Goal: Task Accomplishment & Management: Use online tool/utility

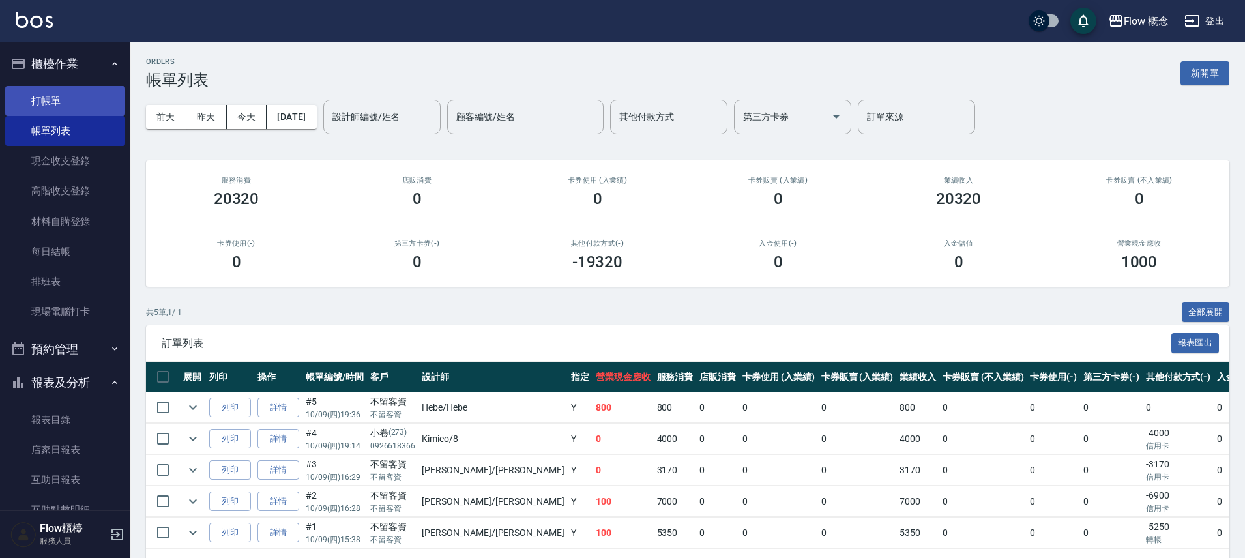
click at [42, 96] on link "打帳單" at bounding box center [65, 101] width 120 height 30
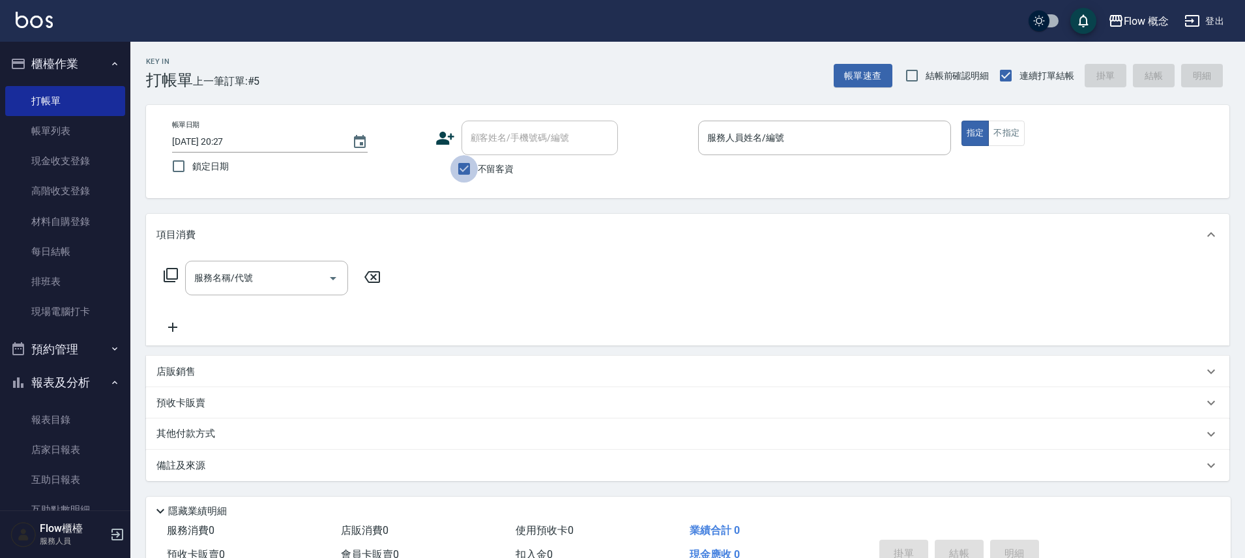
click at [462, 170] on input "不留客資" at bounding box center [464, 168] width 27 height 27
checkbox input "false"
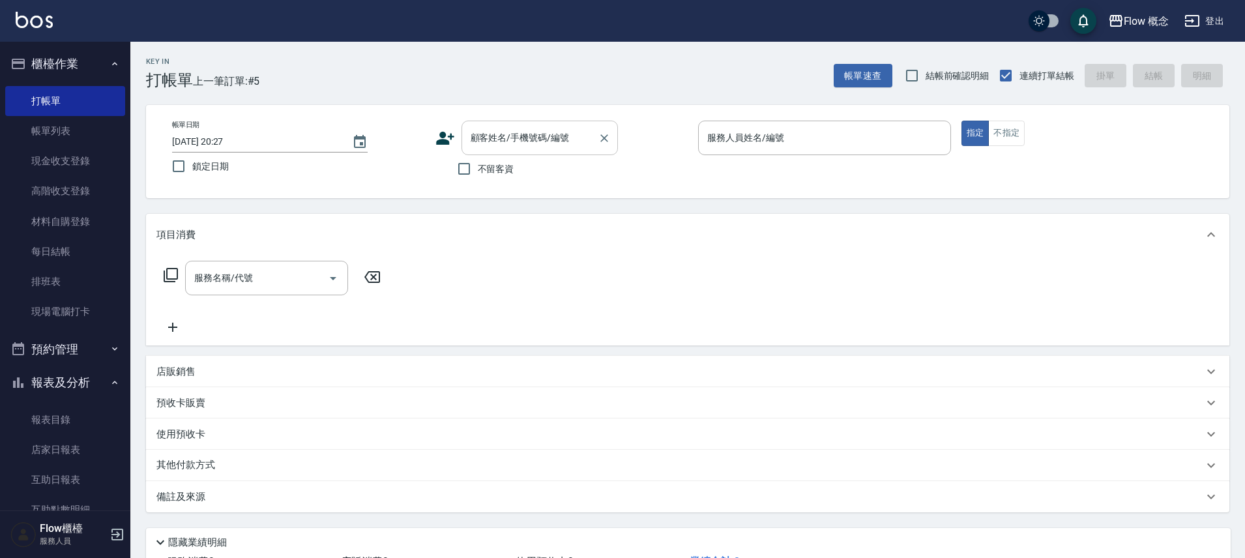
click at [513, 145] on input "顧客姓名/手機號碼/編號" at bounding box center [530, 138] width 125 height 23
paste input "[PERSON_NAME]"
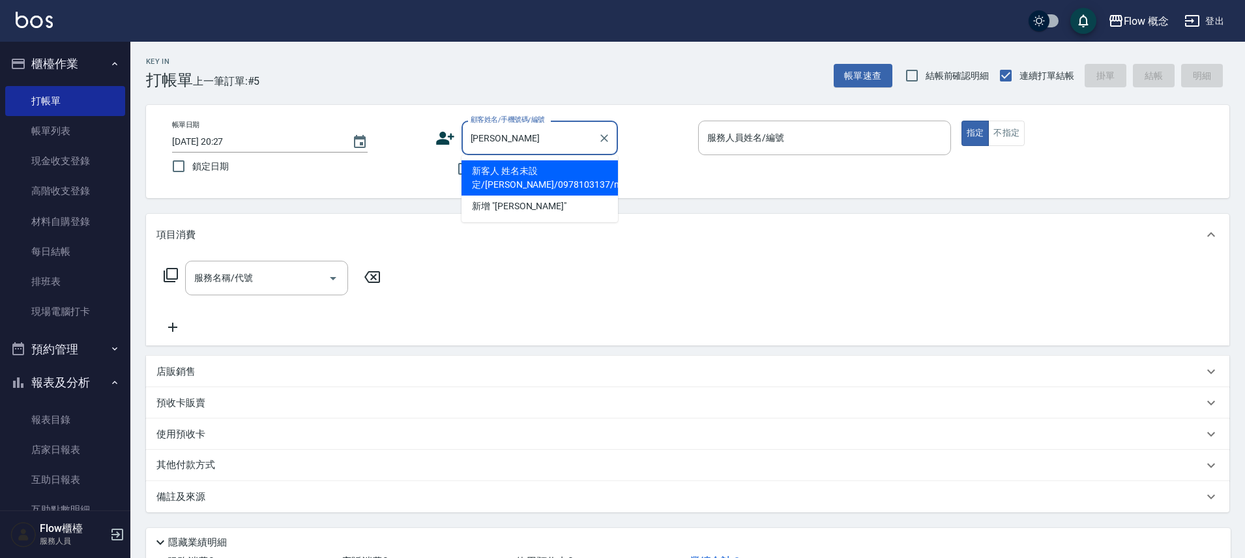
click at [518, 184] on li "新客人 姓名未設定/[PERSON_NAME]/0978103137/null" at bounding box center [540, 177] width 156 height 35
type input "新客人 姓名未設定/[PERSON_NAME]/0978103137/null"
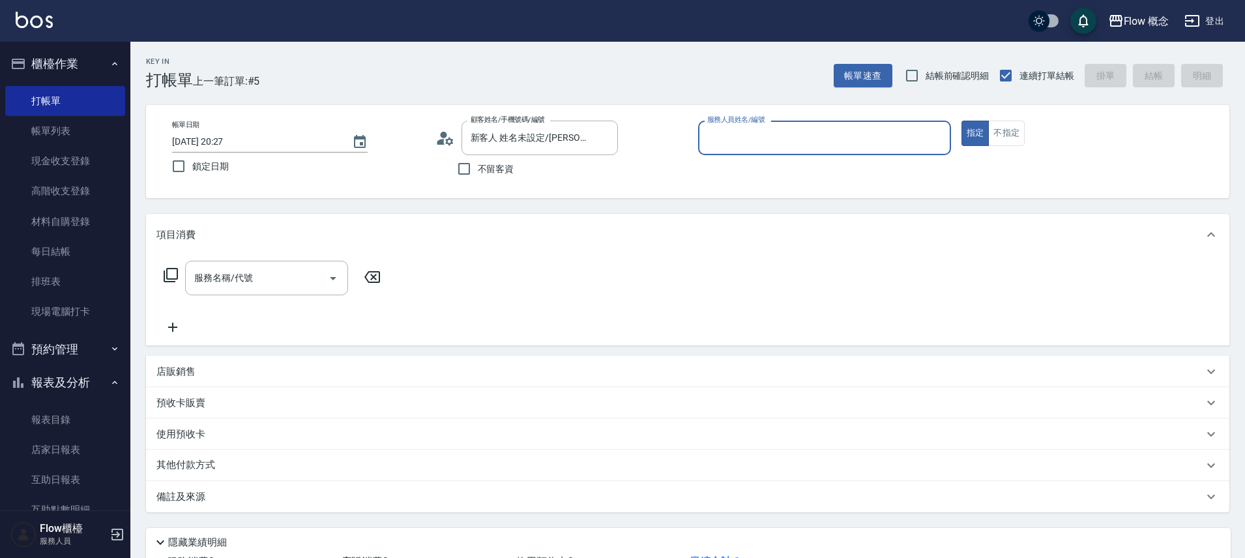
click at [736, 147] on input "服務人員姓名/編號" at bounding box center [824, 138] width 241 height 23
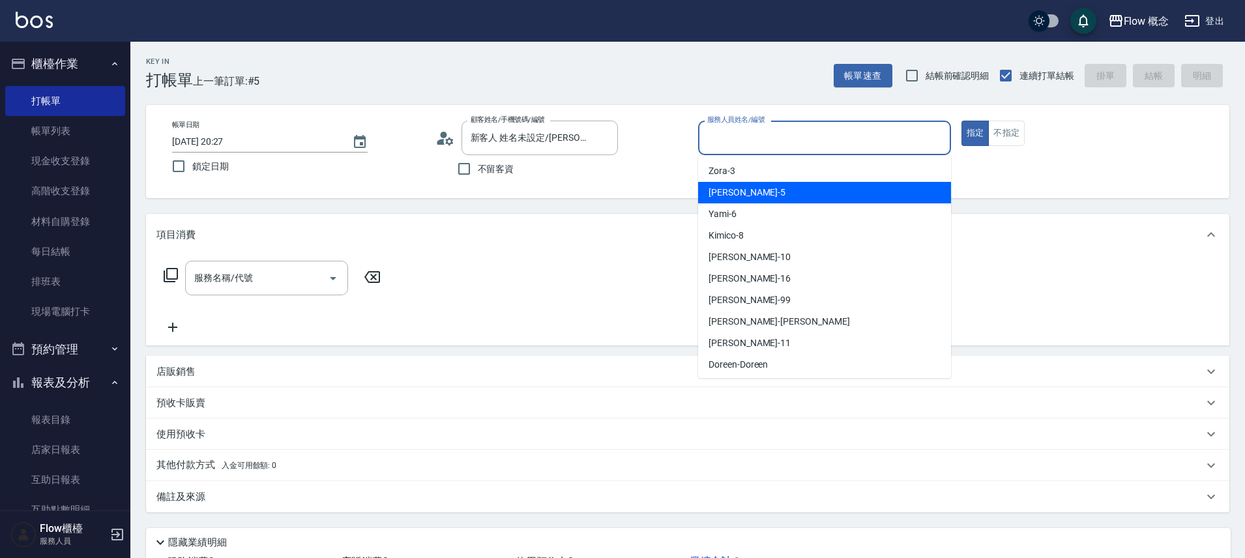
click at [724, 198] on span "Dora -5" at bounding box center [747, 193] width 77 height 14
type input "Dora-5"
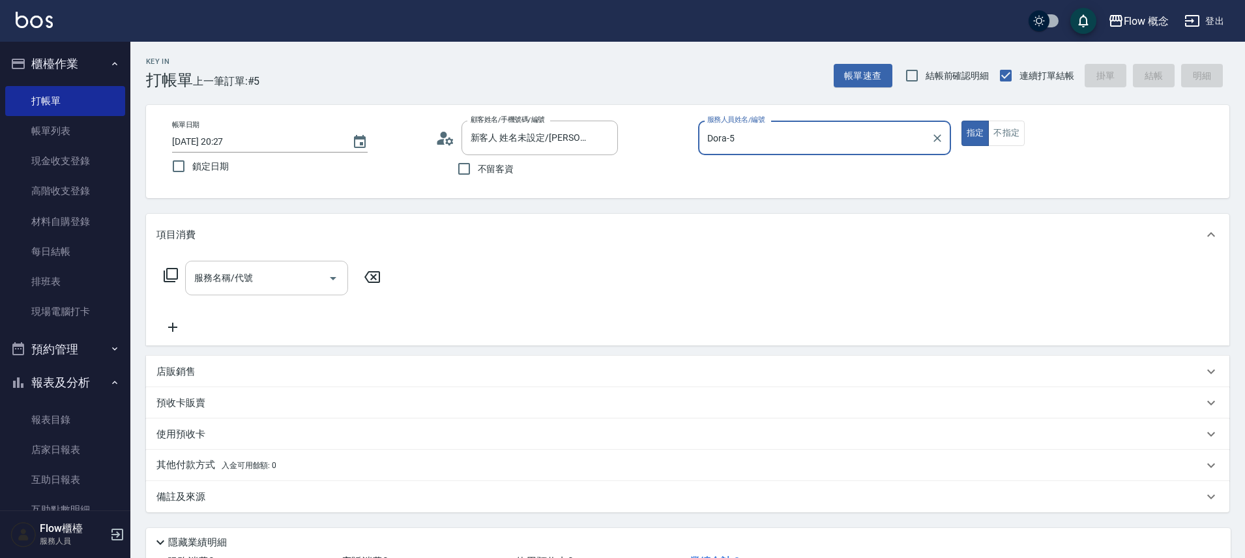
click at [248, 284] on input "服務名稱/代號" at bounding box center [257, 278] width 132 height 23
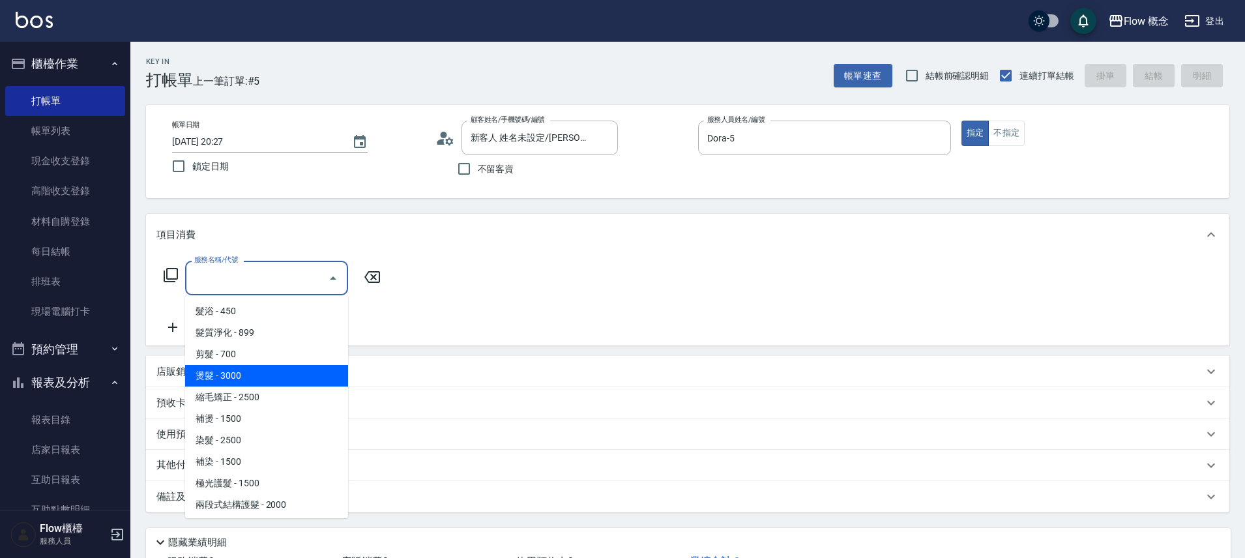
click at [263, 368] on span "燙髮 - 3000" at bounding box center [266, 376] width 163 height 22
type input "燙髮(301)"
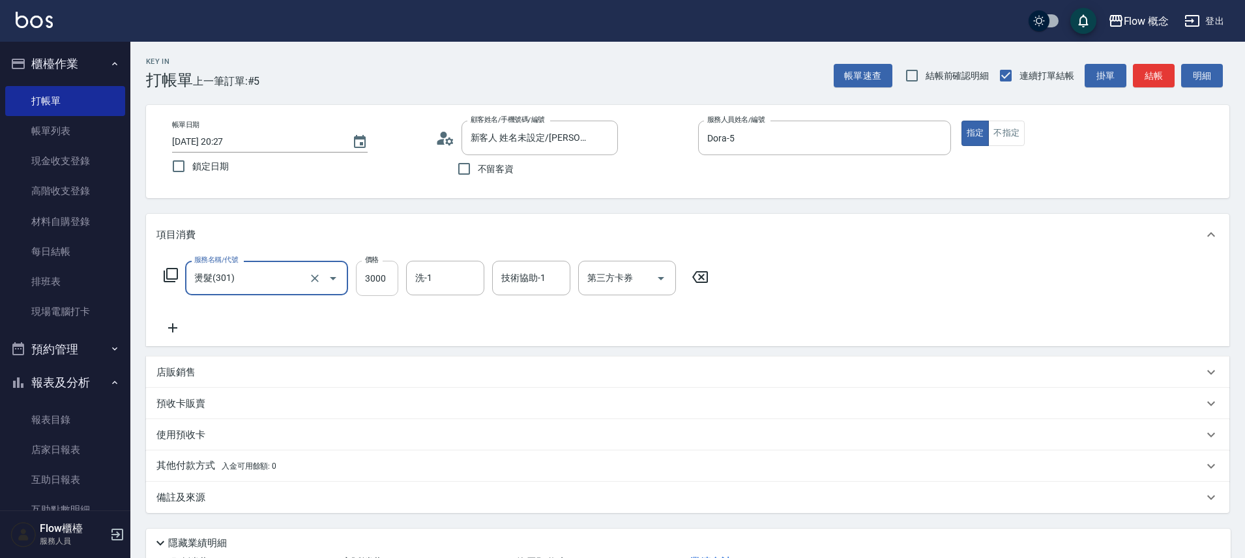
click at [383, 284] on input "3000" at bounding box center [377, 278] width 42 height 35
type input "0"
type input "４"
click at [376, 285] on input "0" at bounding box center [377, 278] width 42 height 35
type input "2499"
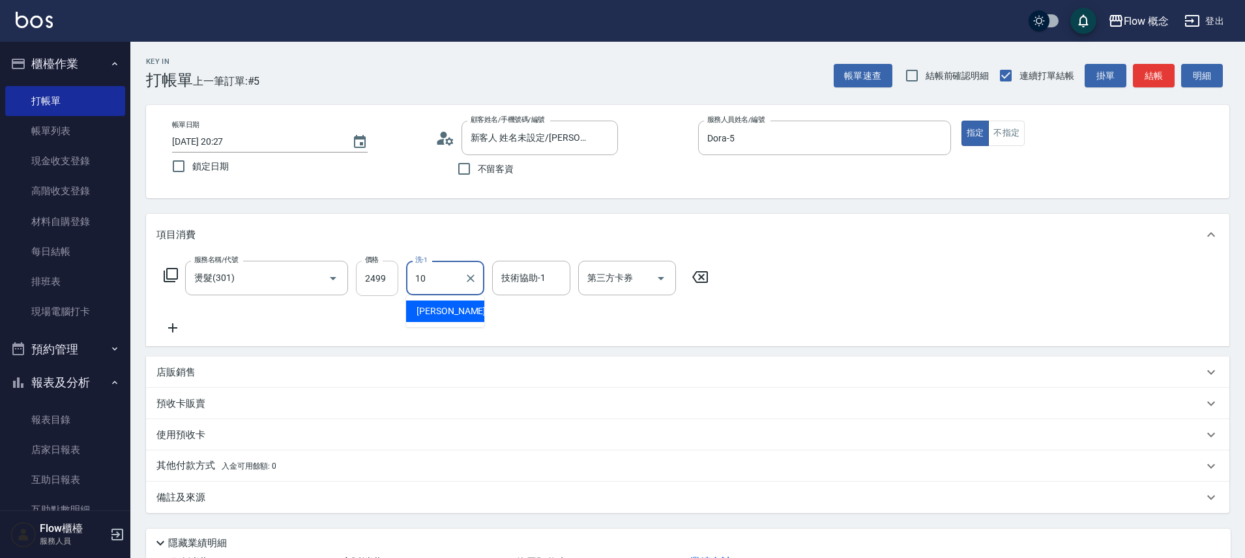
type input "[PERSON_NAME]-10"
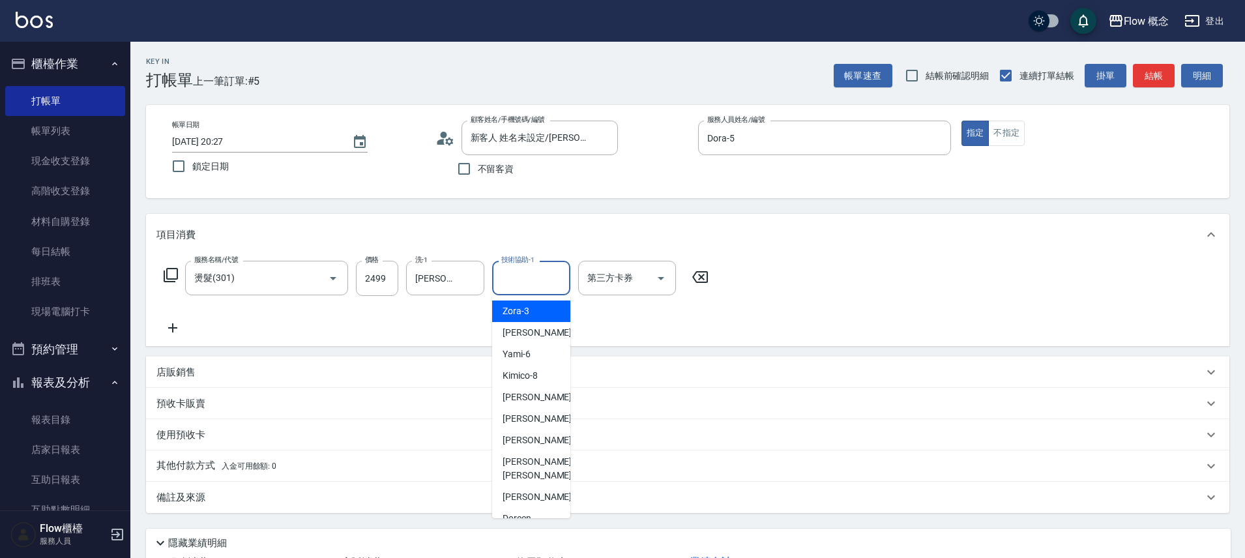
click at [514, 286] on input "技術協助-1" at bounding box center [531, 278] width 67 height 23
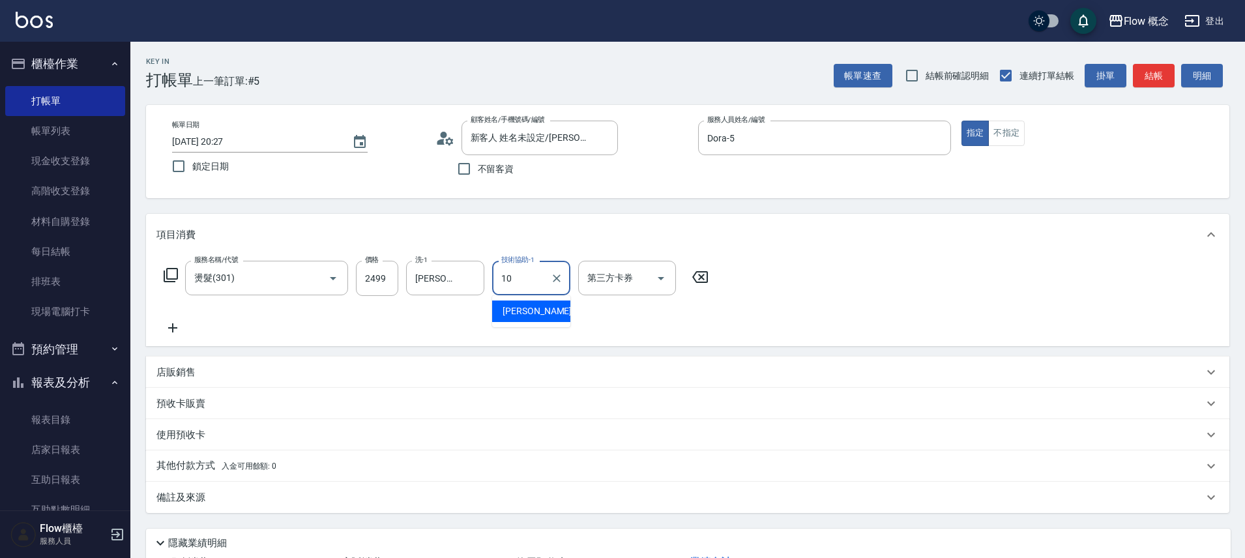
type input "[PERSON_NAME]-10"
click at [468, 279] on icon "Clear" at bounding box center [470, 278] width 13 height 13
click at [278, 501] on div "備註及來源" at bounding box center [679, 498] width 1047 height 14
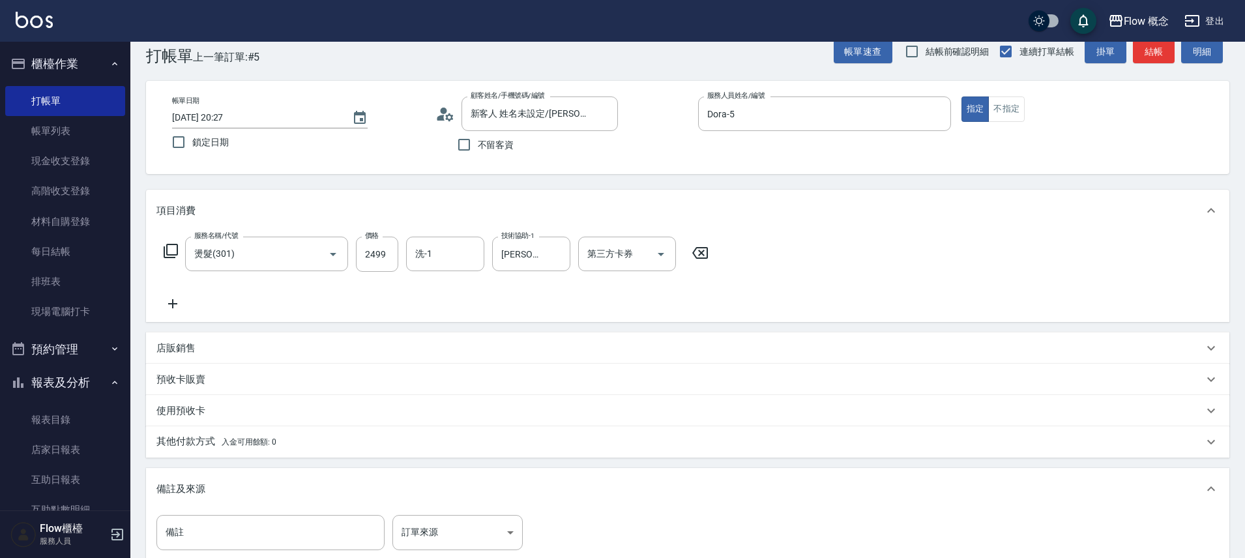
scroll to position [25, 0]
click at [433, 527] on body "Flow 概念 登出 櫃檯作業 打帳單 帳單列表 現金收支登錄 高階收支登錄 材料自購登錄 每日結帳 排班表 現場電腦打卡 預約管理 預約管理 單日預約紀錄 …" at bounding box center [626, 346] width 1252 height 742
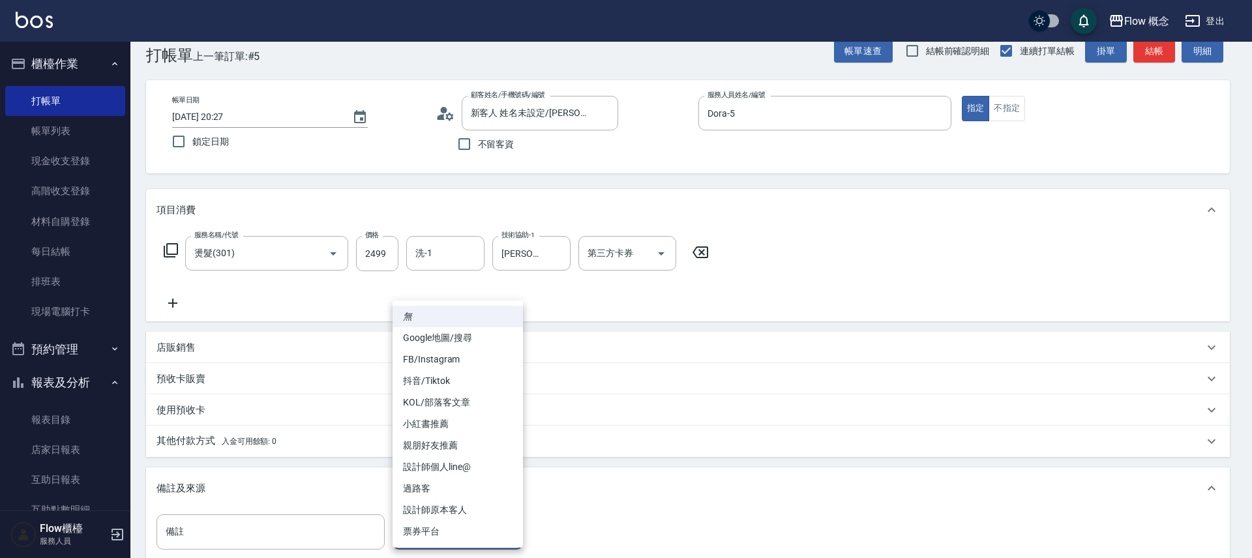
drag, startPoint x: 442, startPoint y: 501, endPoint x: 445, endPoint y: 509, distance: 8.9
click at [442, 501] on li "設計師原本客人" at bounding box center [458, 510] width 130 height 22
type input "設計師原本客人"
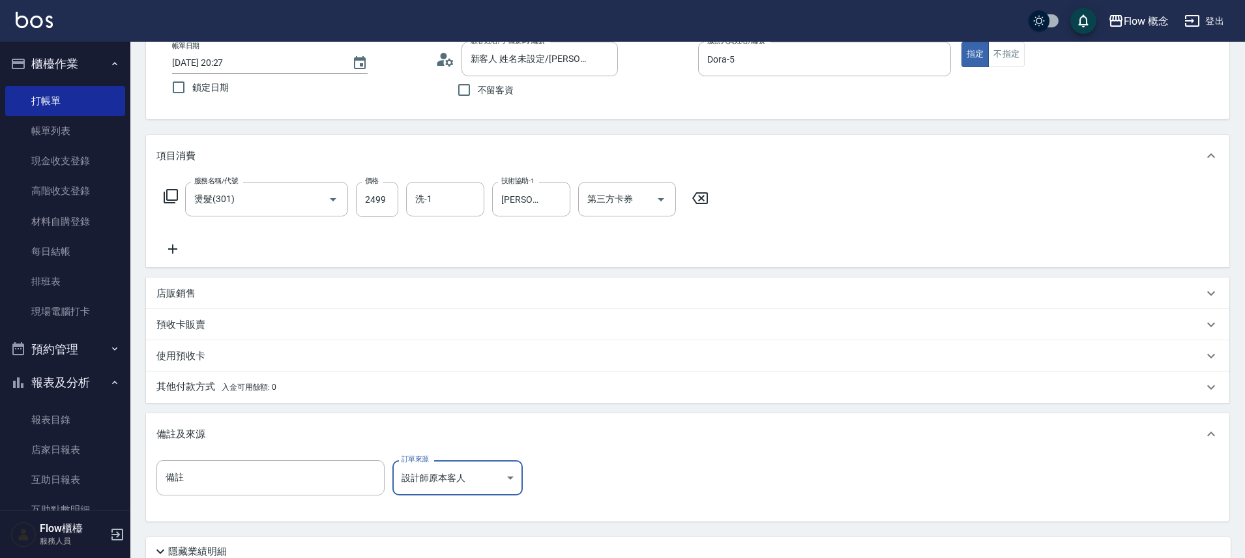
scroll to position [190, 0]
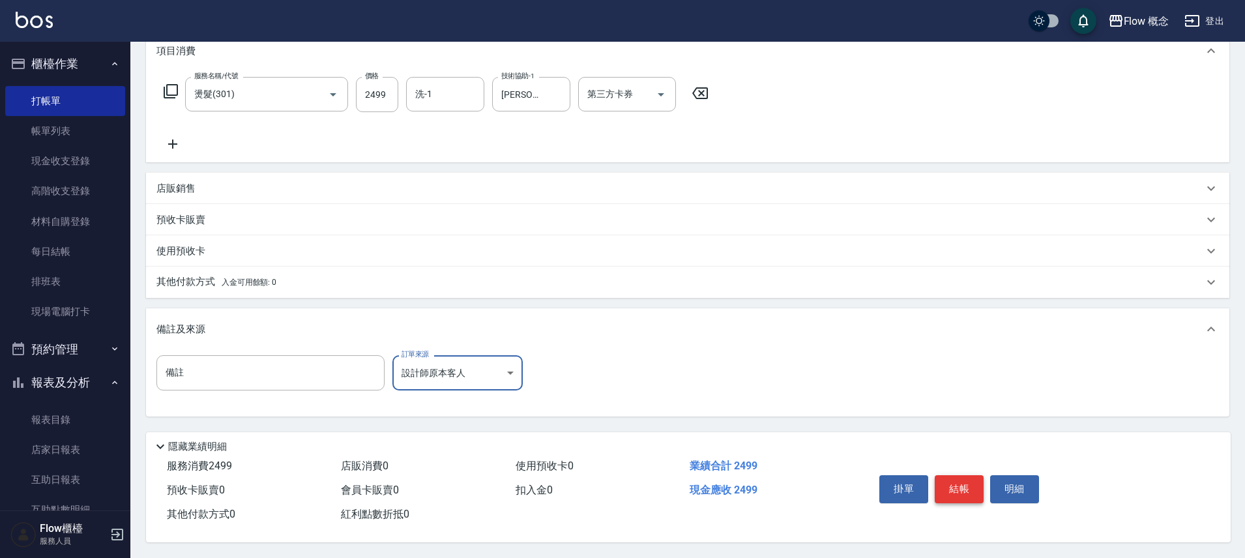
click at [961, 489] on button "結帳" at bounding box center [959, 488] width 49 height 27
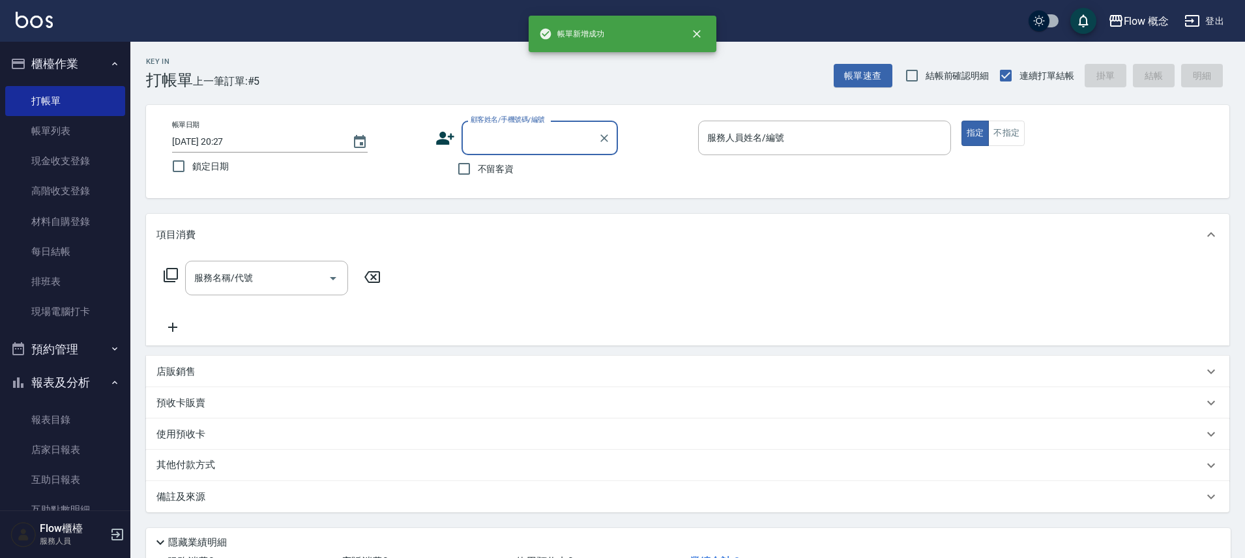
scroll to position [0, 0]
click at [490, 130] on input "顧客姓名/手機號碼/編號" at bounding box center [530, 138] width 125 height 23
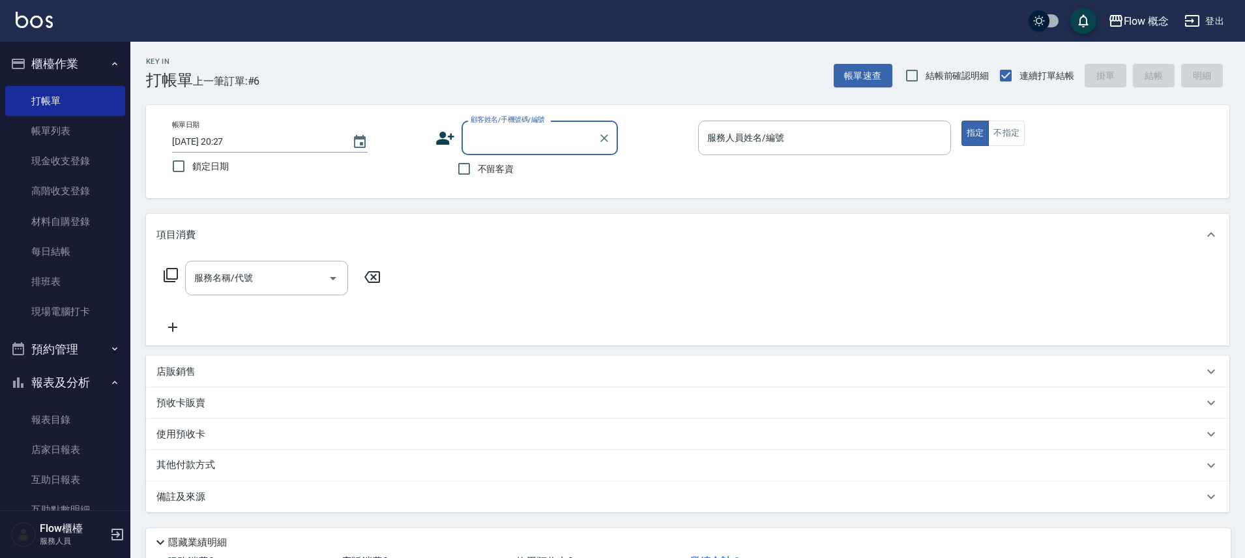
paste input "0912205501"
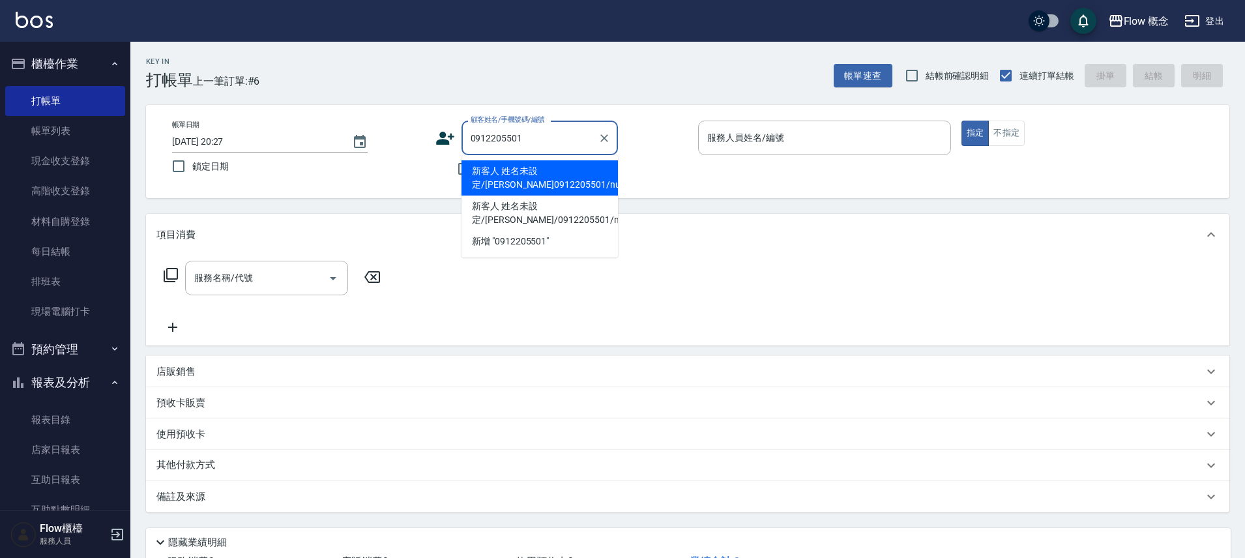
drag, startPoint x: 544, startPoint y: 183, endPoint x: 543, endPoint y: 168, distance: 15.0
click at [543, 168] on li "新客人 姓名未設定/[PERSON_NAME]0912205501/null" at bounding box center [540, 177] width 156 height 35
type input "新客人 姓名未設定/[PERSON_NAME]0912205501/null"
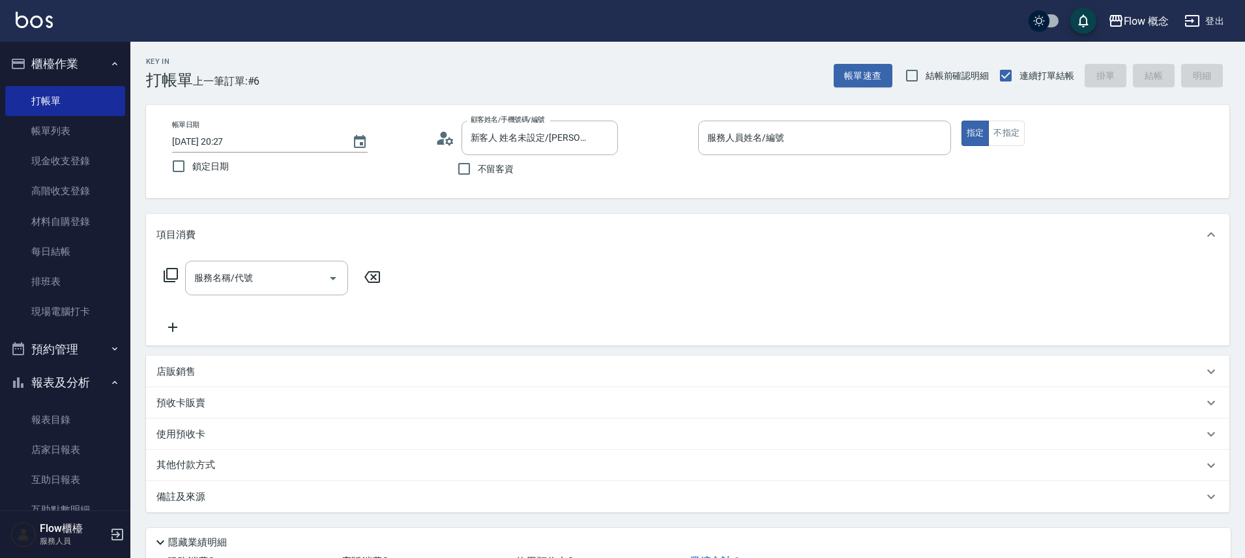
click at [543, 168] on div "不留客資" at bounding box center [527, 168] width 183 height 27
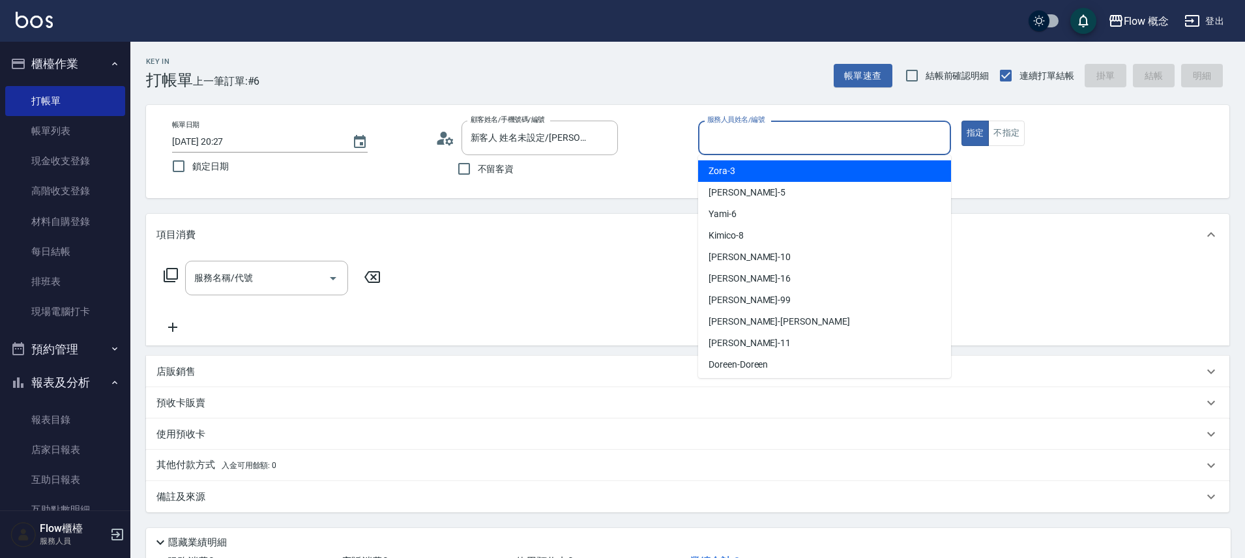
click at [760, 147] on input "服務人員姓名/編號" at bounding box center [824, 138] width 241 height 23
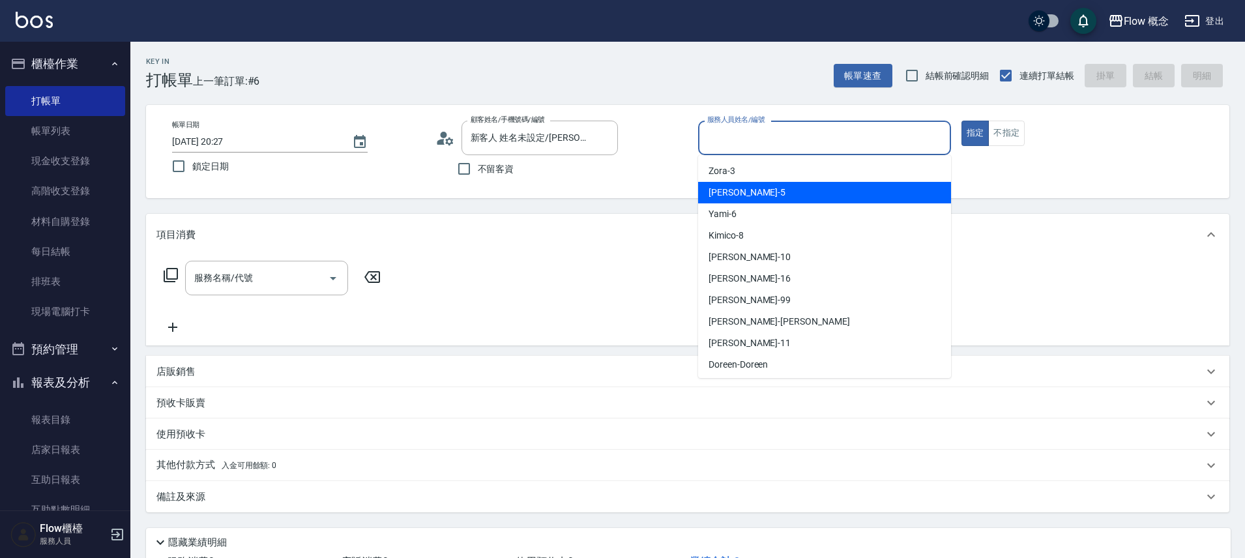
click at [748, 201] on div "Dora -5" at bounding box center [824, 193] width 253 height 22
type input "Dora-5"
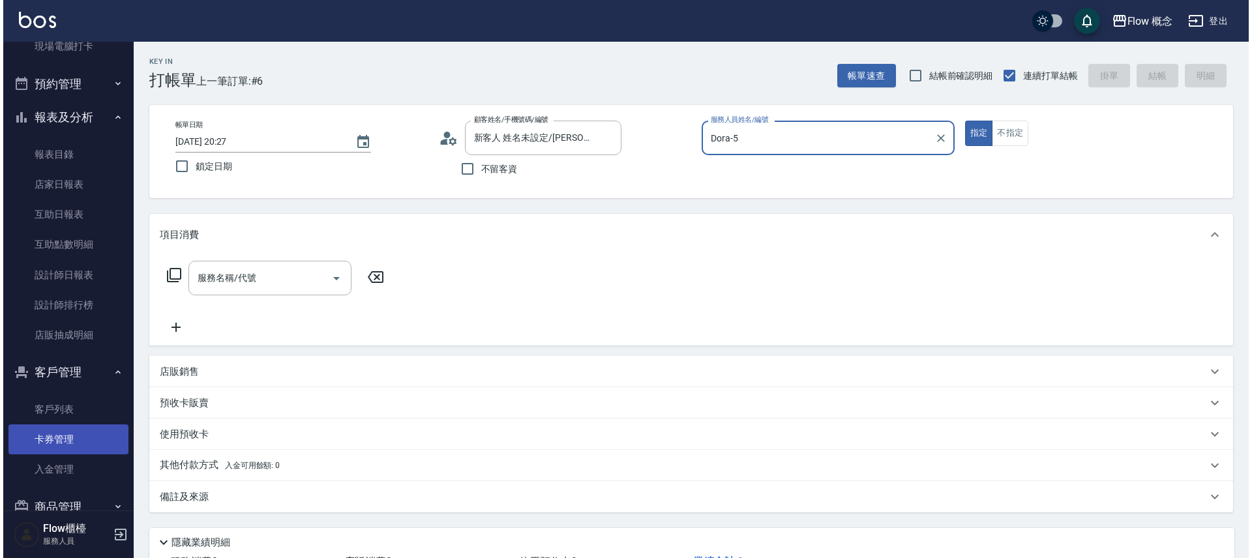
scroll to position [294, 0]
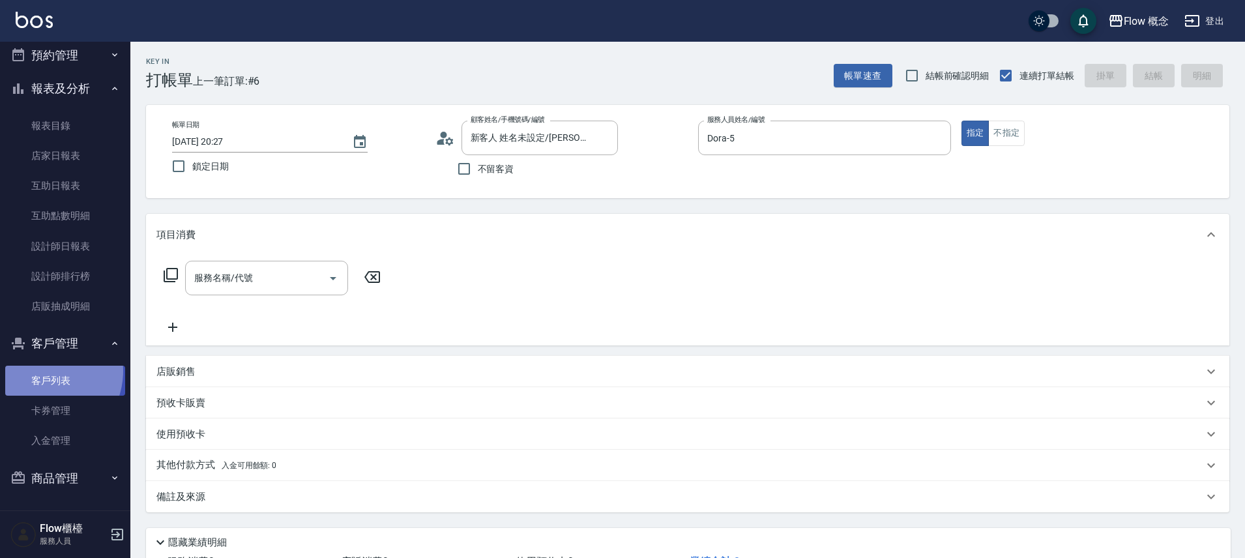
click at [41, 372] on link "客戶列表" at bounding box center [65, 381] width 120 height 30
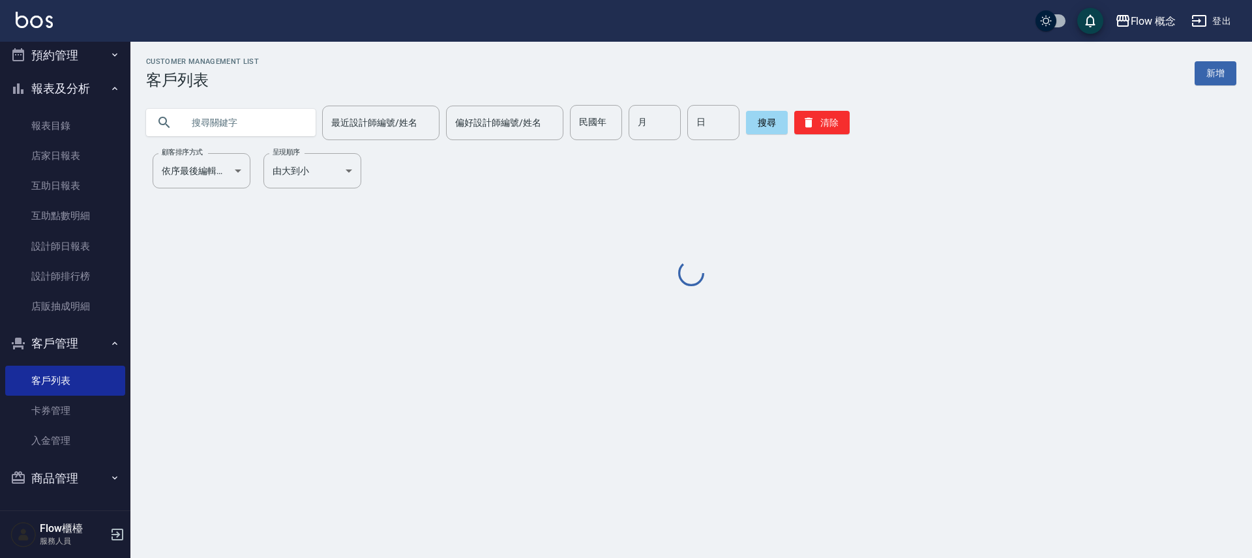
click at [213, 123] on input "text" at bounding box center [244, 122] width 123 height 35
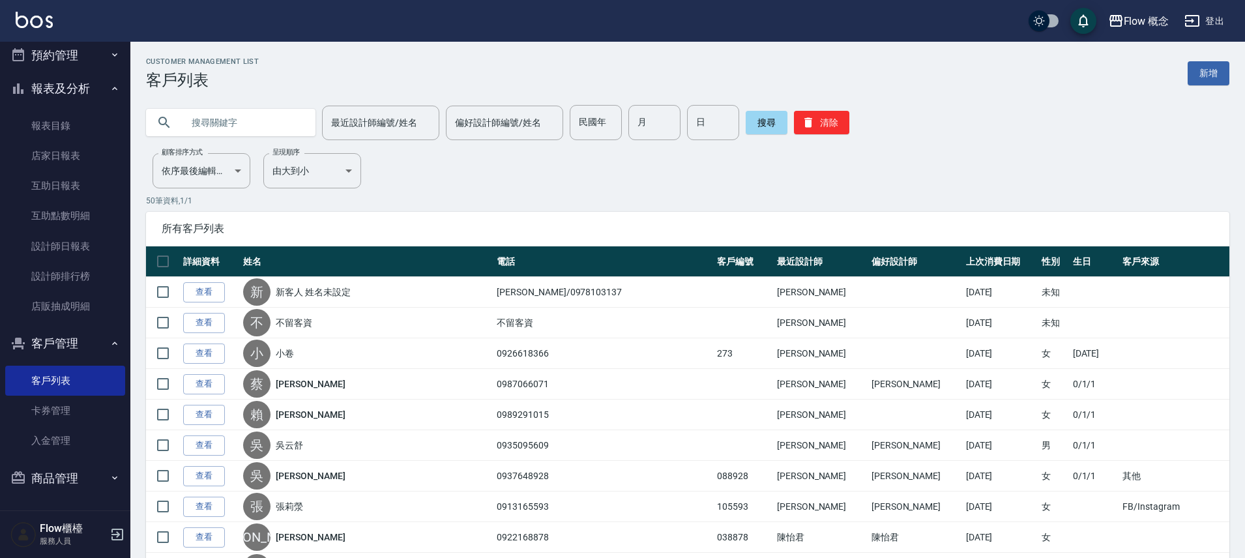
paste input "0912205501"
type input "0912205501"
click at [749, 127] on button "搜尋" at bounding box center [767, 122] width 42 height 23
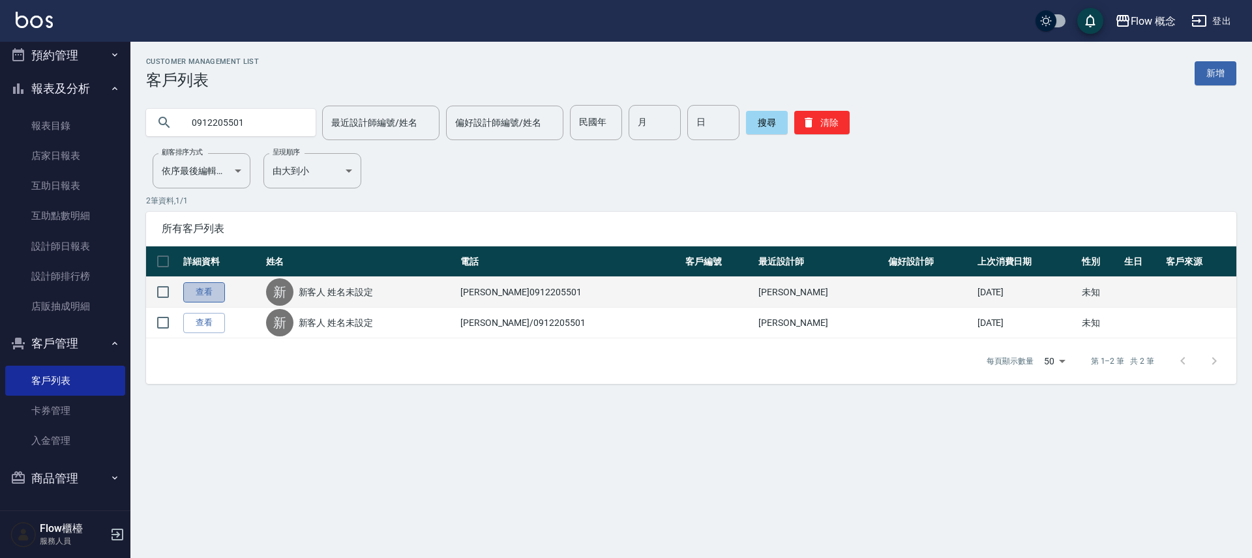
click at [207, 286] on link "查看" at bounding box center [204, 292] width 42 height 20
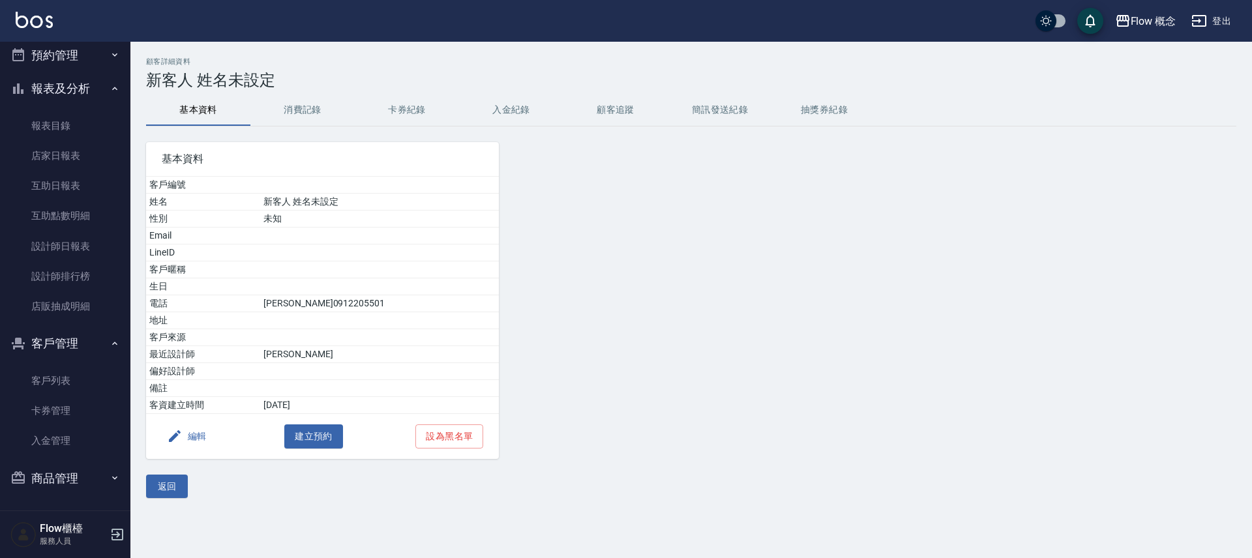
click at [318, 106] on button "消費記錄" at bounding box center [302, 110] width 104 height 31
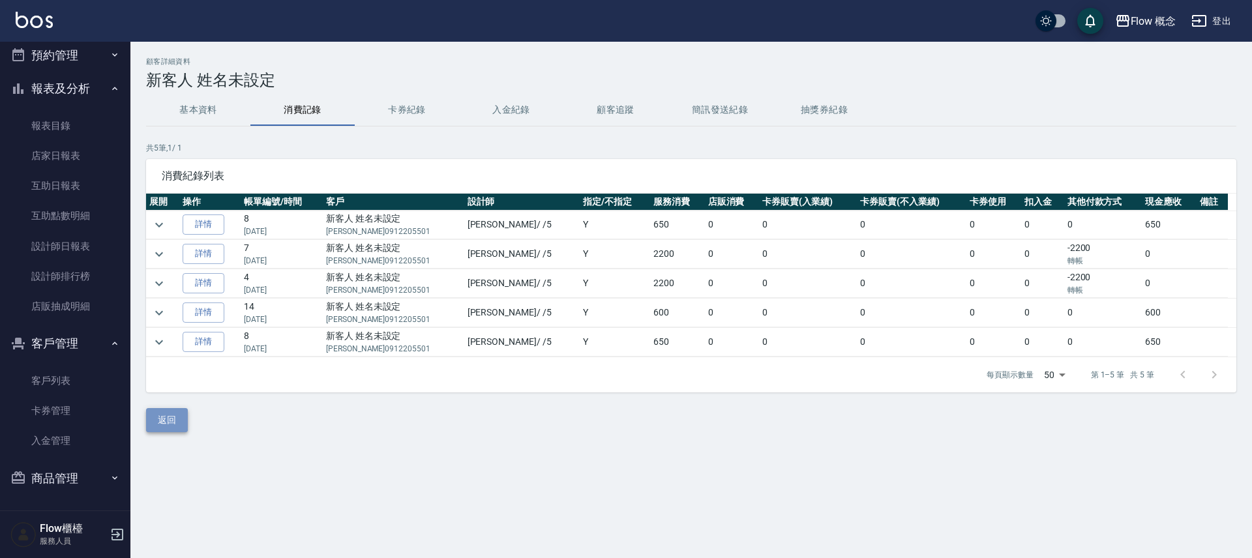
click at [185, 419] on button "返回" at bounding box center [167, 420] width 42 height 24
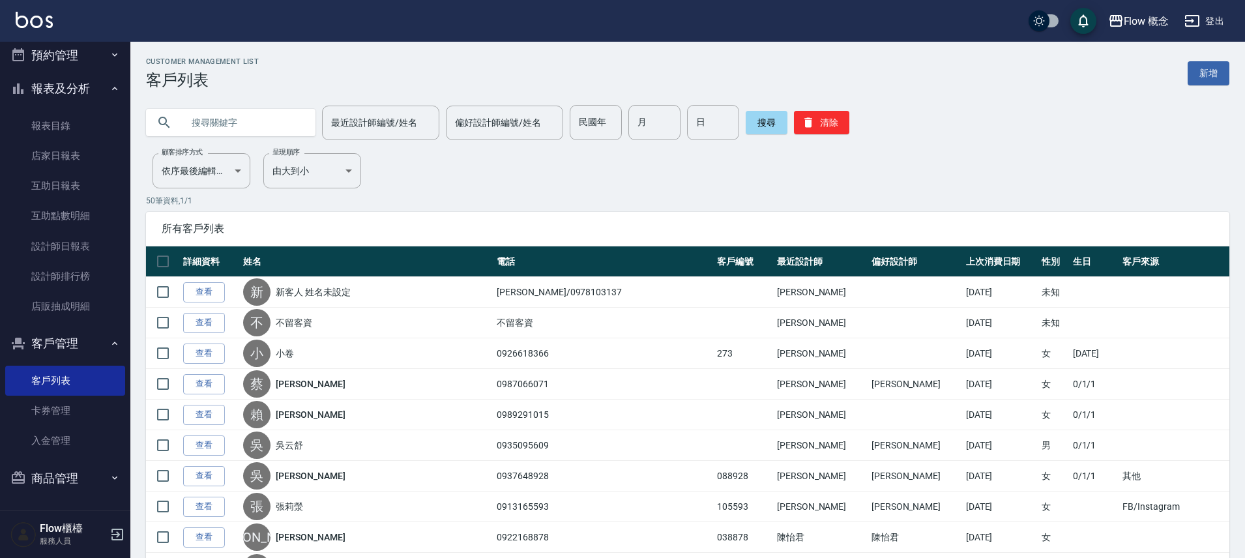
click at [260, 130] on input "text" at bounding box center [244, 122] width 123 height 35
paste input "0912205501"
type input "0912205501"
click at [746, 129] on button "搜尋" at bounding box center [767, 122] width 42 height 23
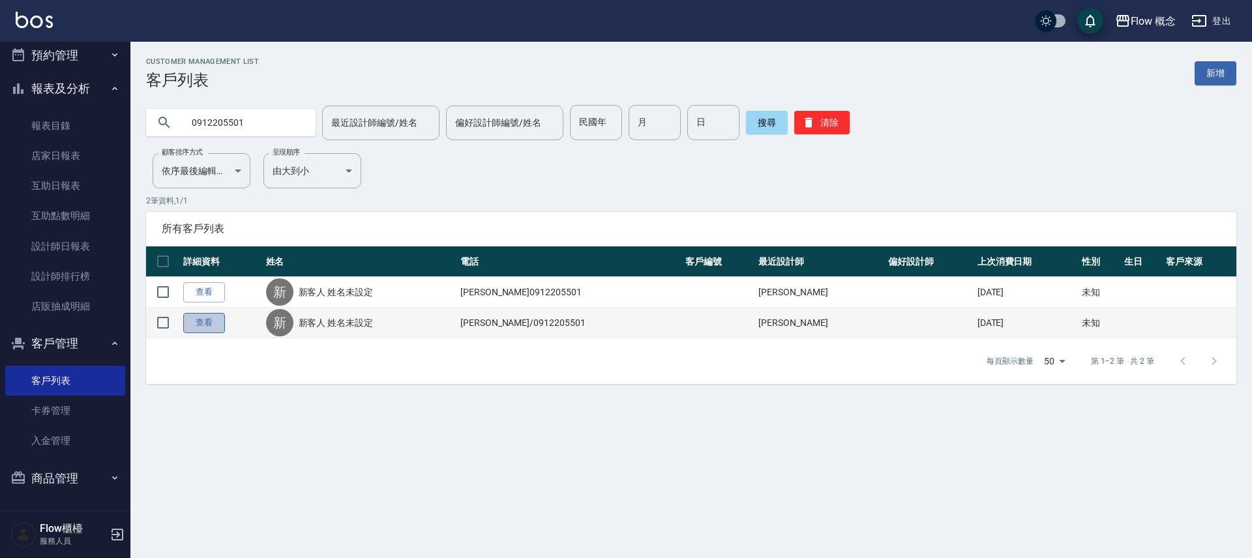
click at [196, 320] on link "查看" at bounding box center [204, 323] width 42 height 20
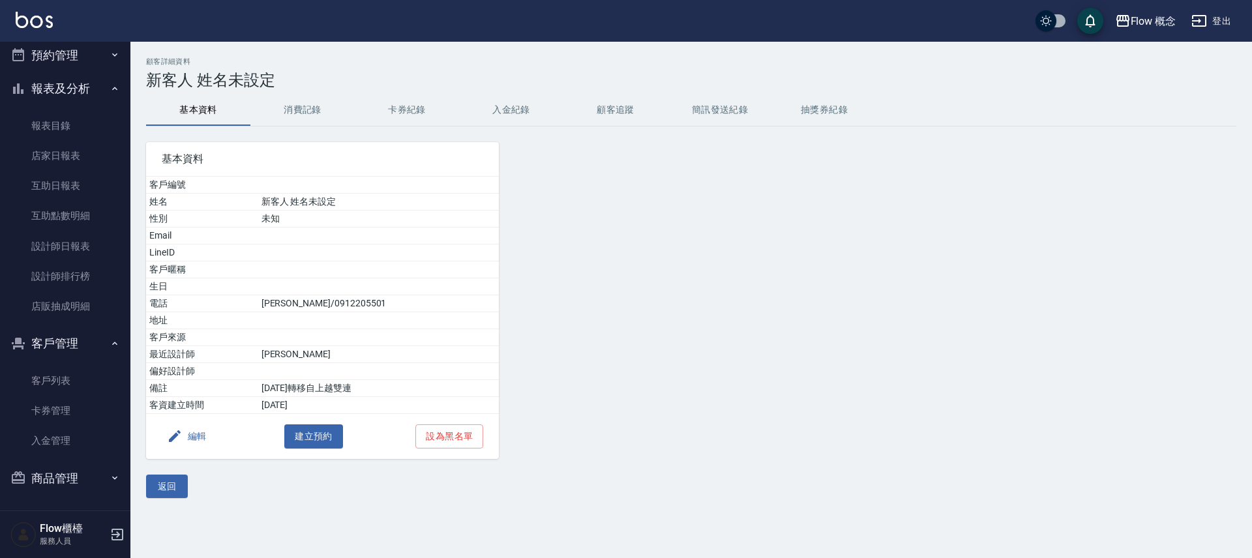
click at [310, 106] on button "消費記錄" at bounding box center [302, 110] width 104 height 31
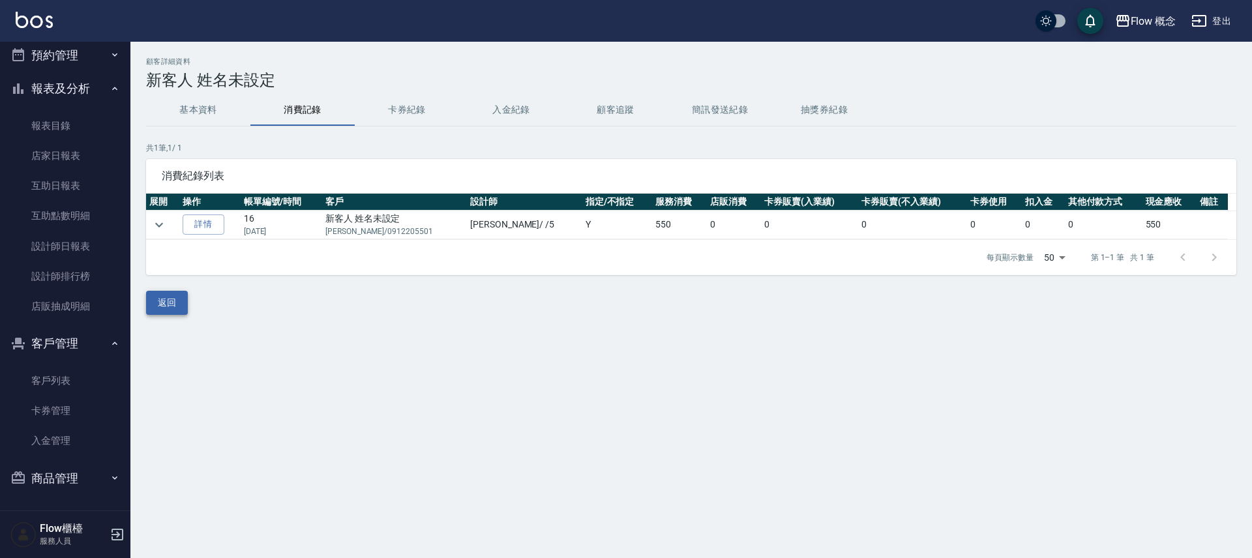
click at [173, 300] on button "返回" at bounding box center [167, 303] width 42 height 24
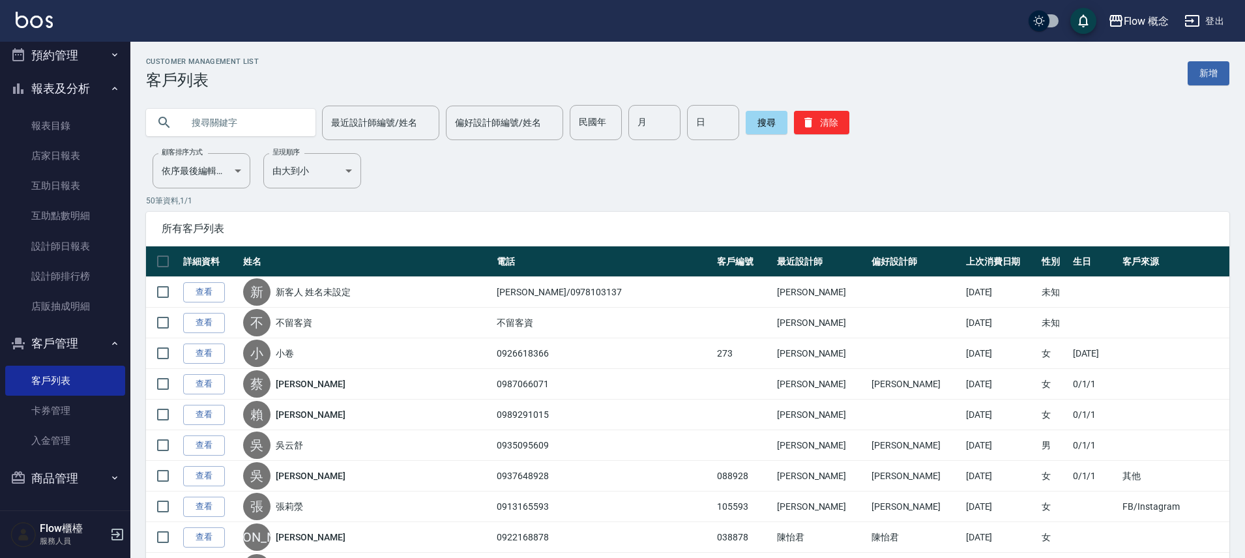
click at [229, 115] on input "text" at bounding box center [244, 122] width 123 height 35
paste input "0912205501"
type input "0912205501"
click at [749, 130] on button "搜尋" at bounding box center [767, 122] width 42 height 23
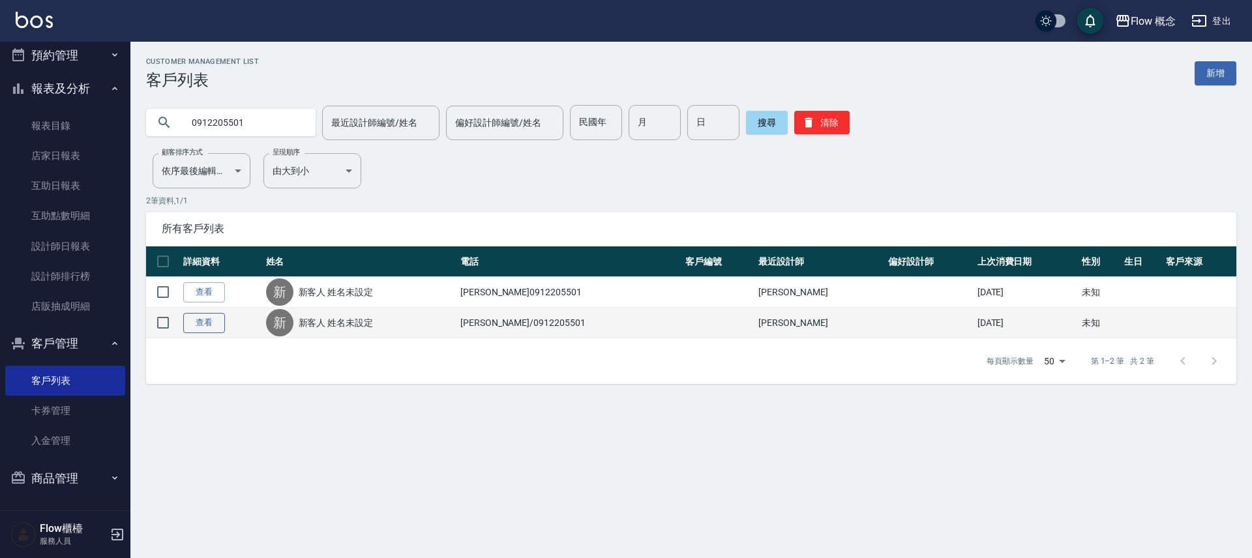
click at [213, 326] on link "查看" at bounding box center [204, 323] width 42 height 20
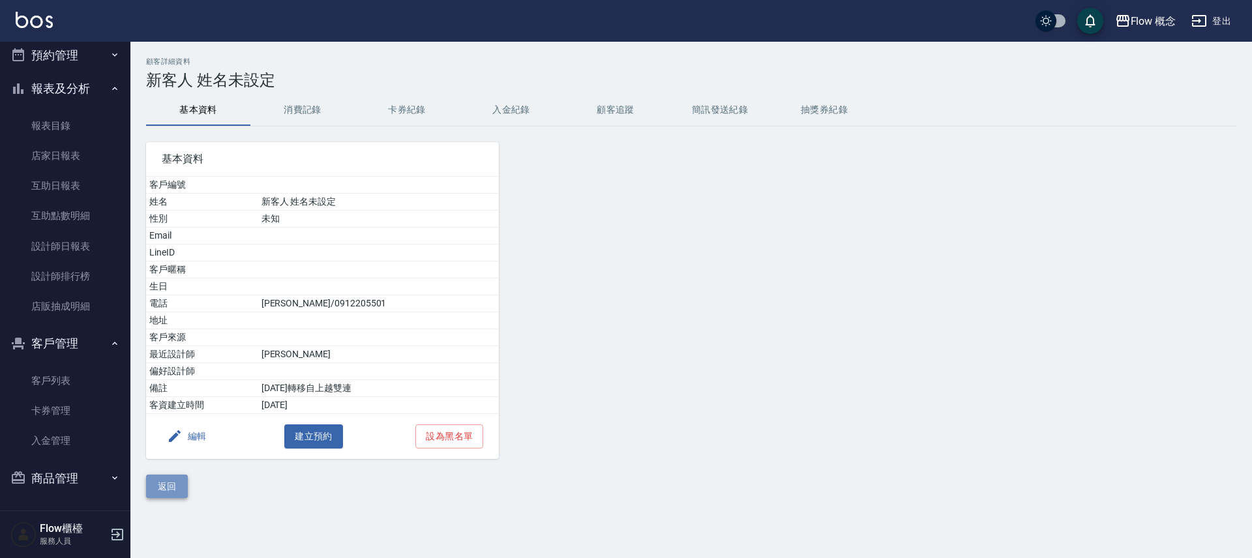
click at [164, 483] on button "返回" at bounding box center [167, 487] width 42 height 24
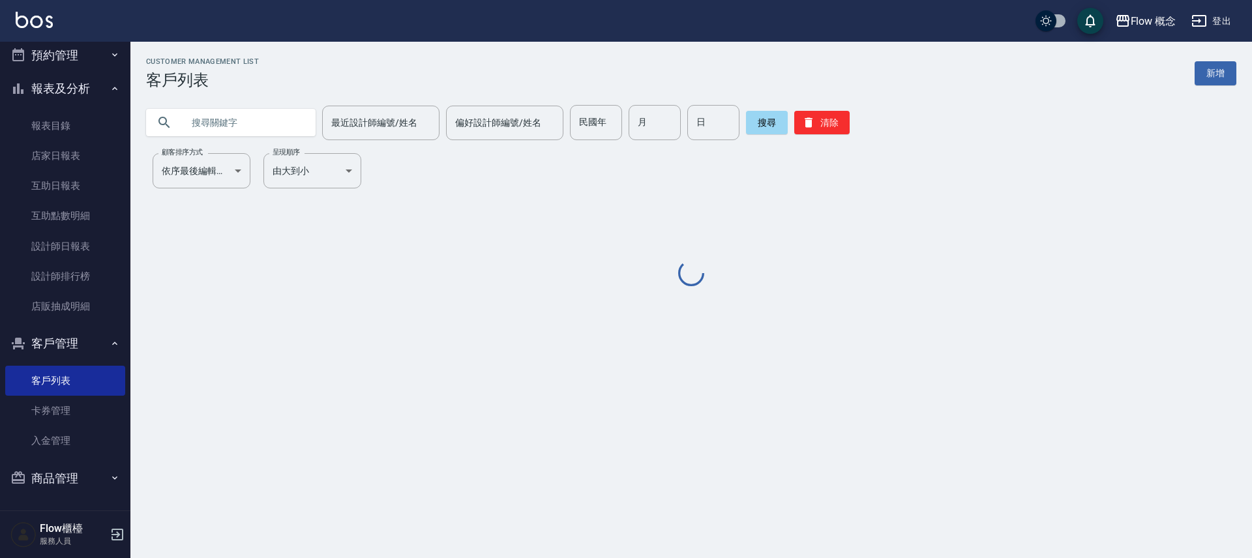
click at [240, 127] on input "text" at bounding box center [244, 122] width 123 height 35
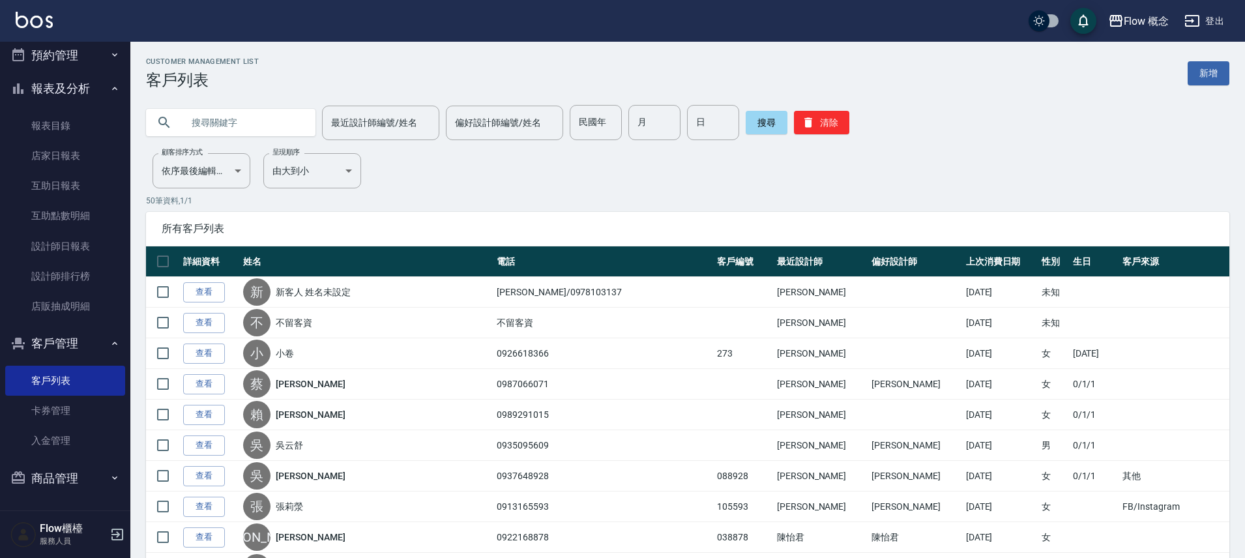
paste input "0912205501"
type input "0912205501"
click at [760, 134] on button "搜尋" at bounding box center [767, 122] width 42 height 23
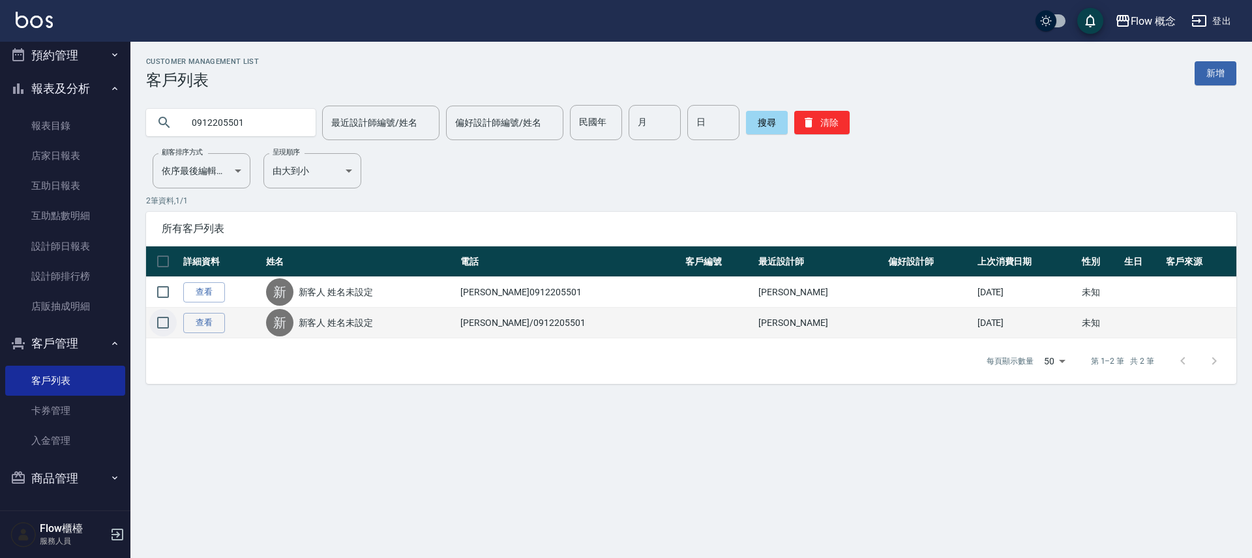
click at [164, 322] on input "checkbox" at bounding box center [162, 322] width 27 height 27
checkbox input "true"
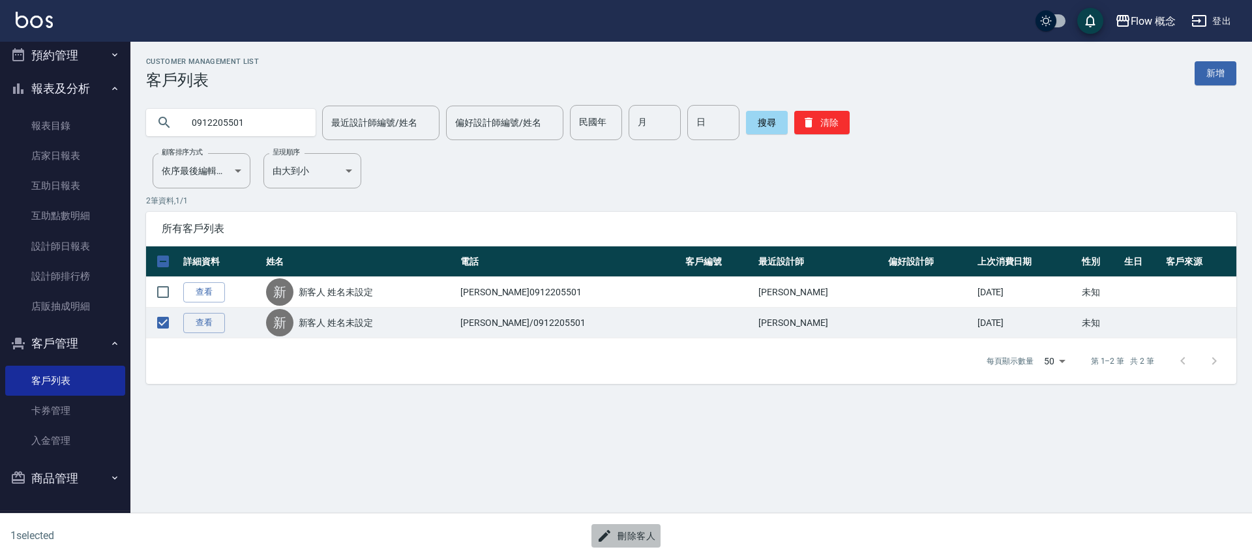
click at [641, 528] on button "刪除客人" at bounding box center [625, 536] width 69 height 24
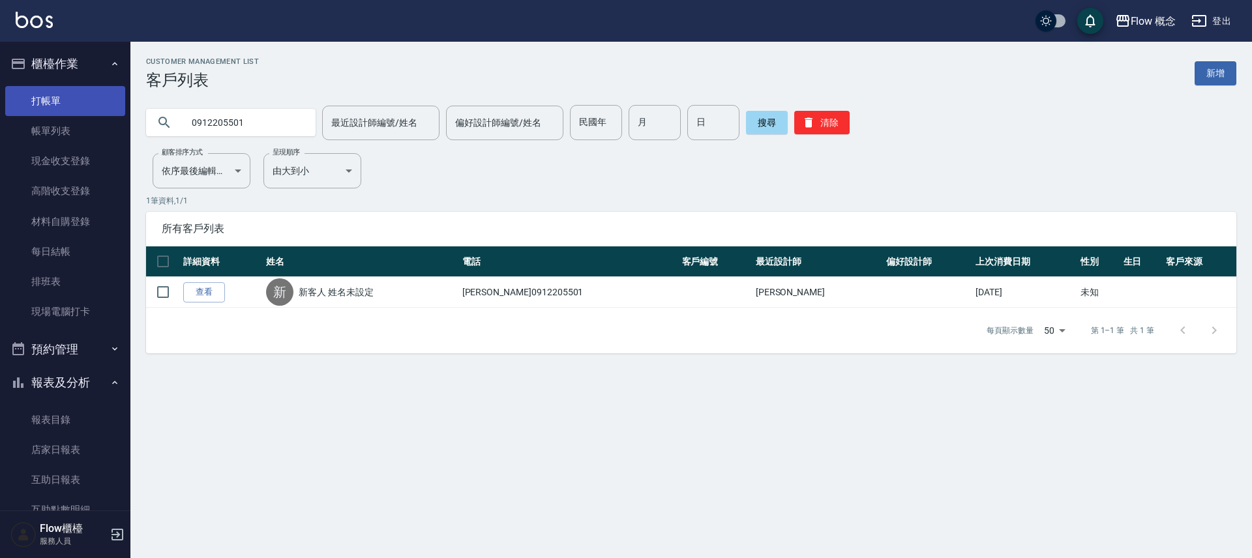
click at [72, 87] on link "打帳單" at bounding box center [65, 101] width 120 height 30
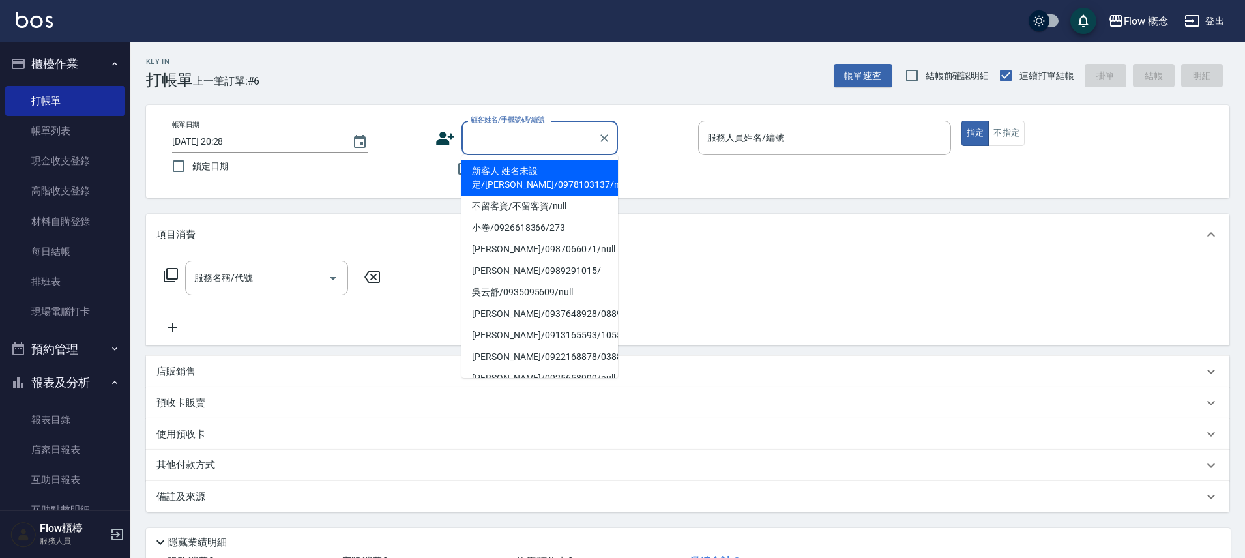
click at [487, 138] on input "顧客姓名/手機號碼/編號" at bounding box center [530, 138] width 125 height 23
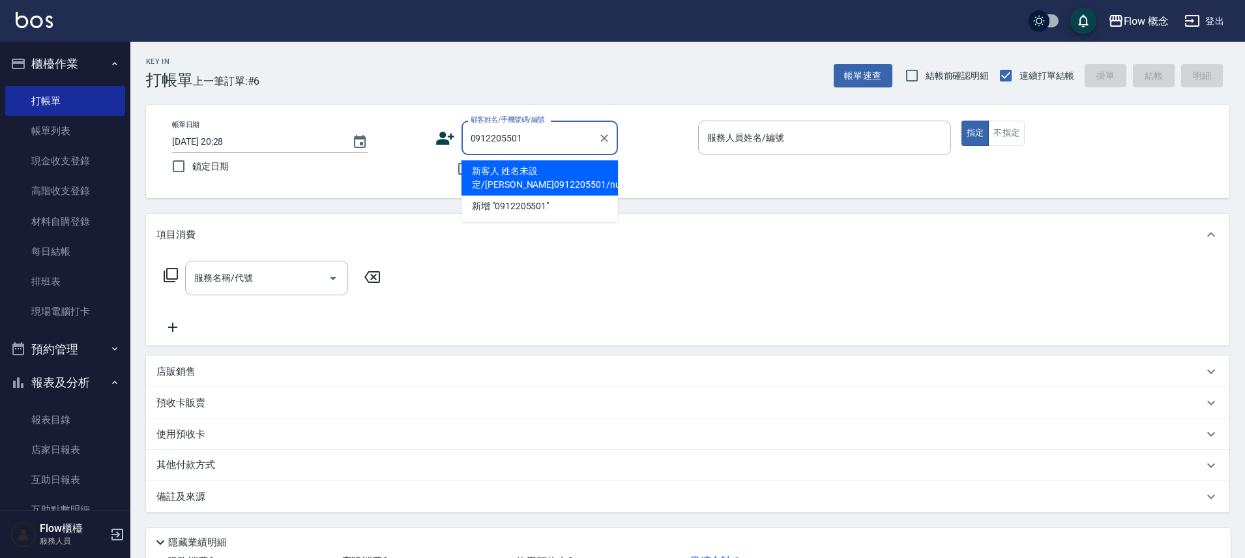
click at [531, 183] on li "新客人 姓名未設定/[PERSON_NAME]0912205501/null" at bounding box center [540, 177] width 156 height 35
type input "新客人 姓名未設定/[PERSON_NAME]0912205501/null"
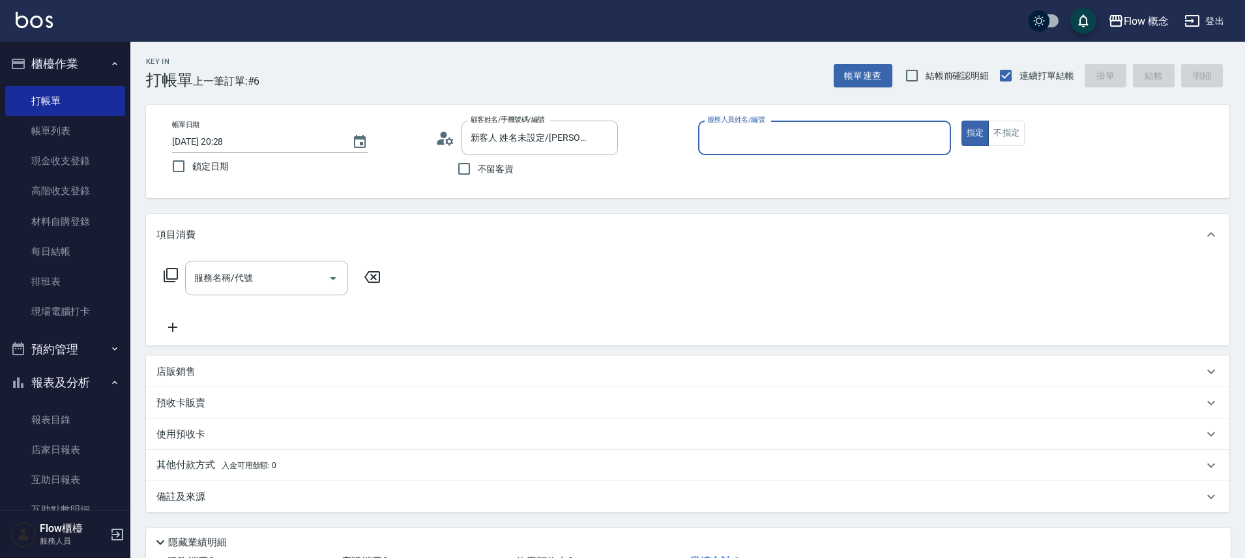
click at [721, 133] on input "服務人員姓名/編號" at bounding box center [824, 138] width 241 height 23
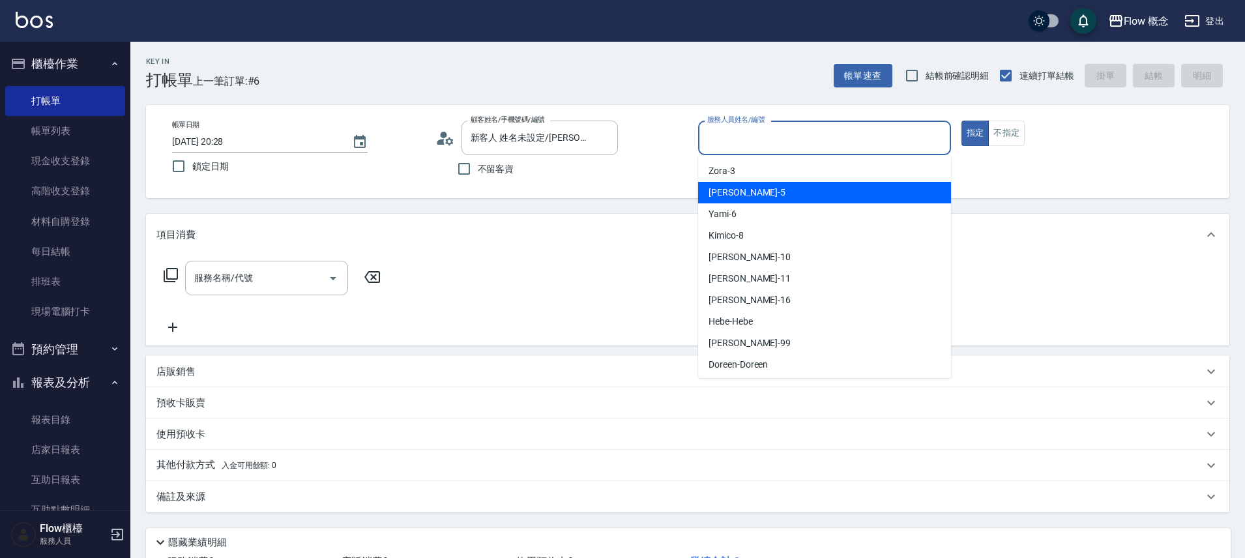
click at [727, 197] on span "Dora -5" at bounding box center [747, 193] width 77 height 14
type input "Dora-5"
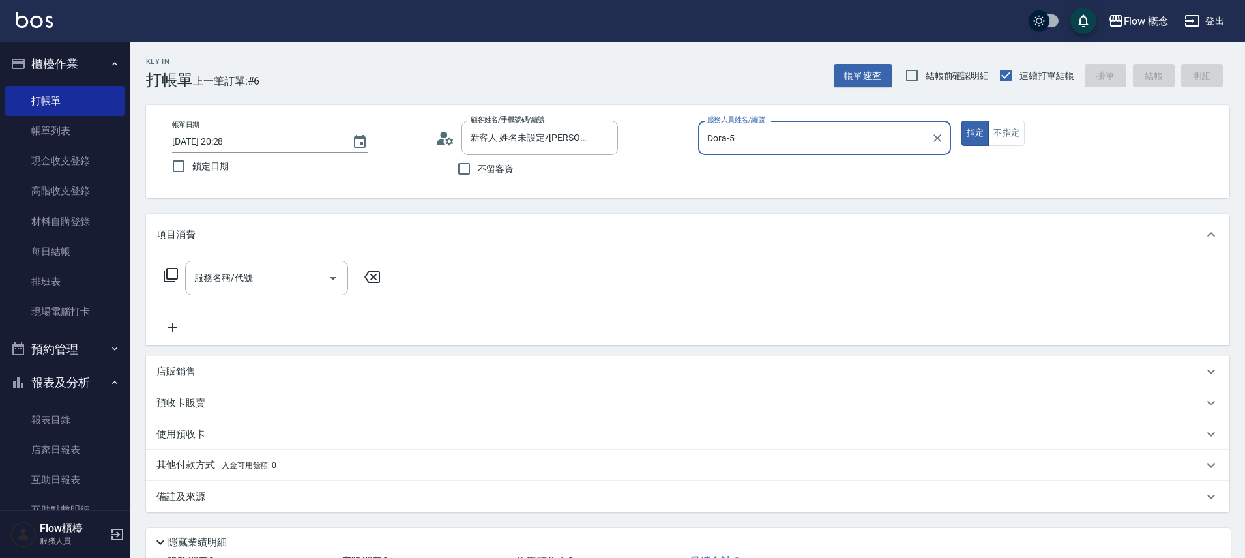
click at [246, 271] on input "服務名稱/代號" at bounding box center [257, 278] width 132 height 23
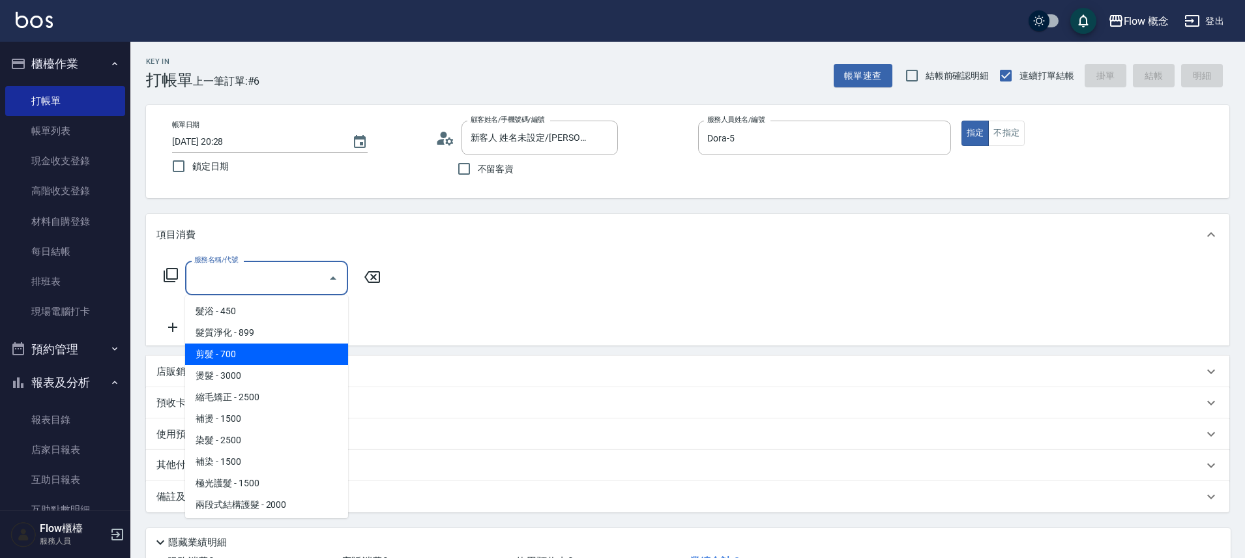
click at [238, 359] on span "剪髮 - 700" at bounding box center [266, 355] width 163 height 22
type input "剪髮(201)"
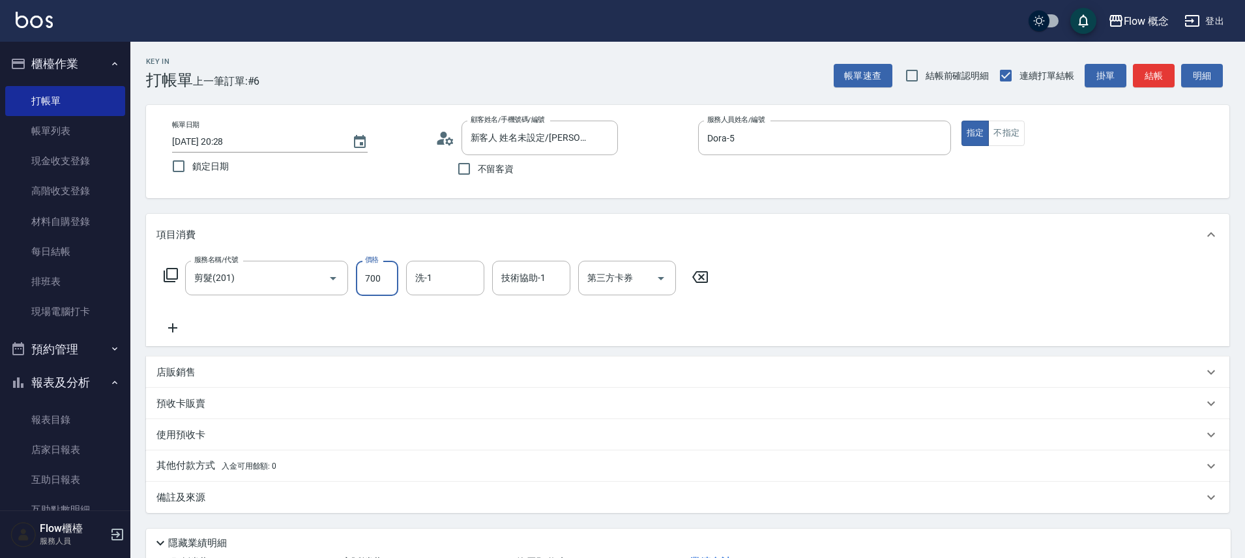
click at [386, 277] on input "700" at bounding box center [377, 278] width 42 height 35
type input "650"
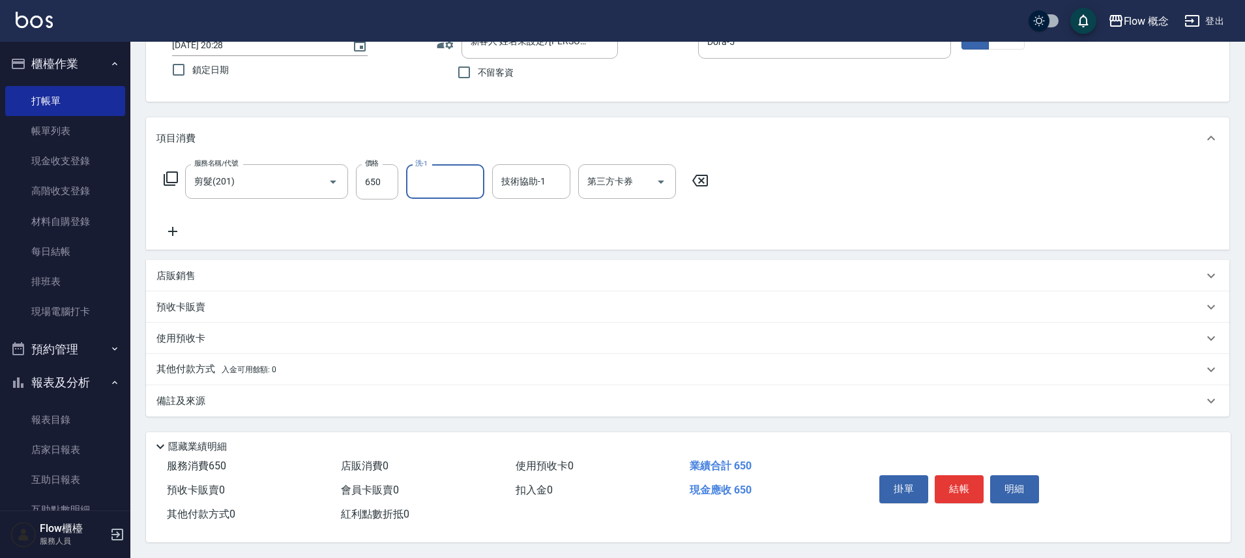
scroll to position [102, 0]
click at [267, 402] on div "備註及來源" at bounding box center [688, 400] width 1084 height 31
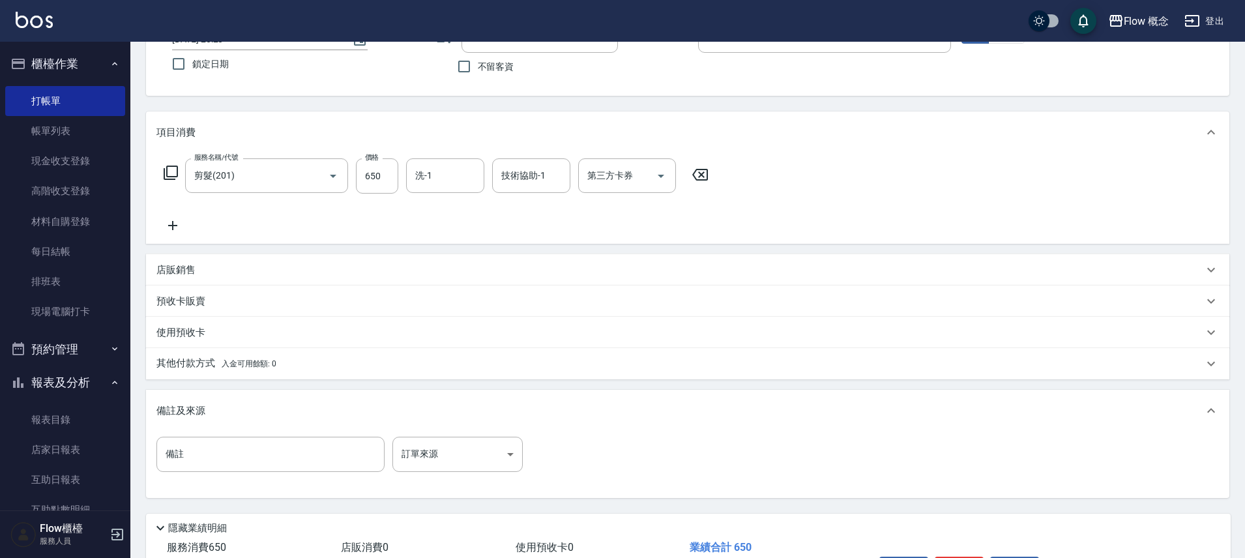
click at [437, 474] on div "備註 備註 訂單來源 ​ 訂單來源" at bounding box center [687, 462] width 1063 height 51
click at [440, 465] on body "Flow 概念 登出 櫃檯作業 打帳單 帳單列表 現金收支登錄 高階收支登錄 材料自購登錄 每日結帳 排班表 現場電腦打卡 預約管理 預約管理 單日預約紀錄 …" at bounding box center [626, 269] width 1252 height 742
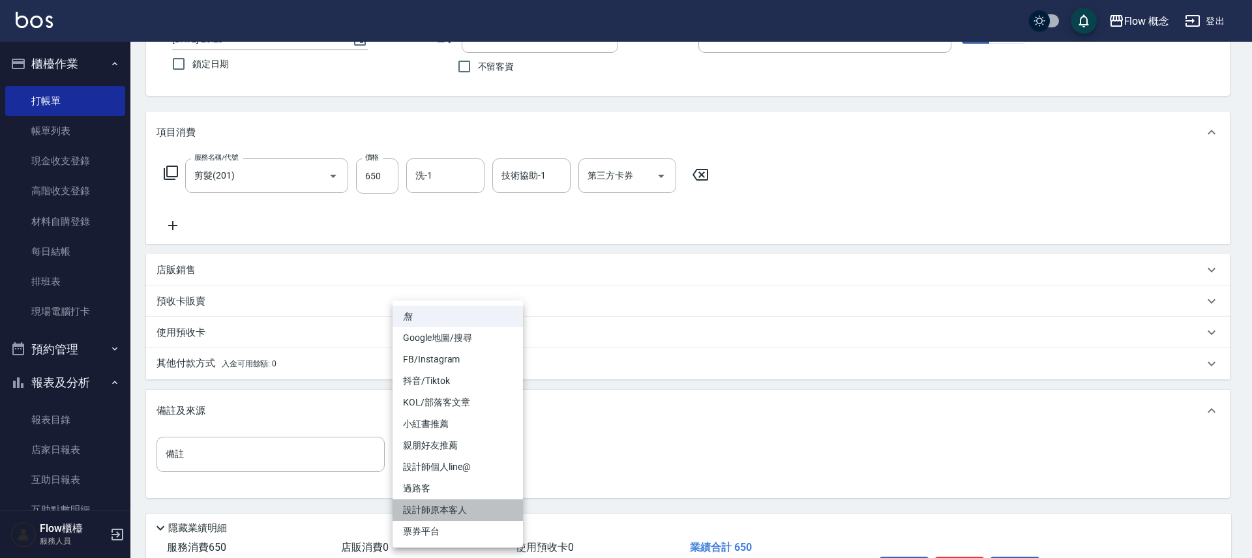
click at [446, 510] on li "設計師原本客人" at bounding box center [458, 510] width 130 height 22
type input "設計師原本客人"
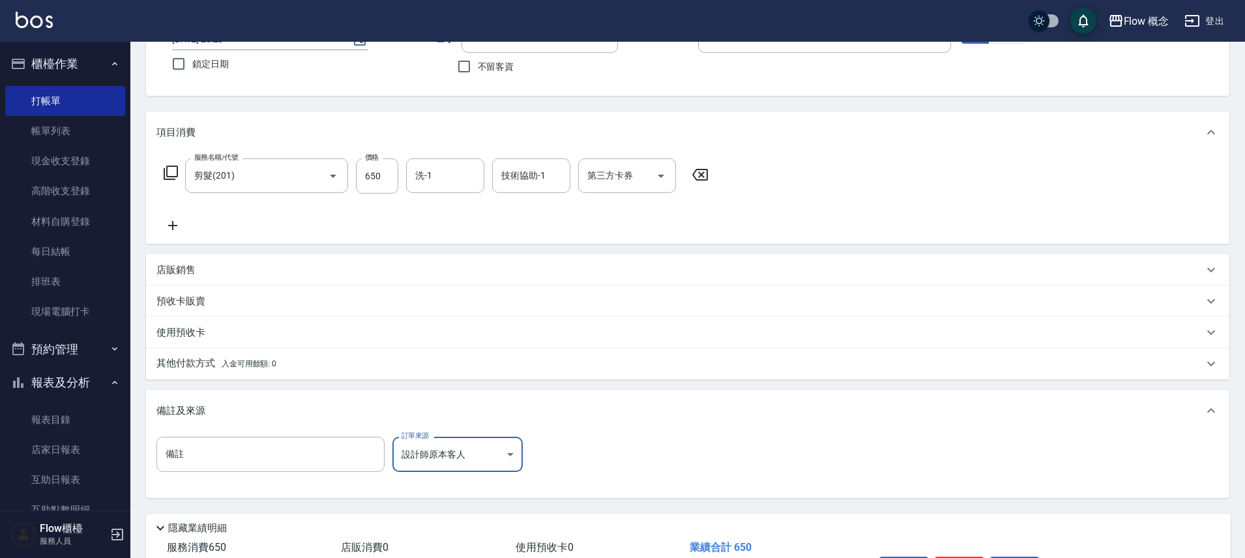
click at [252, 373] on div "其他付款方式 入金可用餘額: 0" at bounding box center [688, 363] width 1084 height 31
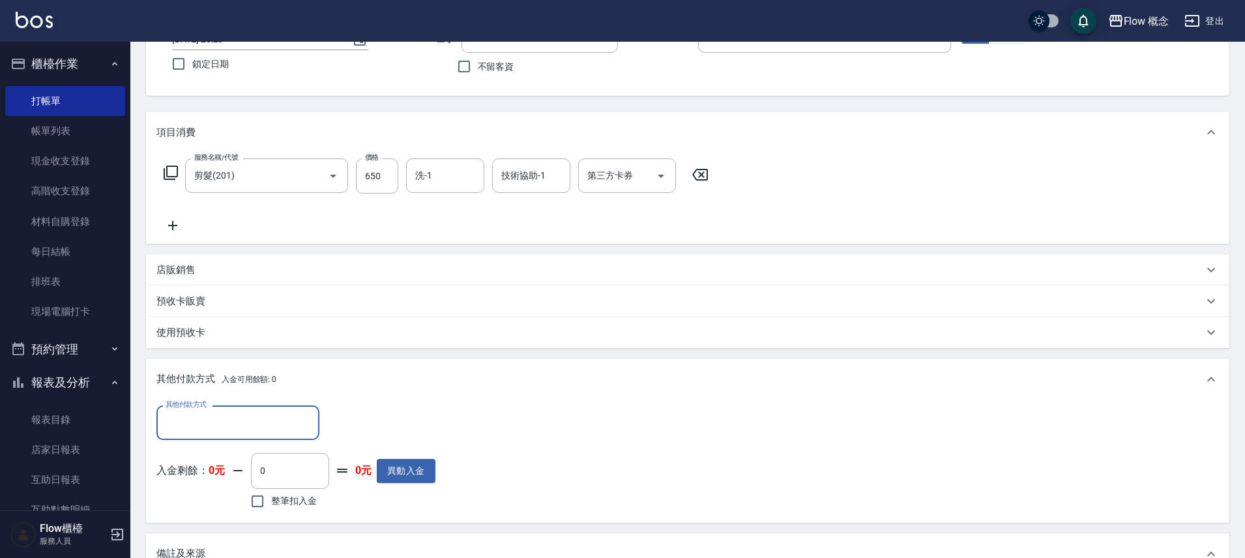
scroll to position [0, 0]
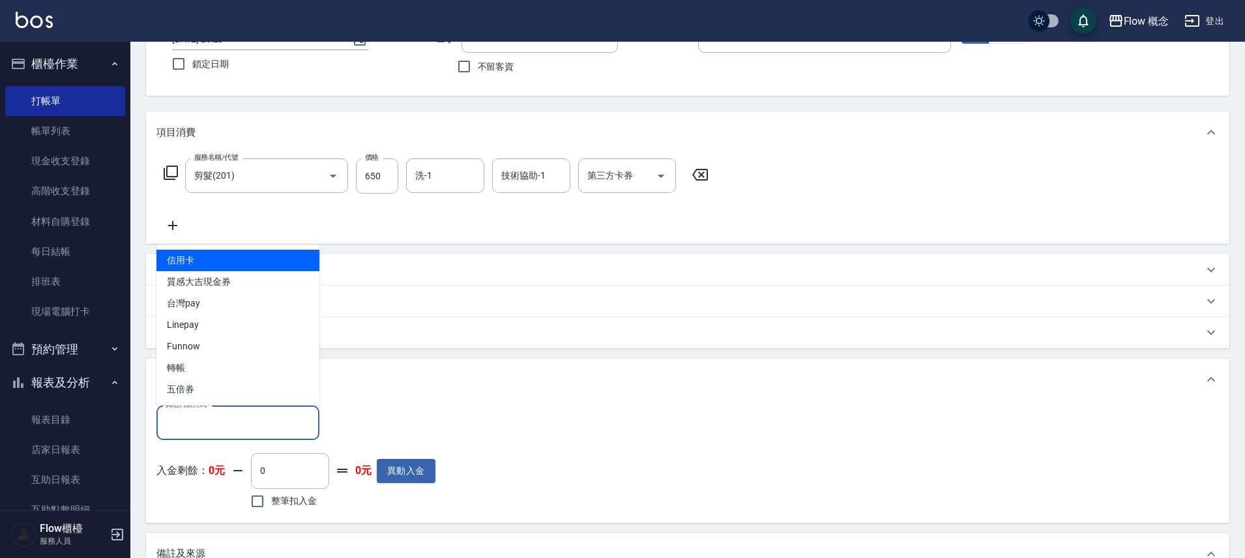
click at [205, 420] on input "其他付款方式" at bounding box center [237, 422] width 151 height 23
click at [192, 423] on input "其他付款方式" at bounding box center [237, 422] width 151 height 23
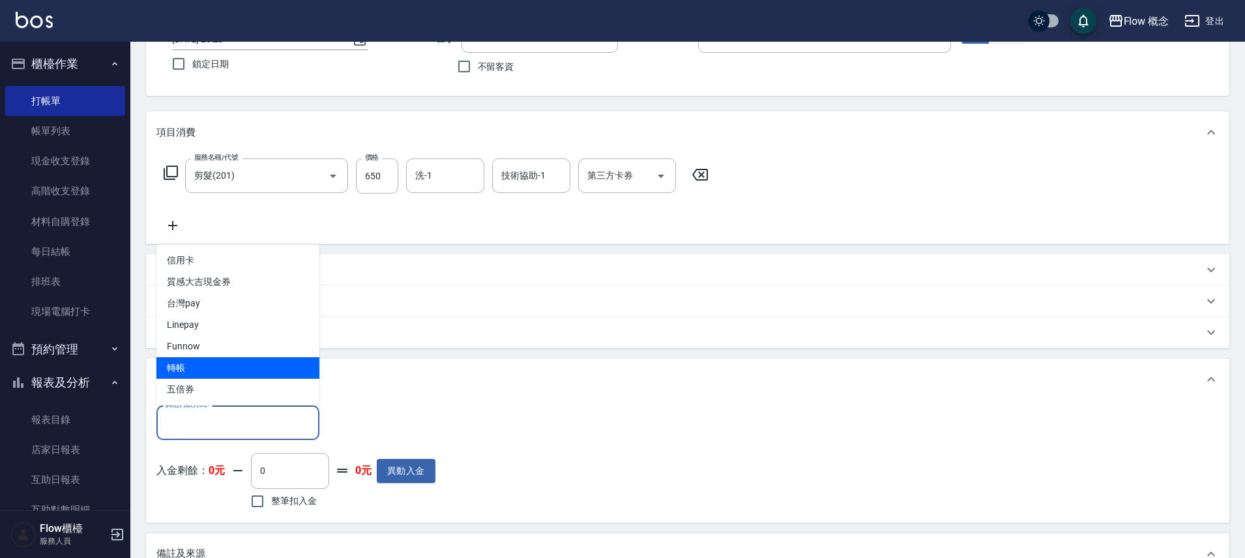
click at [193, 368] on span "轉帳" at bounding box center [237, 368] width 163 height 22
type input "轉帳"
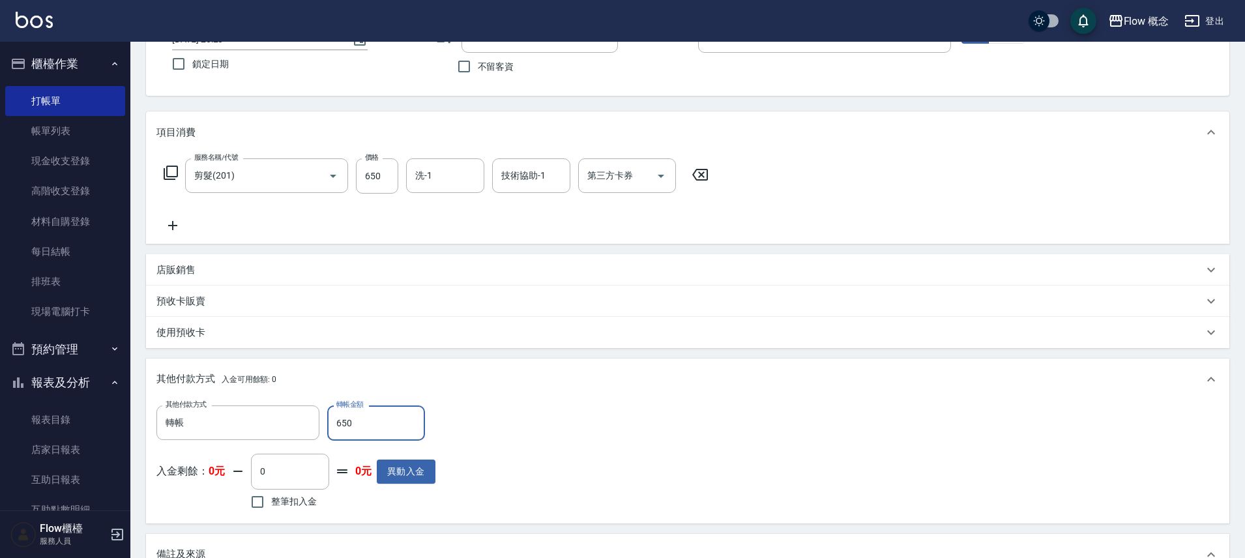
scroll to position [334, 0]
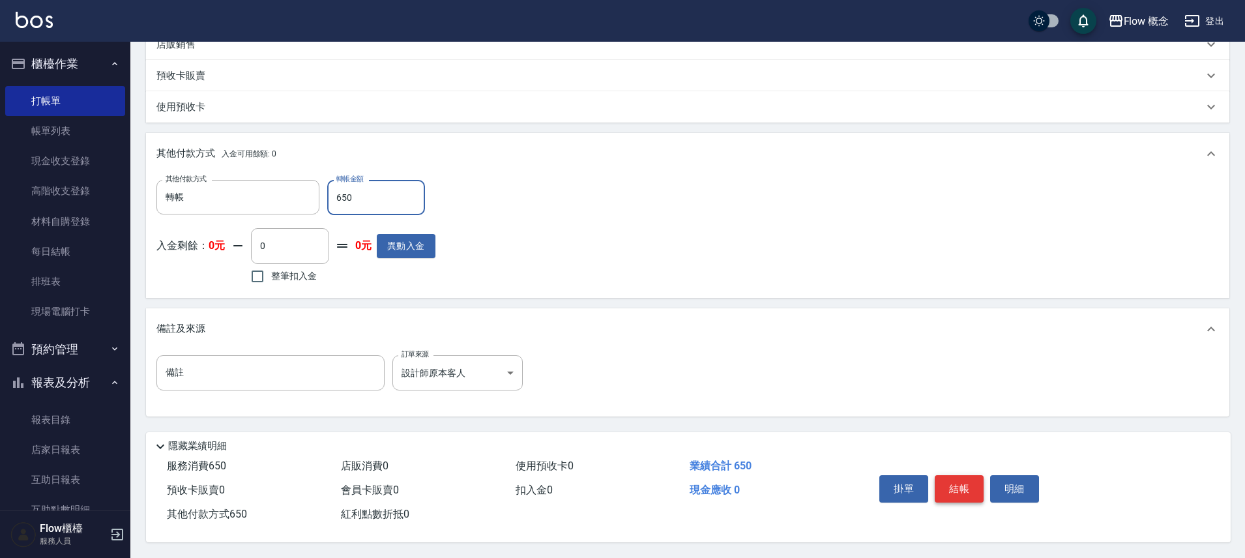
type input "650"
click at [959, 488] on button "結帳" at bounding box center [959, 488] width 49 height 27
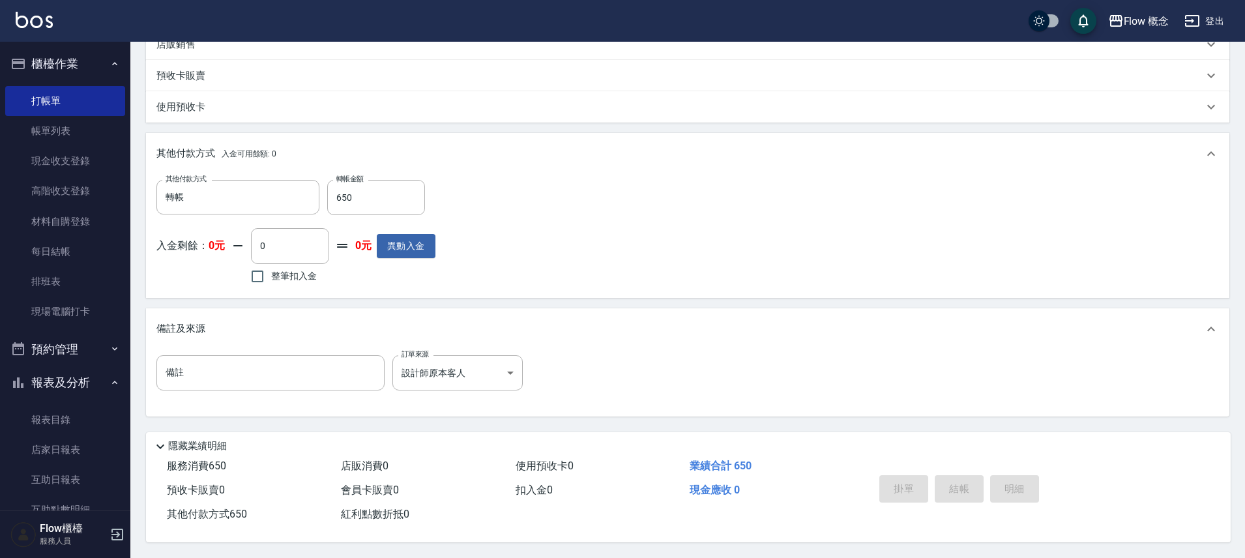
type input "[DATE] 20:29"
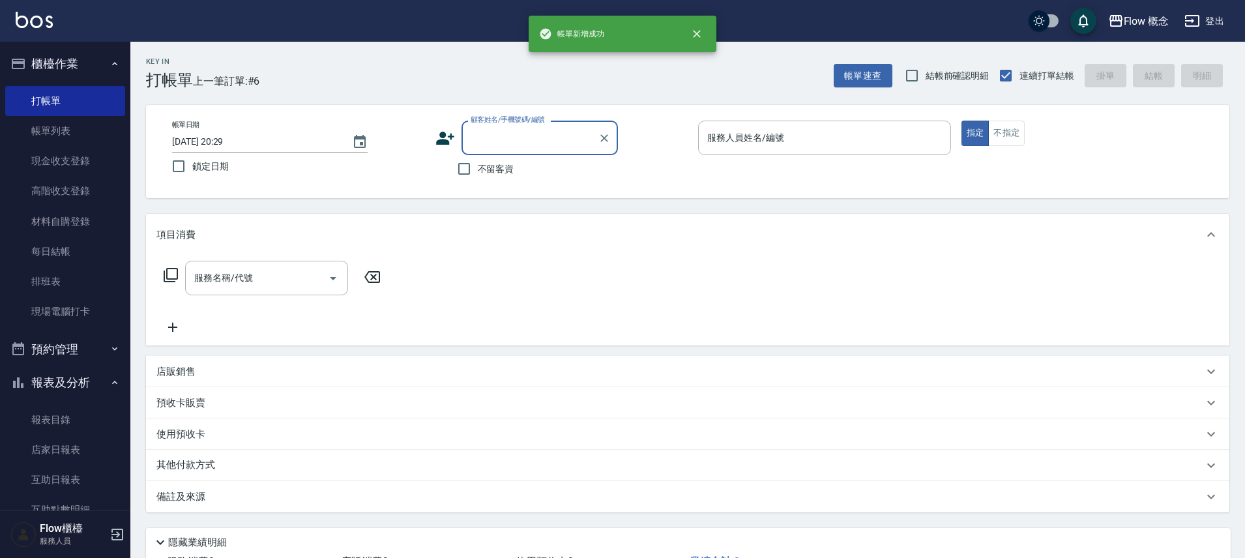
scroll to position [0, 0]
click at [485, 134] on input "顧客姓名/手機號碼/編號" at bounding box center [530, 138] width 125 height 23
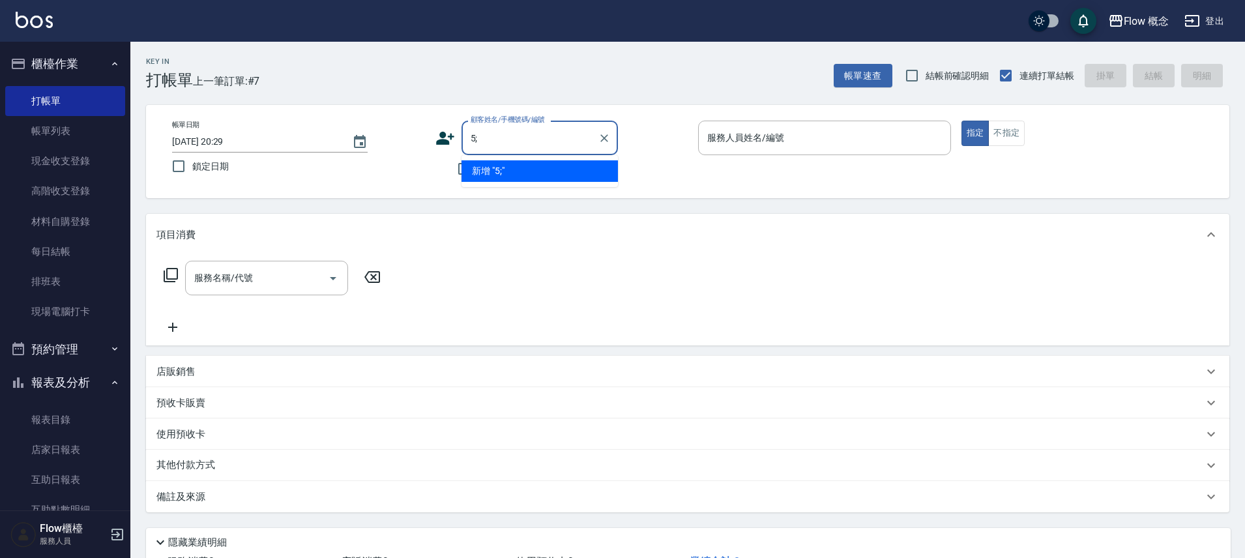
type input "5"
type input "ㄤ"
type input "鄭"
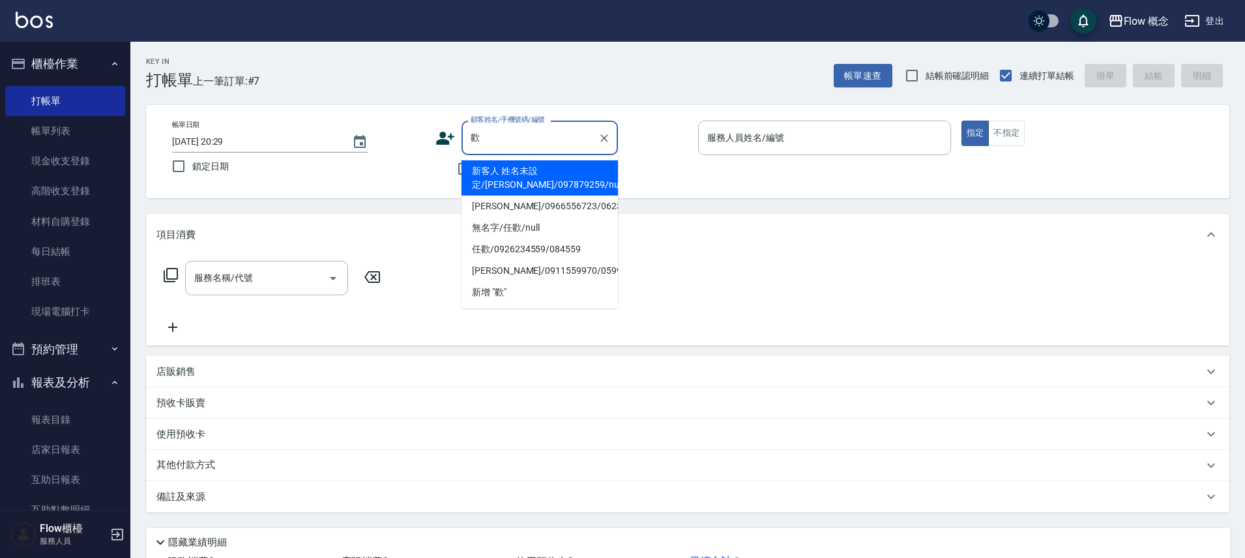
click at [524, 186] on li "新客人 姓名未設定/[PERSON_NAME]/097879259/null" at bounding box center [540, 177] width 156 height 35
type input "新客人 姓名未設定/[PERSON_NAME]/097879259/null"
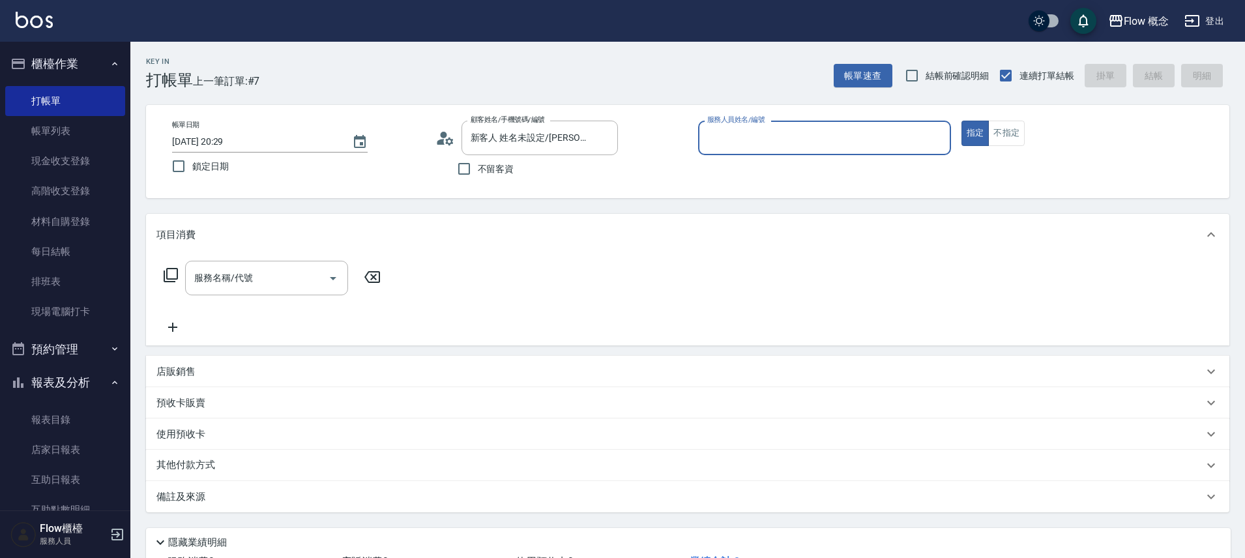
click at [737, 145] on input "服務人員姓名/編號" at bounding box center [824, 138] width 241 height 23
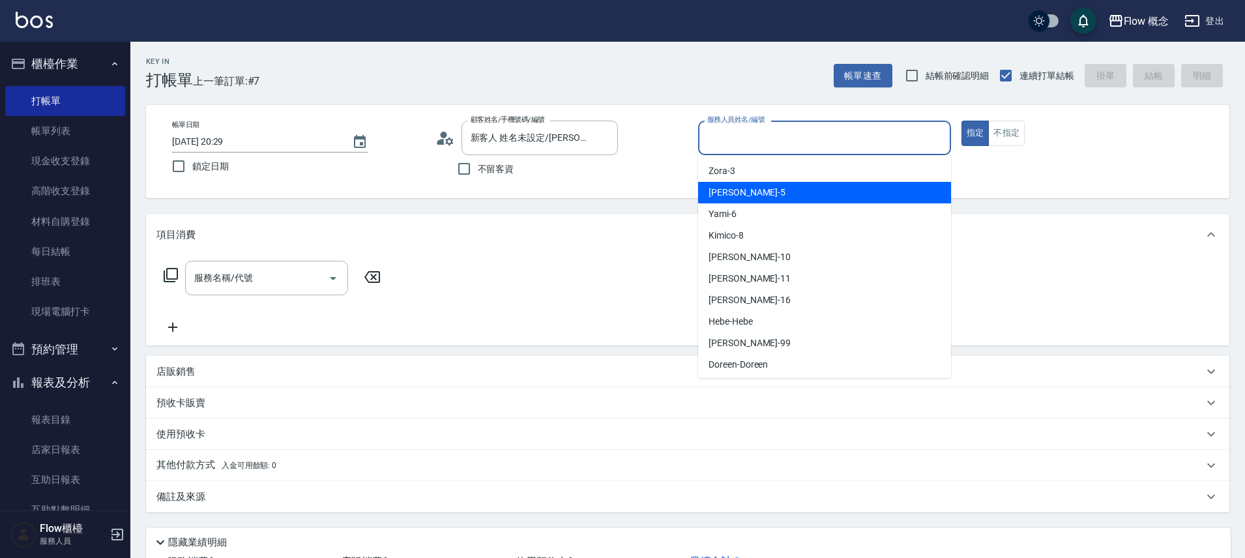
click at [738, 194] on div "Dora -5" at bounding box center [824, 193] width 253 height 22
type input "Dora-5"
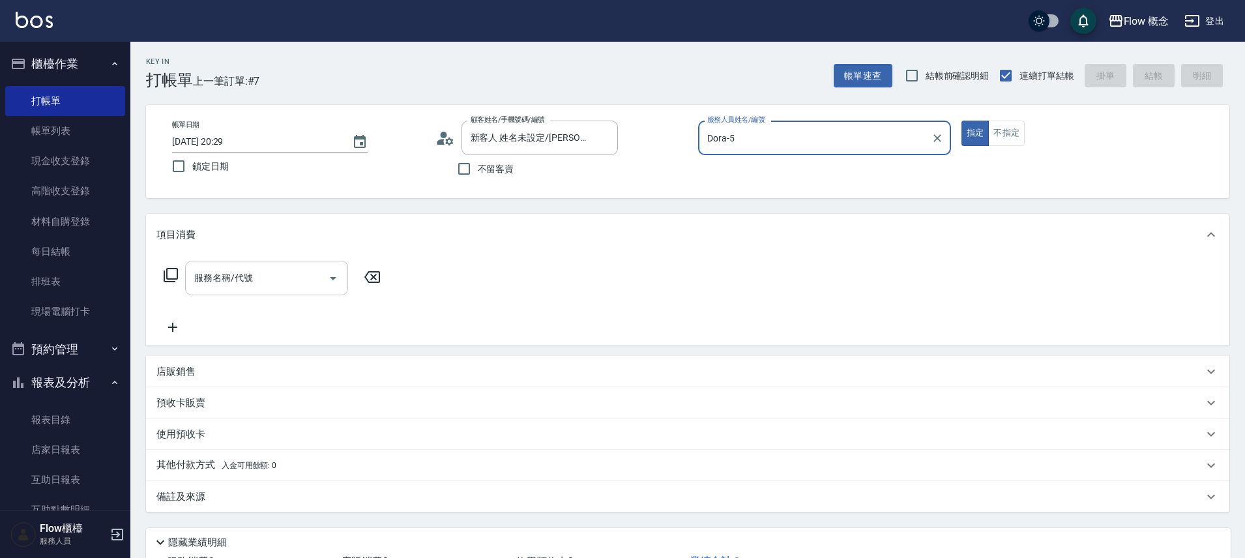
click at [244, 269] on input "服務名稱/代號" at bounding box center [257, 278] width 132 height 23
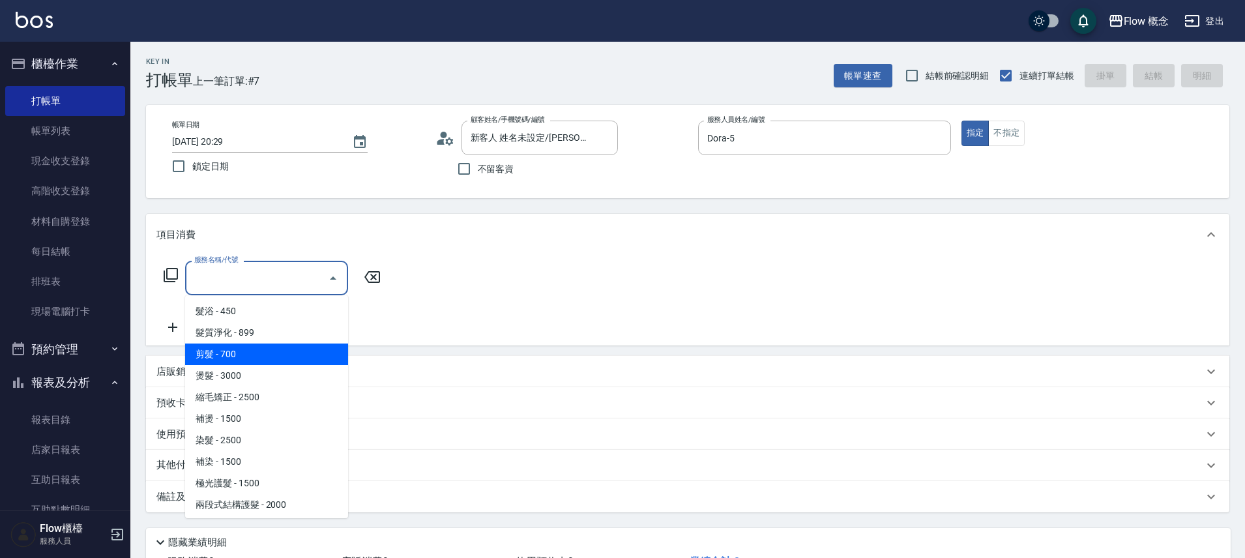
click at [227, 353] on span "剪髮 - 700" at bounding box center [266, 355] width 163 height 22
type input "剪髮(201)"
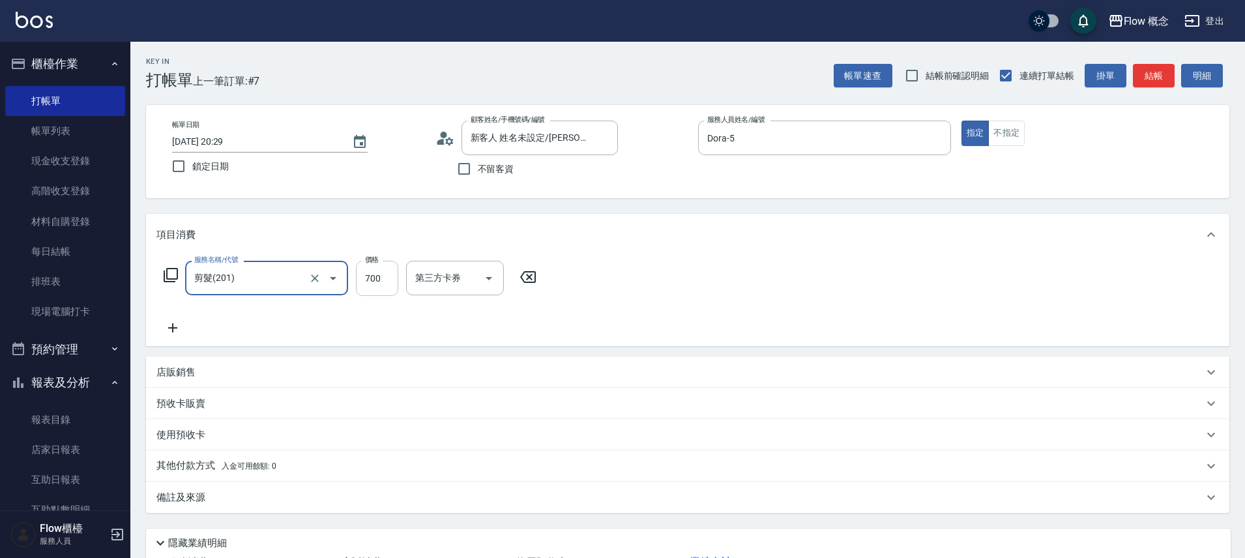
click at [389, 275] on input "700" at bounding box center [377, 278] width 42 height 35
type input "650"
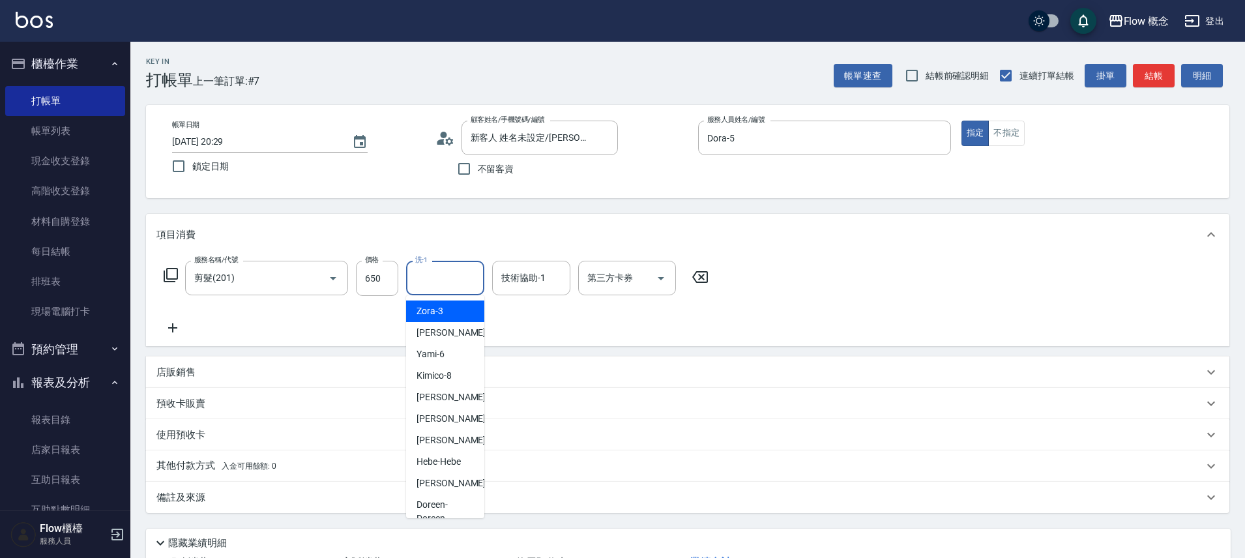
click at [446, 281] on input "洗-1" at bounding box center [445, 278] width 67 height 23
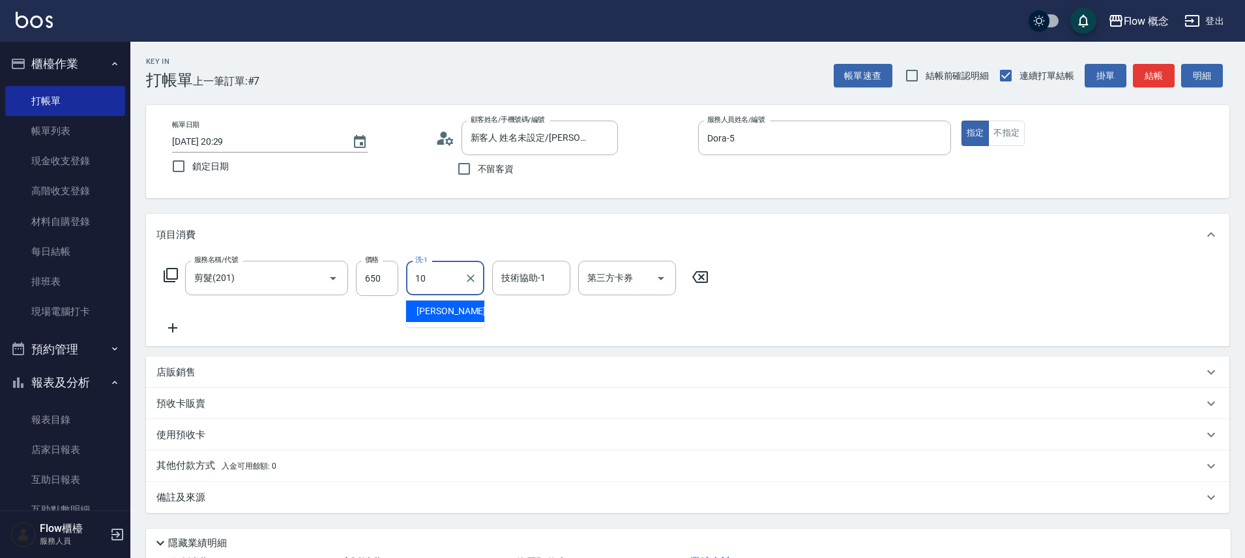
type input "[PERSON_NAME]-10"
click at [196, 380] on div "店販銷售" at bounding box center [688, 372] width 1084 height 31
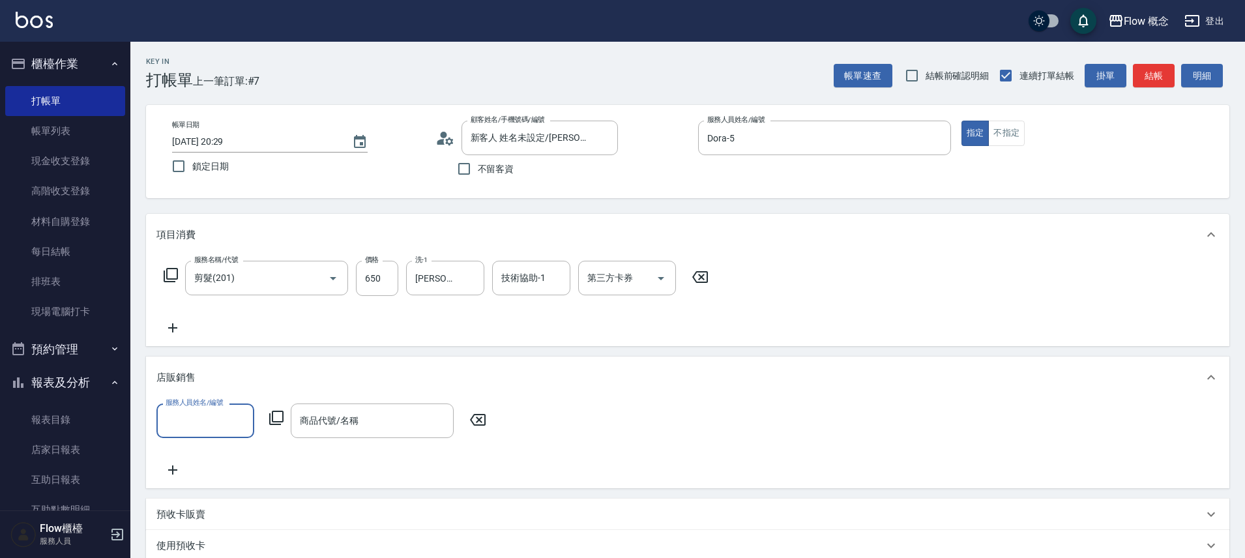
scroll to position [1, 0]
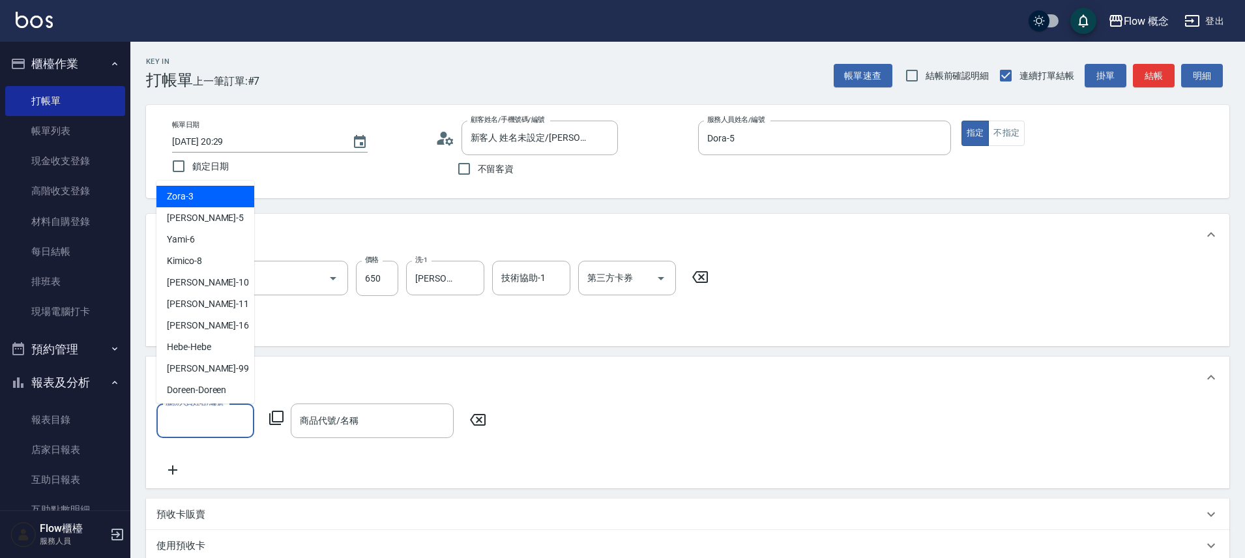
click at [203, 419] on input "服務人員姓名/編號" at bounding box center [205, 420] width 86 height 23
click at [192, 218] on span "Dora -5" at bounding box center [205, 218] width 77 height 14
type input "Dora-5"
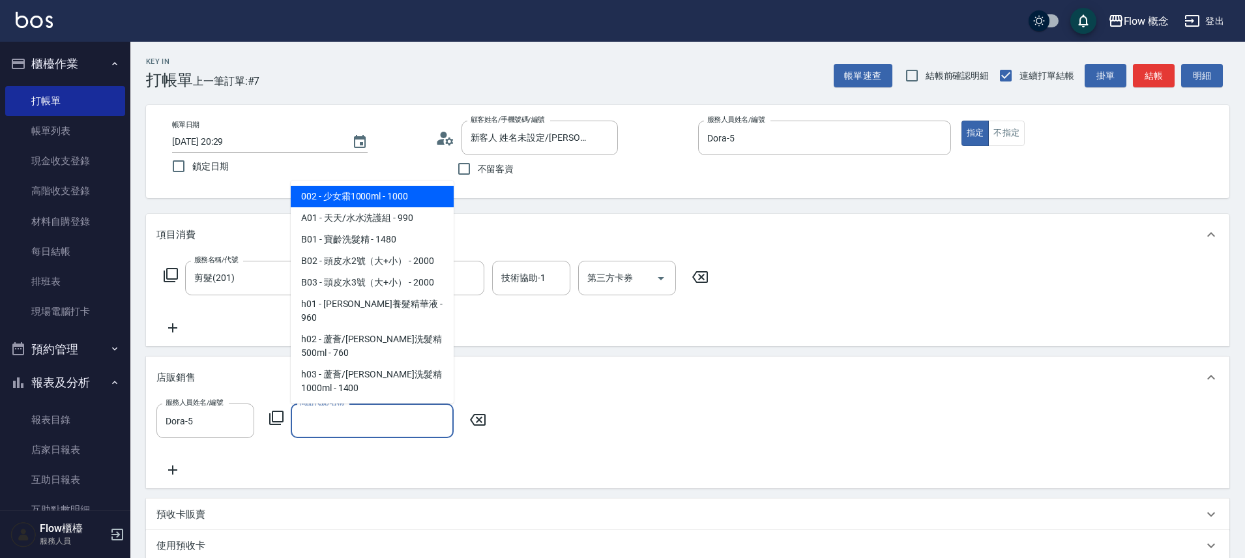
click at [320, 423] on input "商品代號/名稱" at bounding box center [372, 420] width 151 height 23
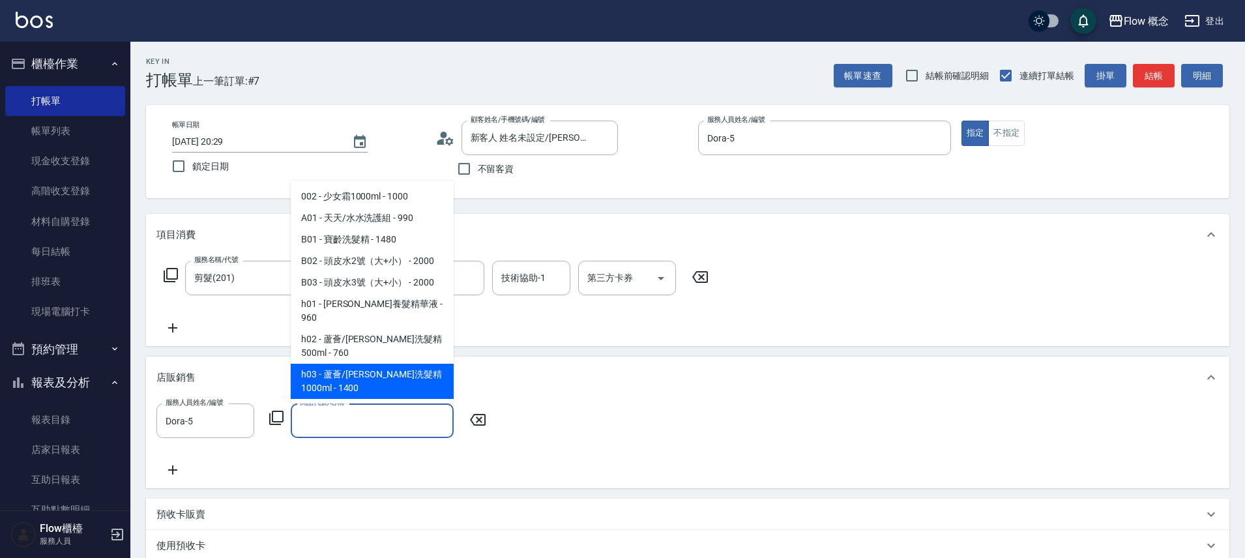
type input "j"
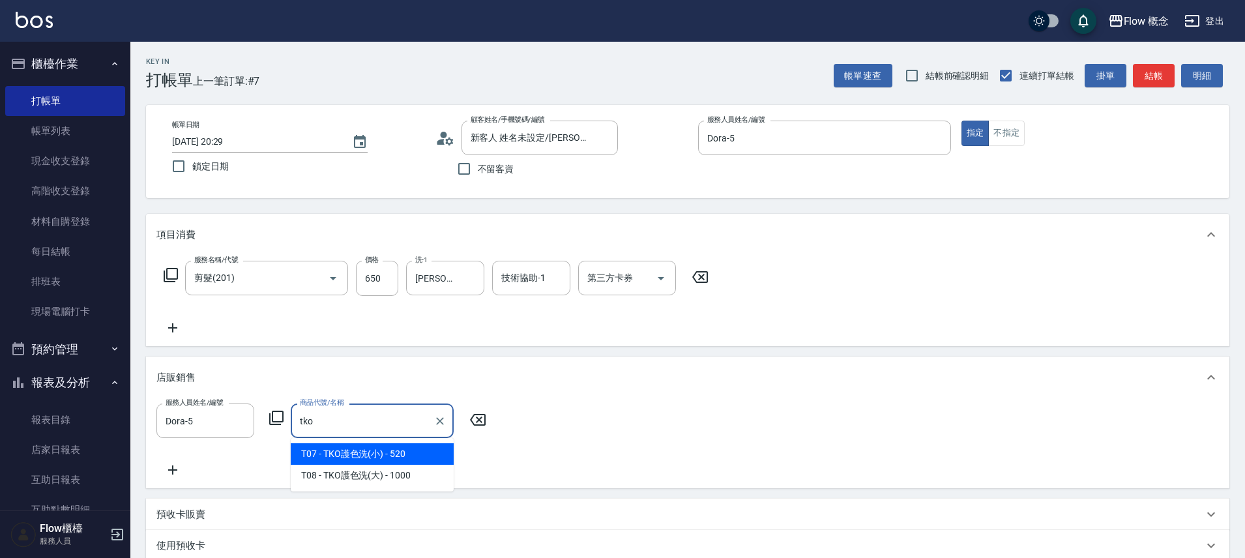
click at [398, 447] on span "T07 - TKO護色洗(小) - 520" at bounding box center [372, 454] width 163 height 22
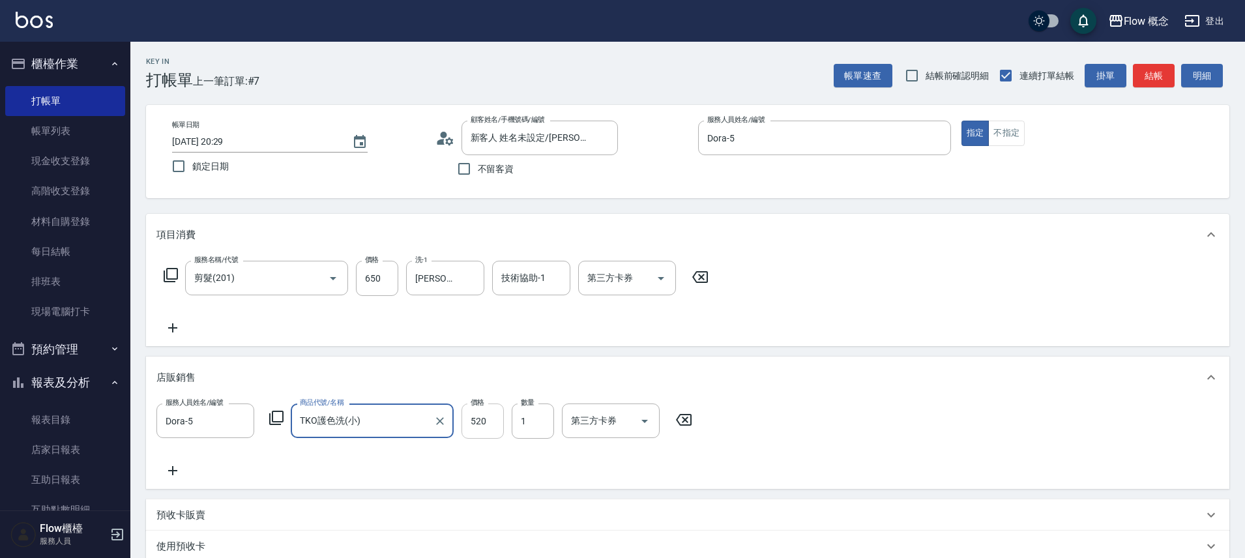
type input "TKO護色洗(小)"
click at [472, 430] on input "520" at bounding box center [483, 421] width 42 height 35
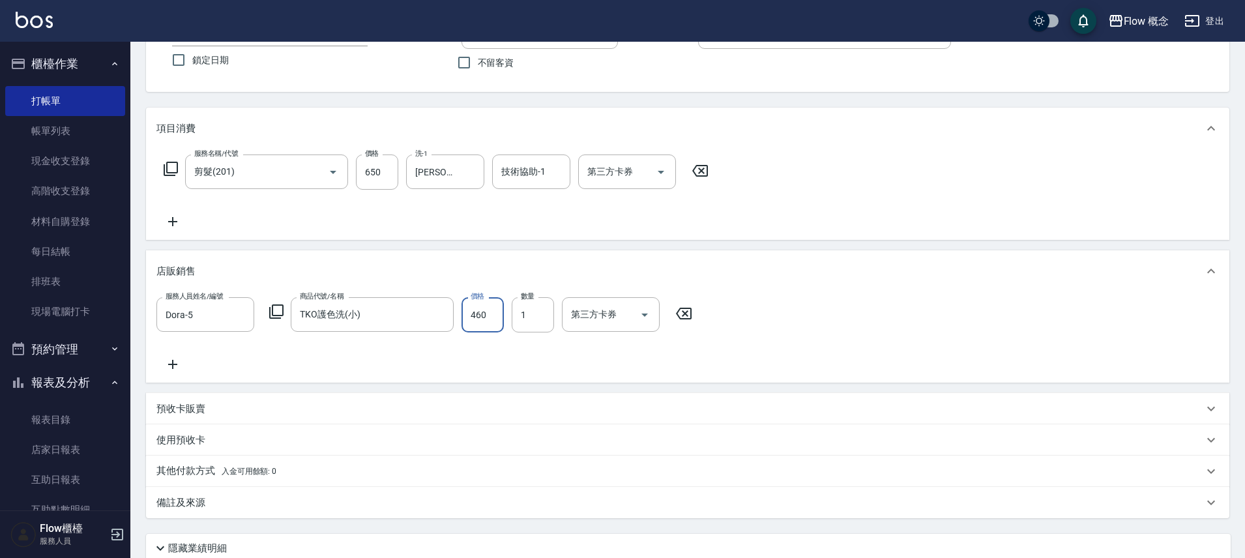
scroll to position [214, 0]
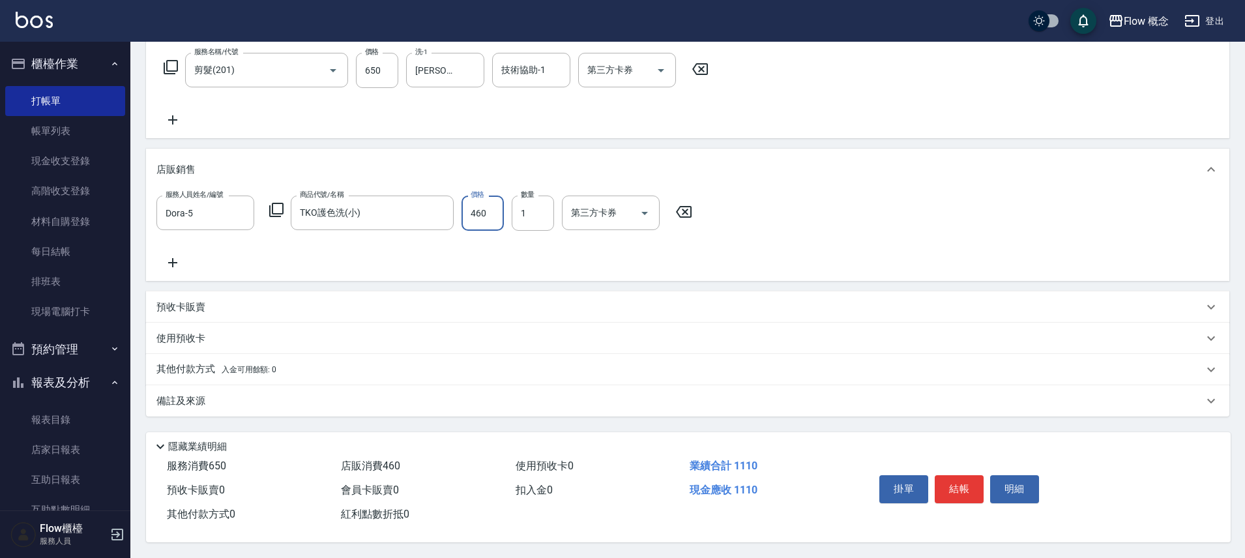
type input "460"
click at [360, 396] on div "備註及來源" at bounding box center [679, 401] width 1047 height 14
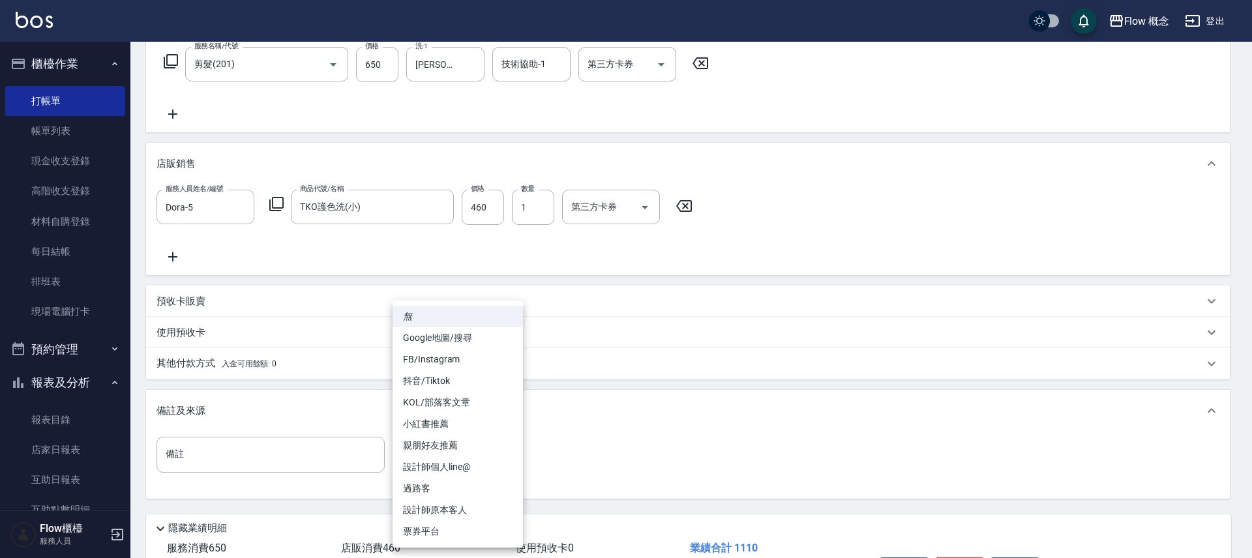
click at [444, 464] on body "Flow 概念 登出 櫃檯作業 打帳單 帳單列表 現金收支登錄 高階收支登錄 材料自購登錄 每日結帳 排班表 現場電腦打卡 預約管理 預約管理 單日預約紀錄 …" at bounding box center [626, 213] width 1252 height 854
click at [447, 517] on li "設計師原本客人" at bounding box center [458, 510] width 130 height 22
type input "設計師原本客人"
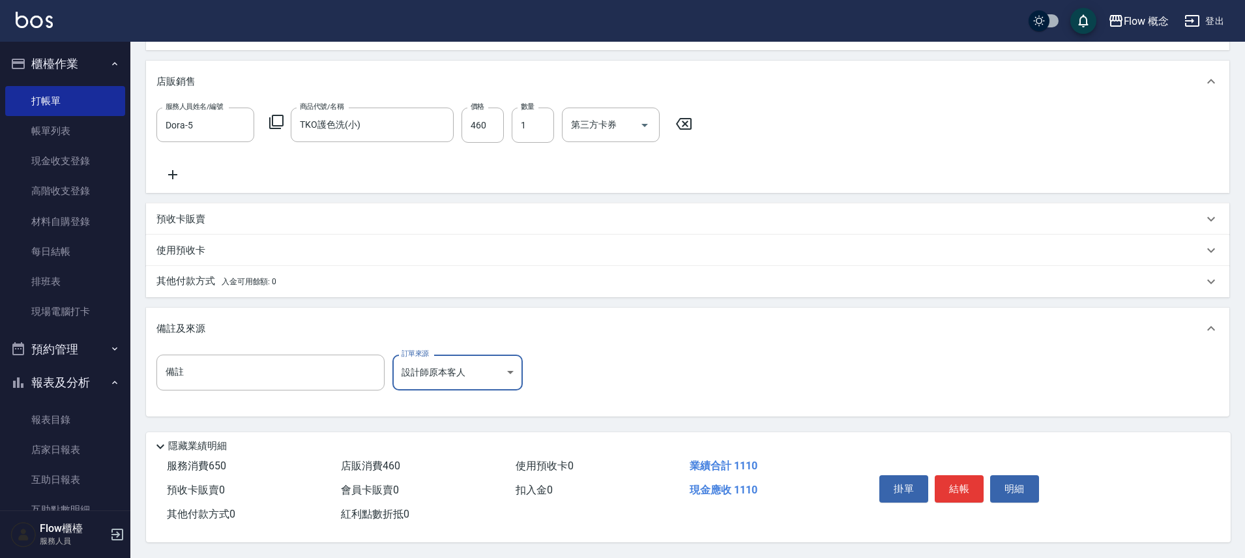
scroll to position [302, 0]
click at [970, 476] on button "結帳" at bounding box center [959, 488] width 49 height 27
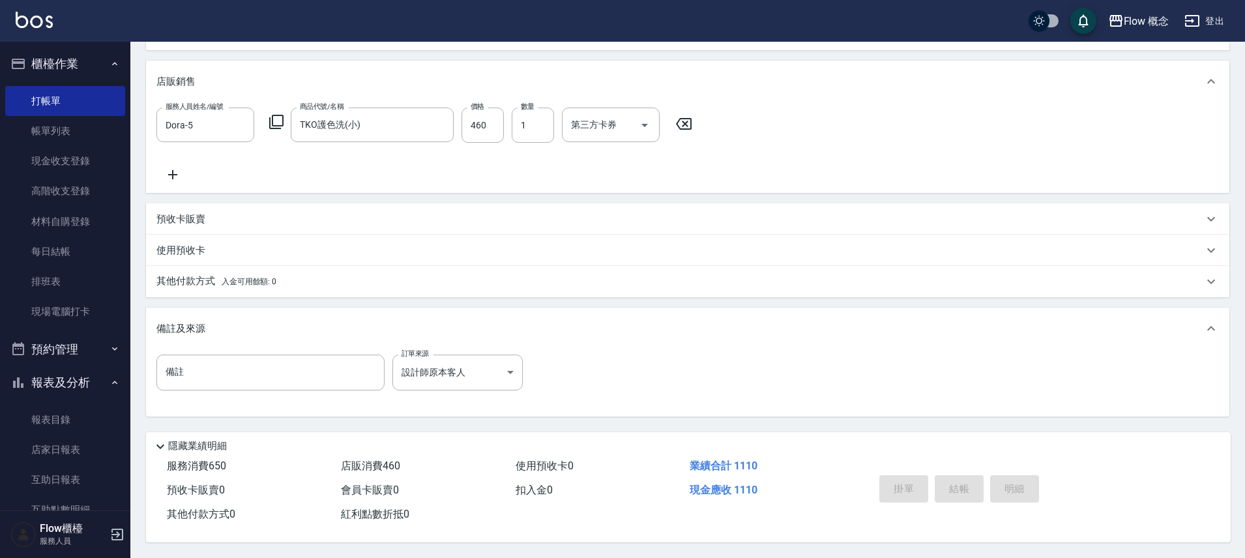
type input "[DATE] 20:30"
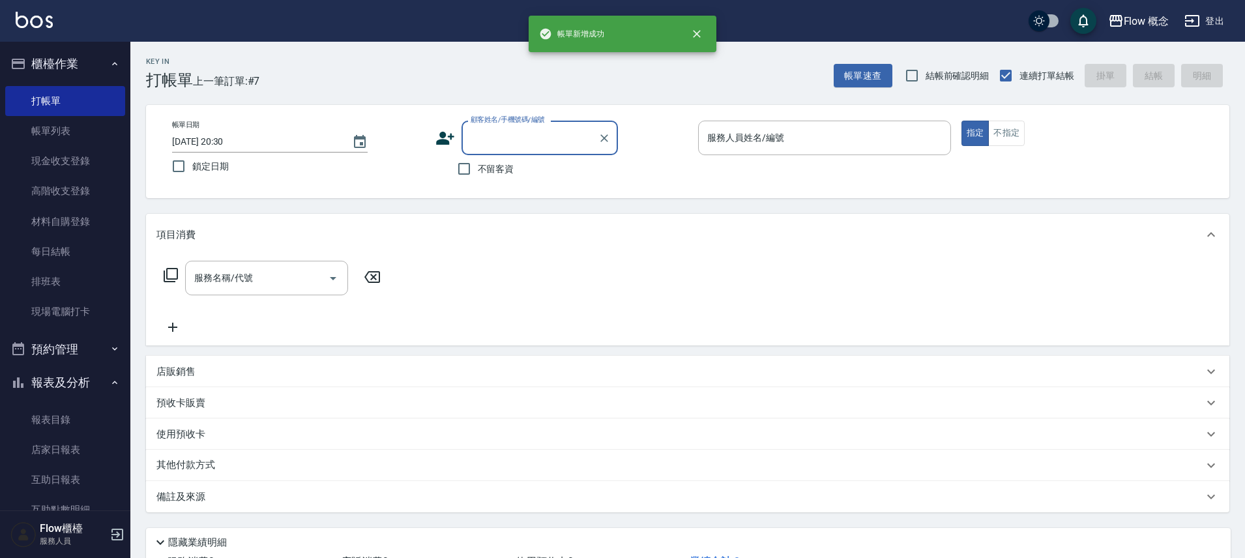
scroll to position [0, 0]
click at [501, 128] on input "顧客姓名/手機號碼/編號" at bounding box center [530, 138] width 125 height 23
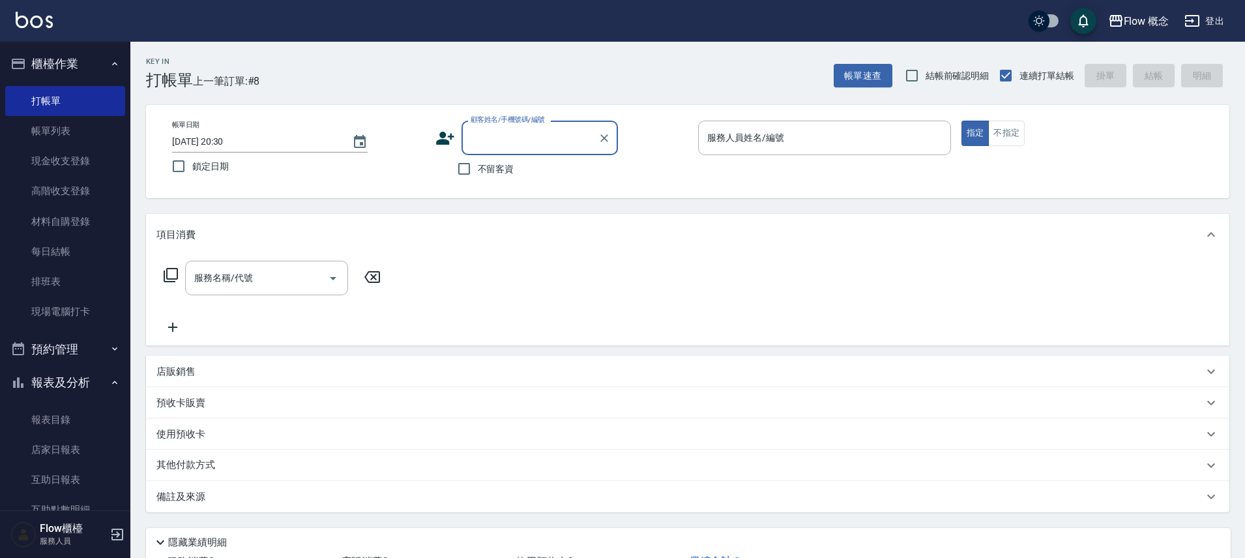
paste input "怡0938719158"
click at [515, 173] on li "新客人 姓名未設定/李芯怡0938719158/null" at bounding box center [540, 177] width 156 height 35
type input "新客人 姓名未設定/李芯怡0938719158/null"
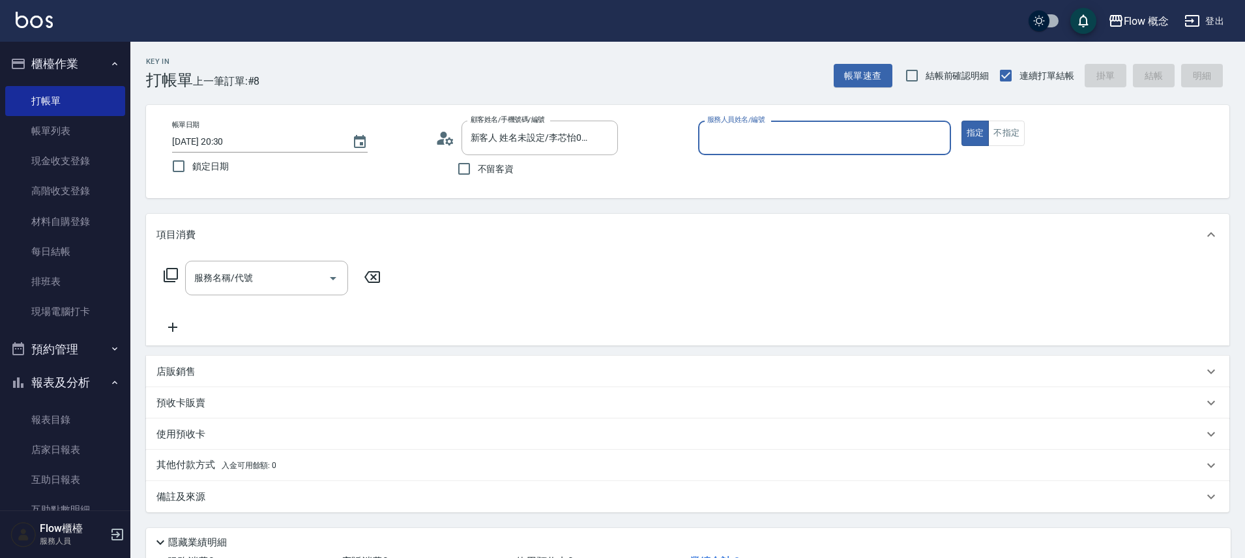
click at [719, 142] on input "服務人員姓名/編號" at bounding box center [824, 138] width 241 height 23
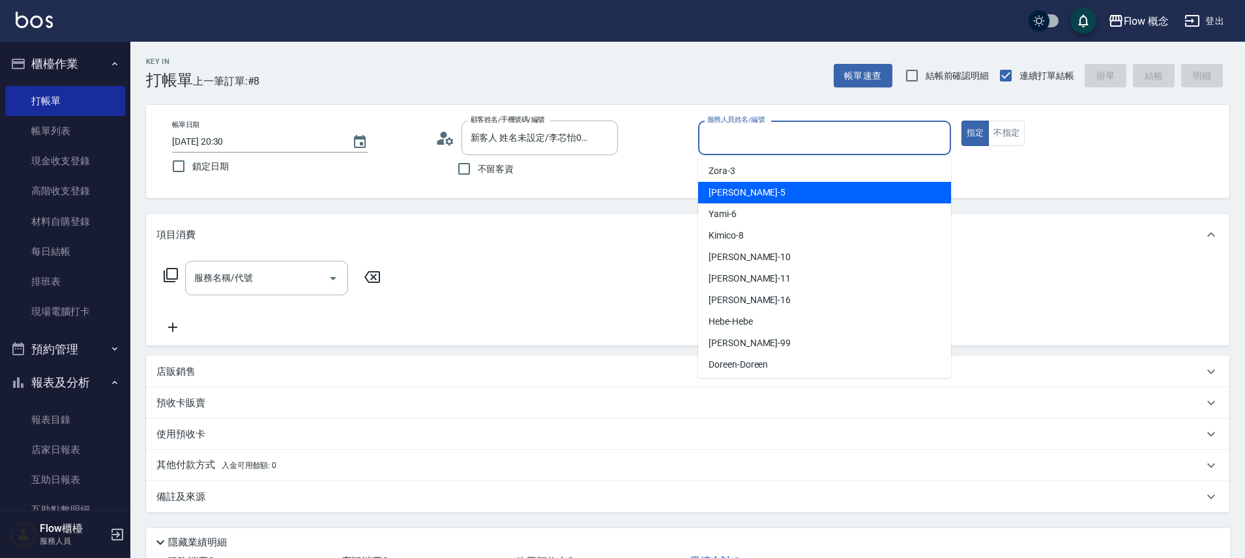
click at [726, 194] on span "Dora -5" at bounding box center [747, 193] width 77 height 14
type input "Dora-5"
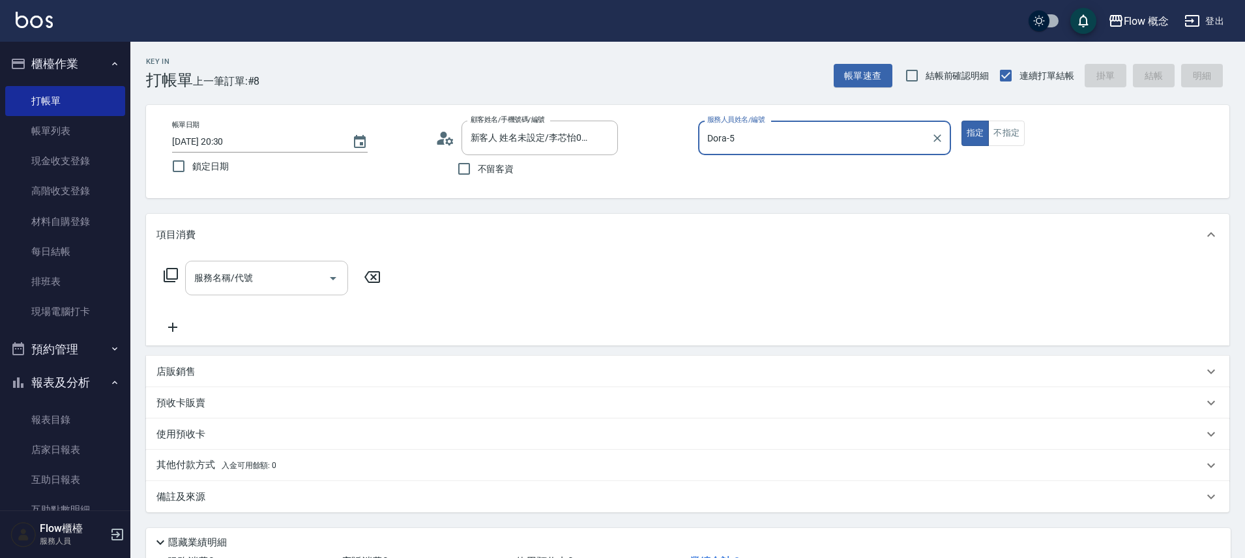
click at [248, 281] on input "服務名稱/代號" at bounding box center [257, 278] width 132 height 23
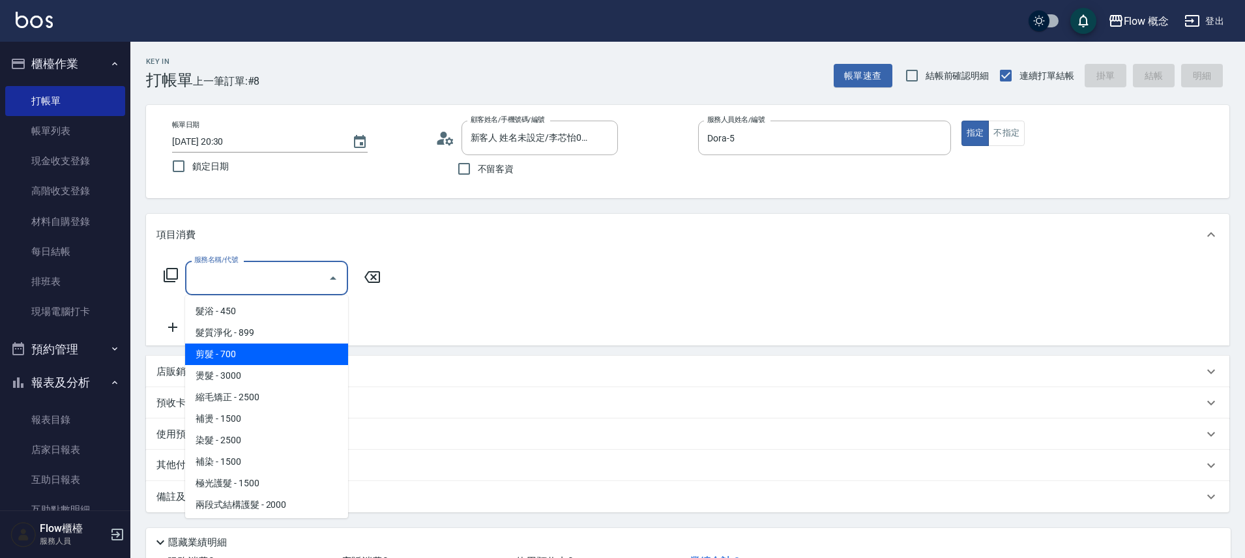
click at [235, 357] on span "剪髮 - 700" at bounding box center [266, 355] width 163 height 22
type input "剪髮(201)"
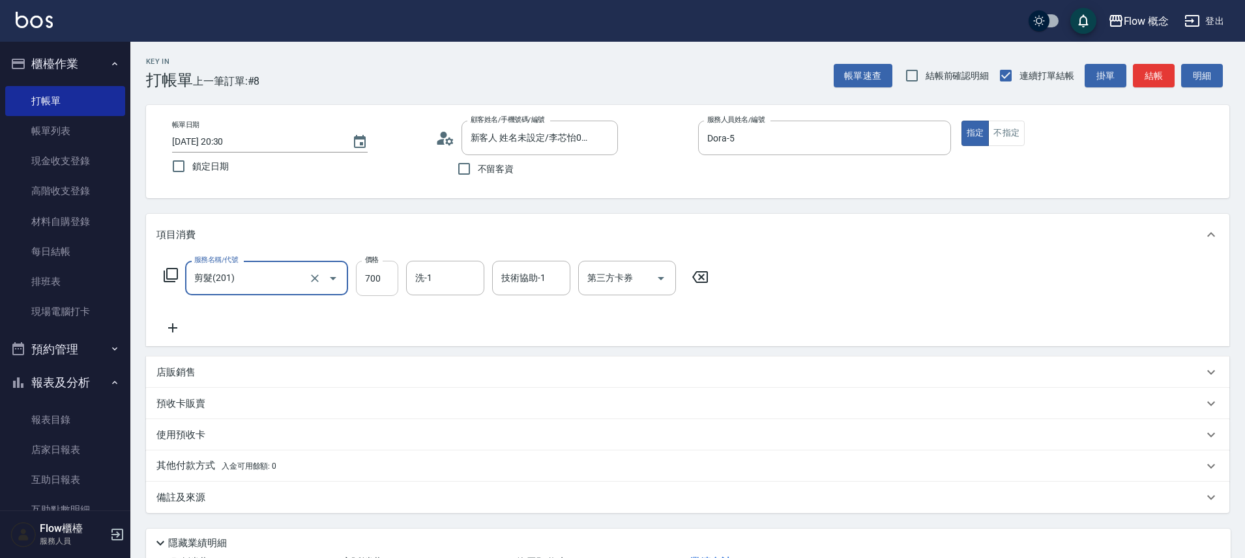
click at [383, 278] on input "700" at bounding box center [377, 278] width 42 height 35
type input "650"
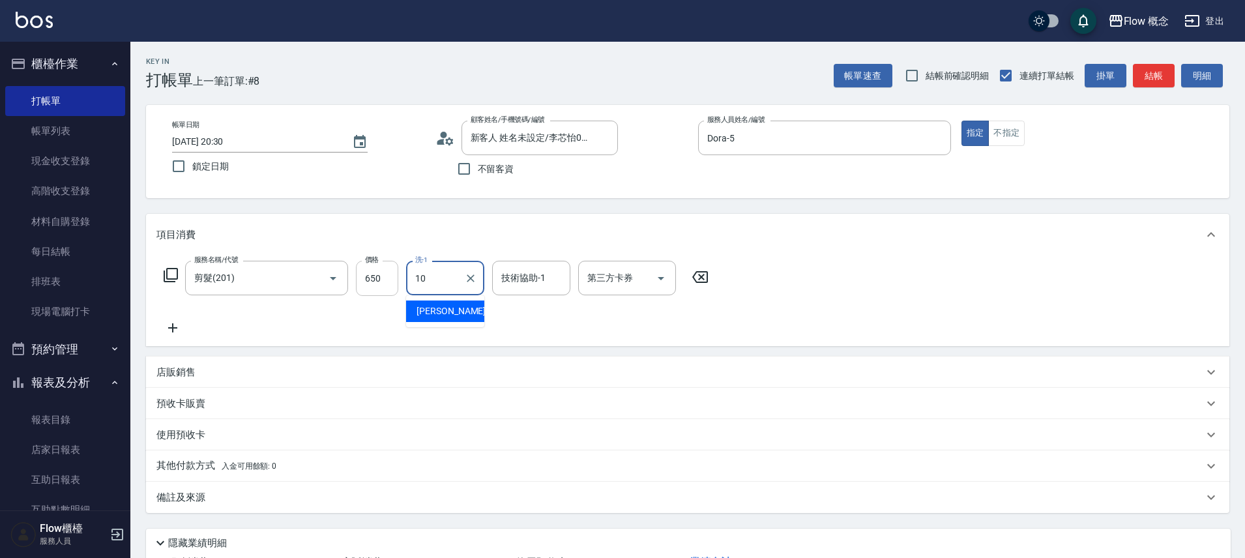
type input "[PERSON_NAME]-10"
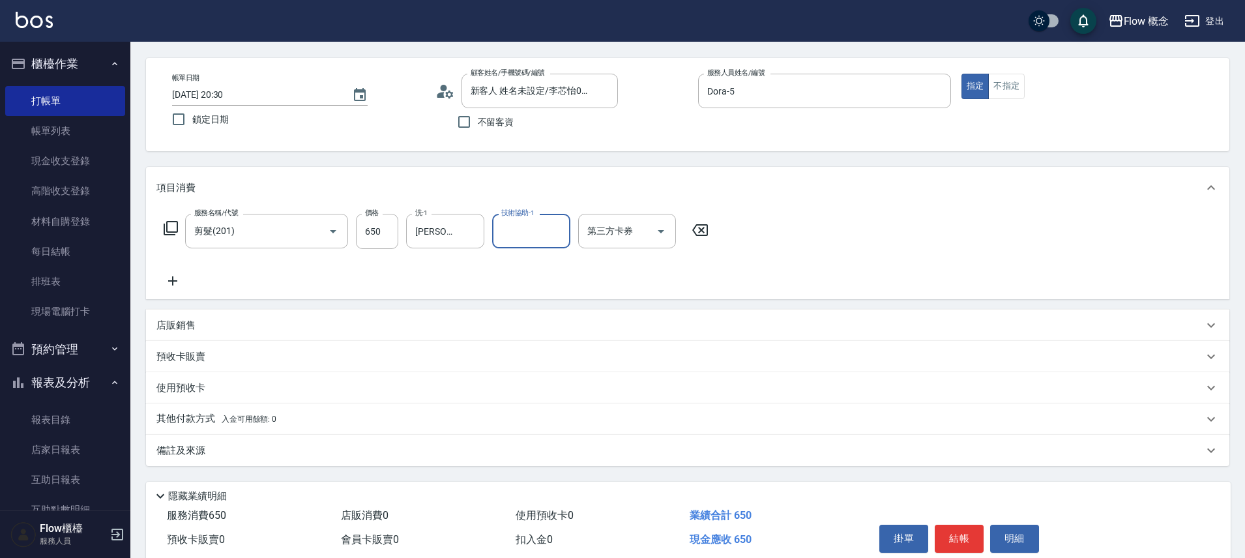
scroll to position [102, 0]
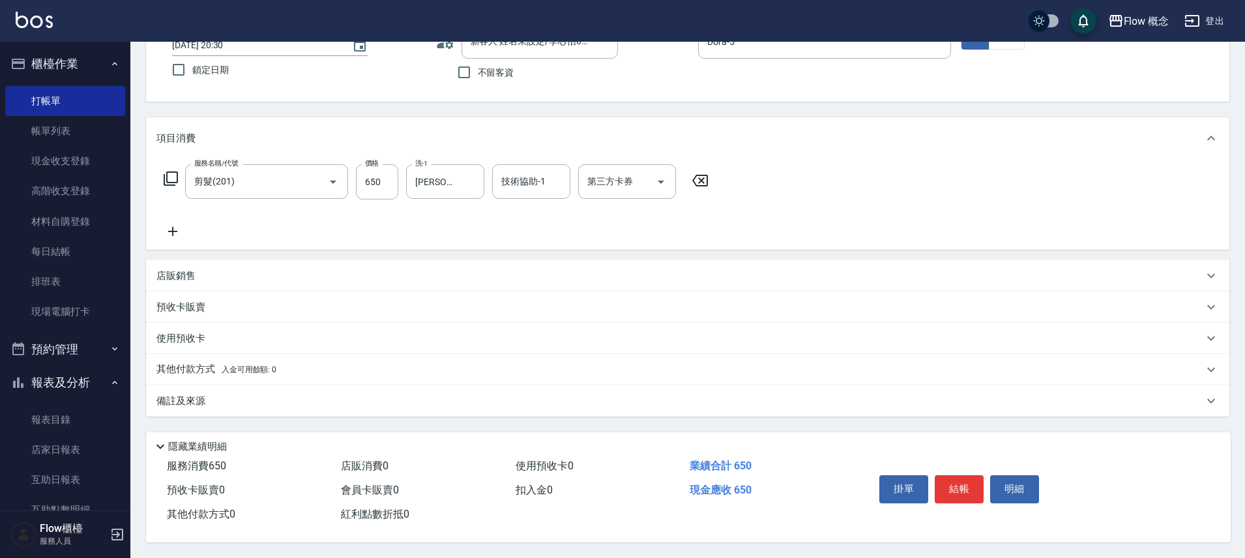
click at [245, 397] on div "備註及來源" at bounding box center [679, 401] width 1047 height 14
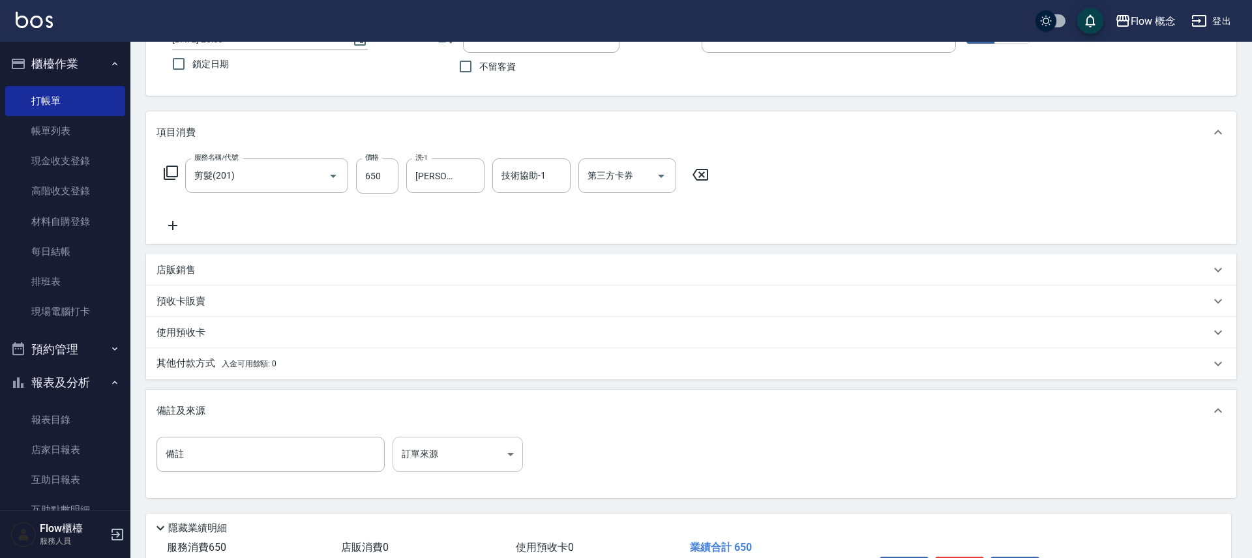
click at [425, 457] on body "Flow 概念 登出 櫃檯作業 打帳單 帳單列表 現金收支登錄 高階收支登錄 材料自購登錄 每日結帳 排班表 現場電腦打卡 預約管理 預約管理 單日預約紀錄 …" at bounding box center [626, 269] width 1252 height 742
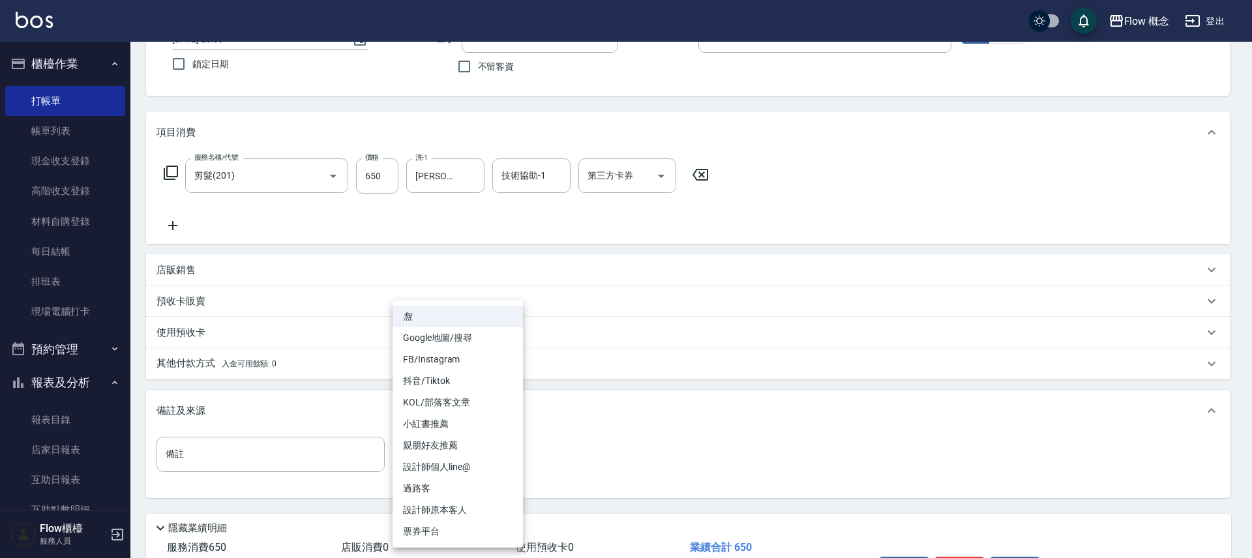
drag, startPoint x: 469, startPoint y: 505, endPoint x: 479, endPoint y: 499, distance: 11.8
click at [470, 506] on li "設計師原本客人" at bounding box center [458, 510] width 130 height 22
type input "設計師原本客人"
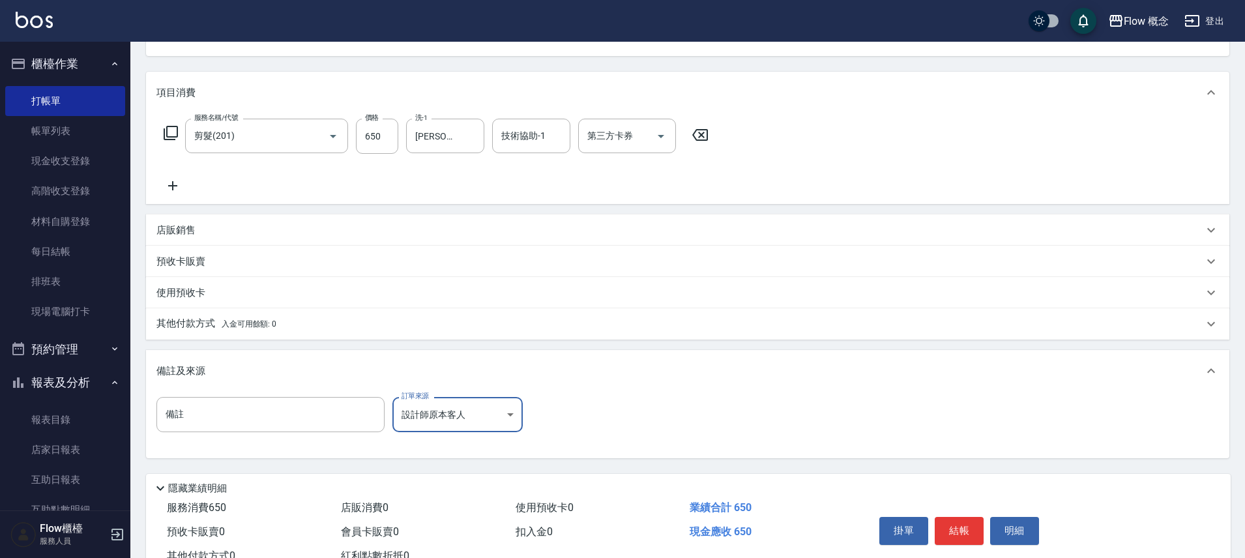
scroll to position [190, 0]
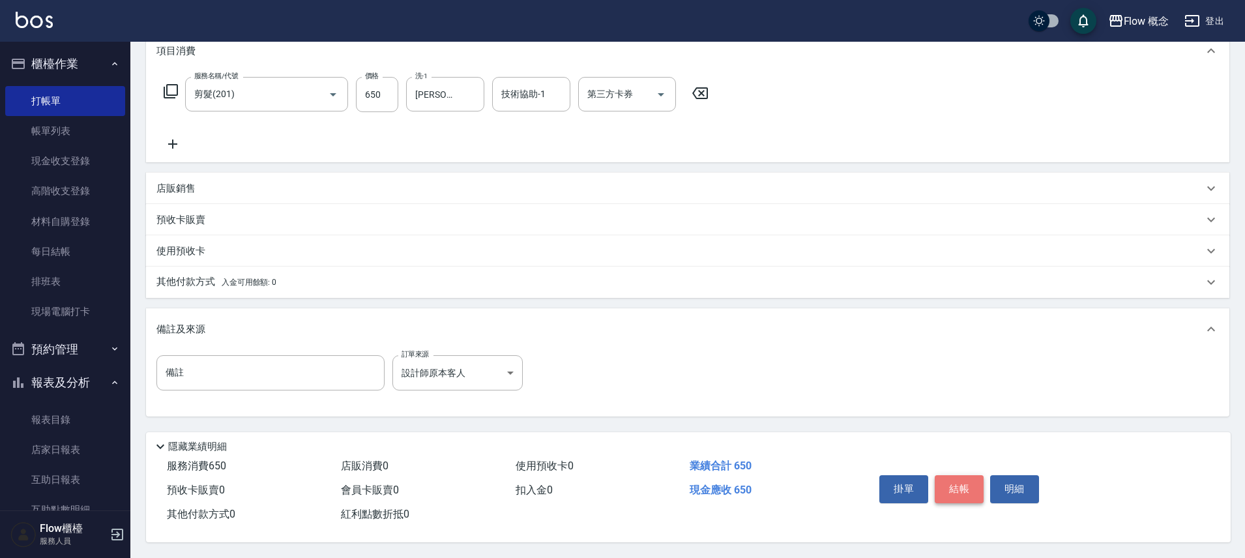
click at [958, 476] on button "結帳" at bounding box center [959, 488] width 49 height 27
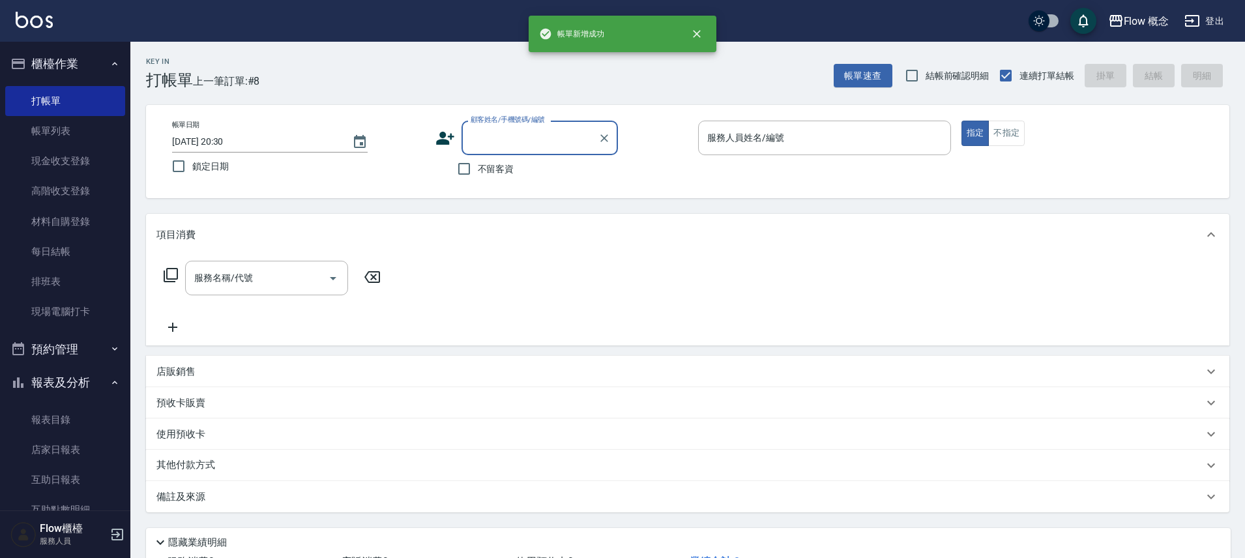
scroll to position [0, 0]
click at [539, 149] on input "顧客姓名/手機號碼/編號" at bounding box center [530, 138] width 125 height 23
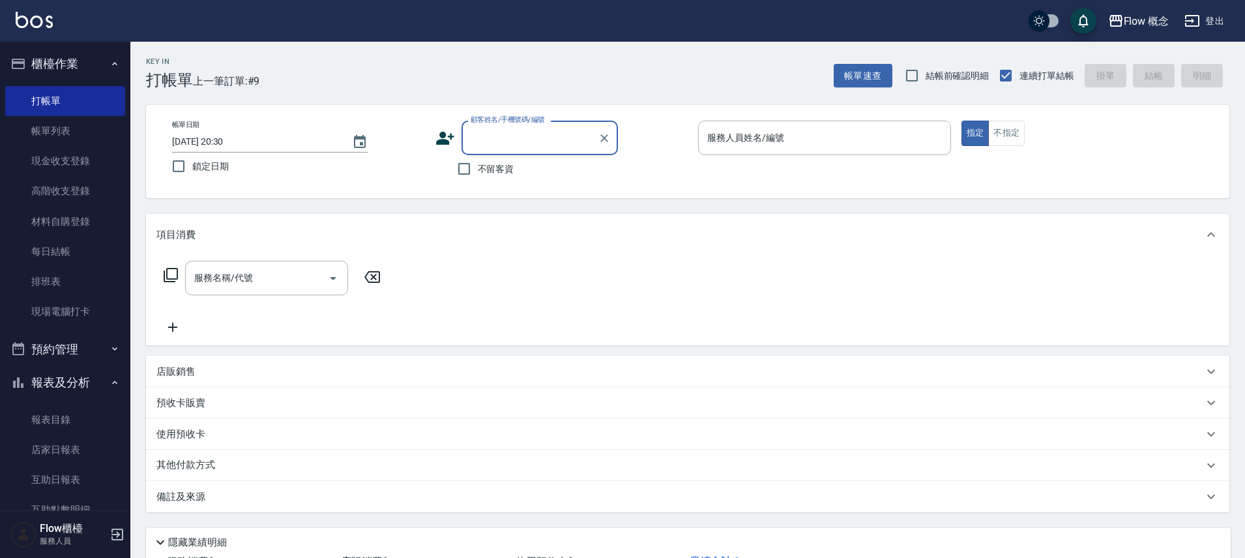
paste input "補染[PERSON_NAME]0986732078"
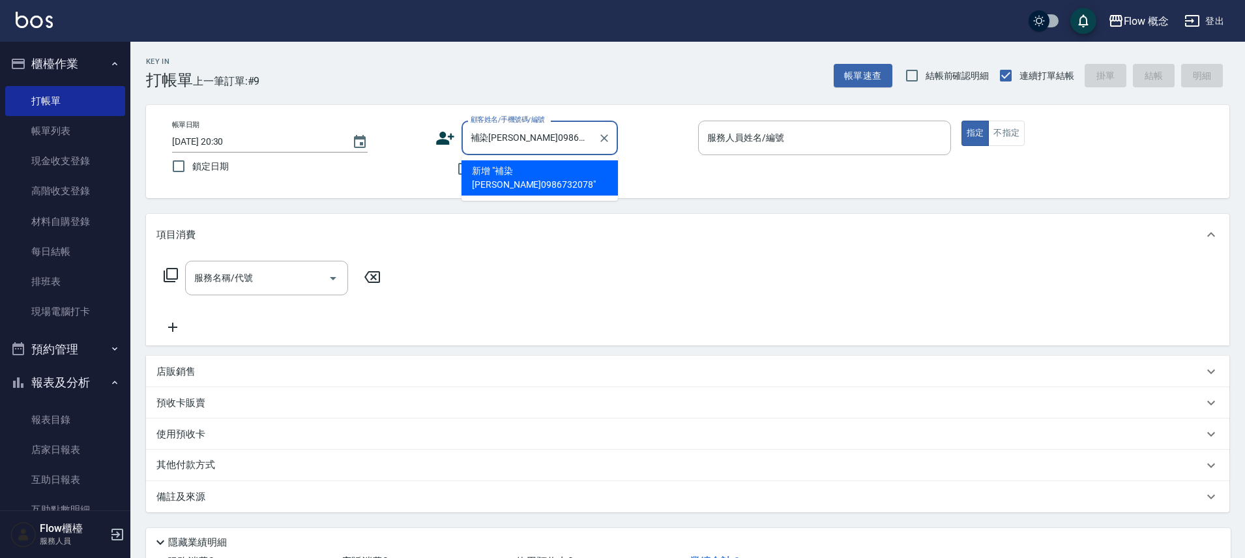
drag, startPoint x: 490, startPoint y: 138, endPoint x: 462, endPoint y: 134, distance: 29.0
click at [462, 134] on div "補染[PERSON_NAME]0986732078 顧客姓名/手機號碼/編號" at bounding box center [540, 138] width 156 height 35
click at [514, 172] on li "新客人 姓名未設定/[PERSON_NAME]0986732078/null" at bounding box center [540, 177] width 156 height 35
type input "新客人 姓名未設定/[PERSON_NAME]0986732078/null"
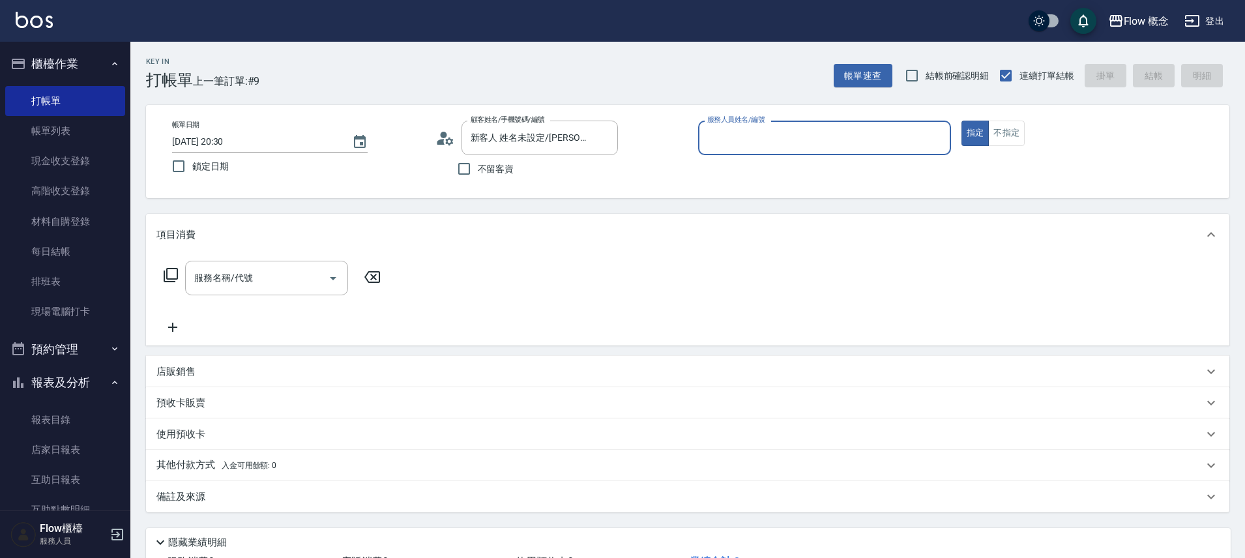
click at [725, 140] on input "服務人員姓名/編號" at bounding box center [824, 138] width 241 height 23
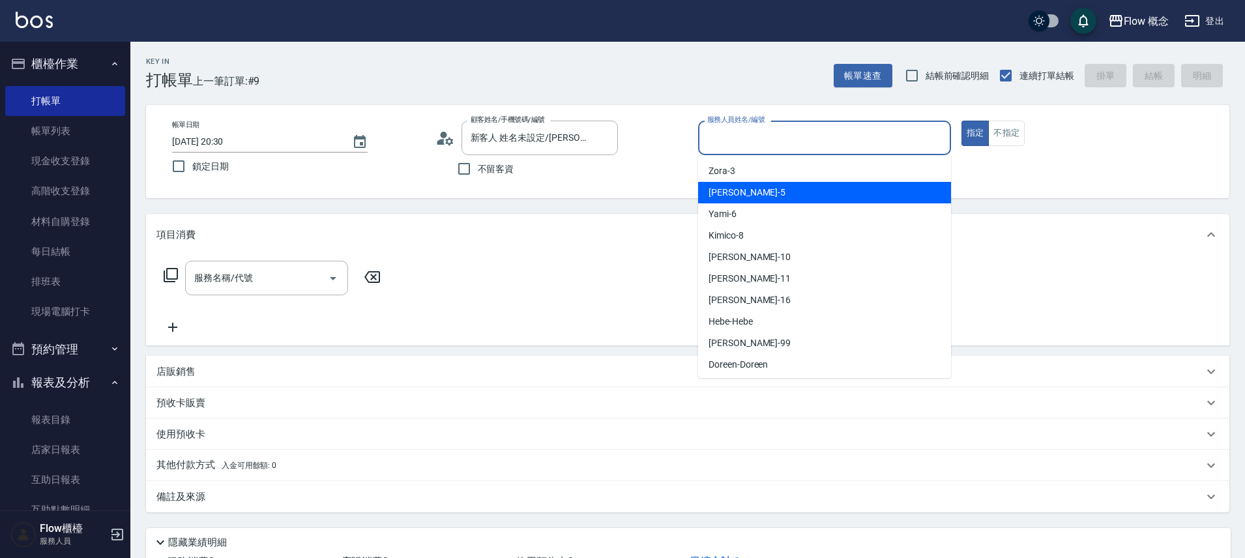
click at [727, 191] on span "Dora -5" at bounding box center [747, 193] width 77 height 14
click at [727, 191] on div "帳單日期 [DATE] 20:30 鎖定日期 顧客姓名/手機號碼/編號 新客人 姓名未設定/[PERSON_NAME]0986732078/null 顧客姓名…" at bounding box center [688, 151] width 1084 height 93
type input "Dora-5"
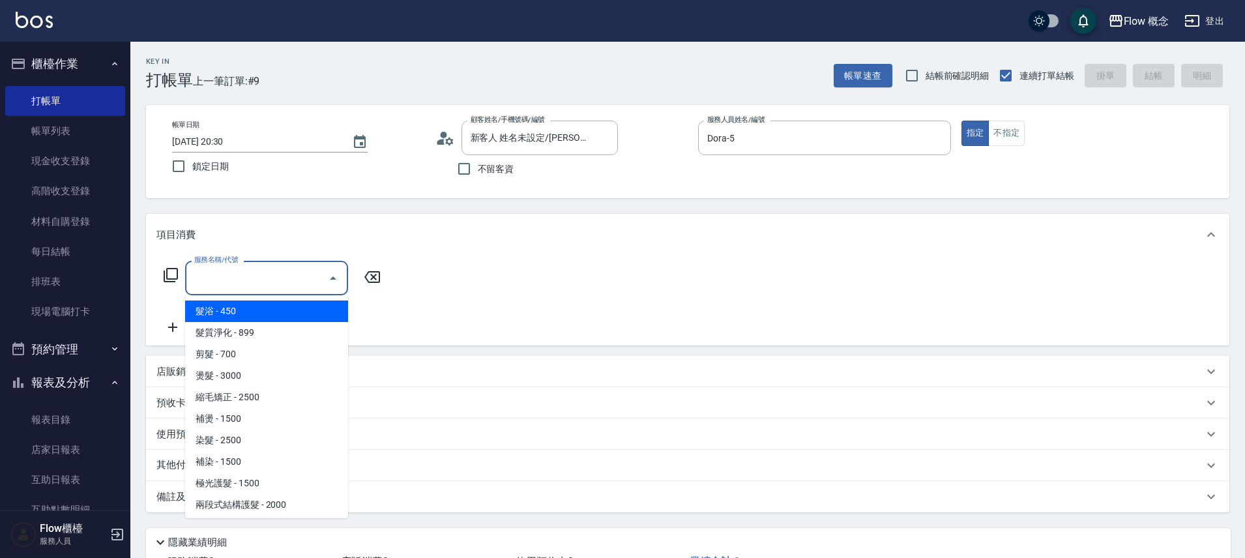
click at [254, 275] on input "服務名稱/代號" at bounding box center [257, 278] width 132 height 23
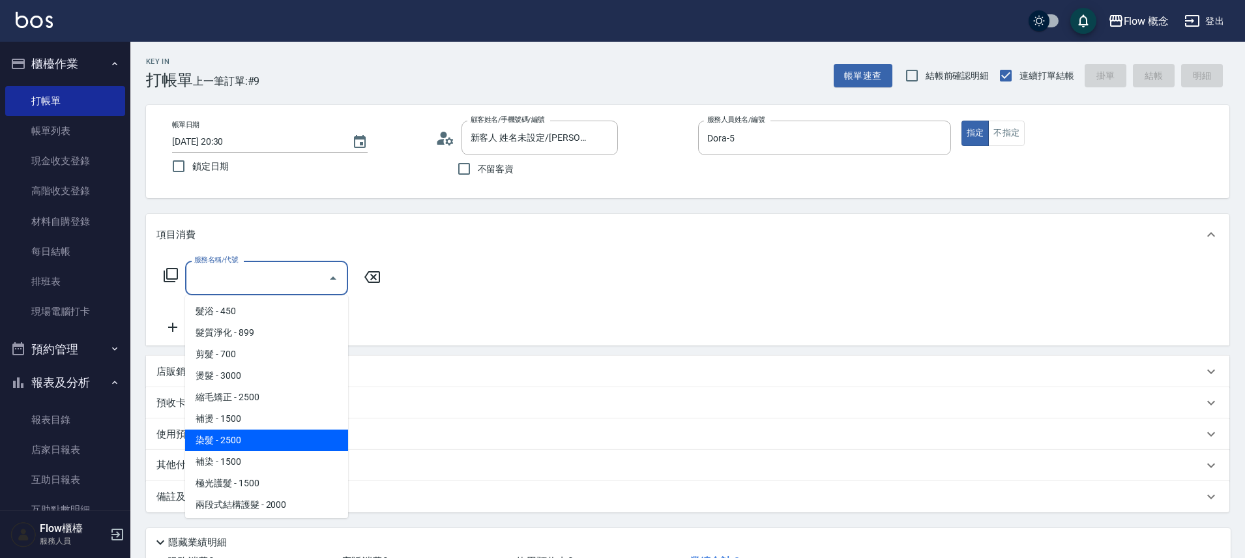
click at [247, 436] on span "染髮 - 2500" at bounding box center [266, 441] width 163 height 22
type input "染髮(401)"
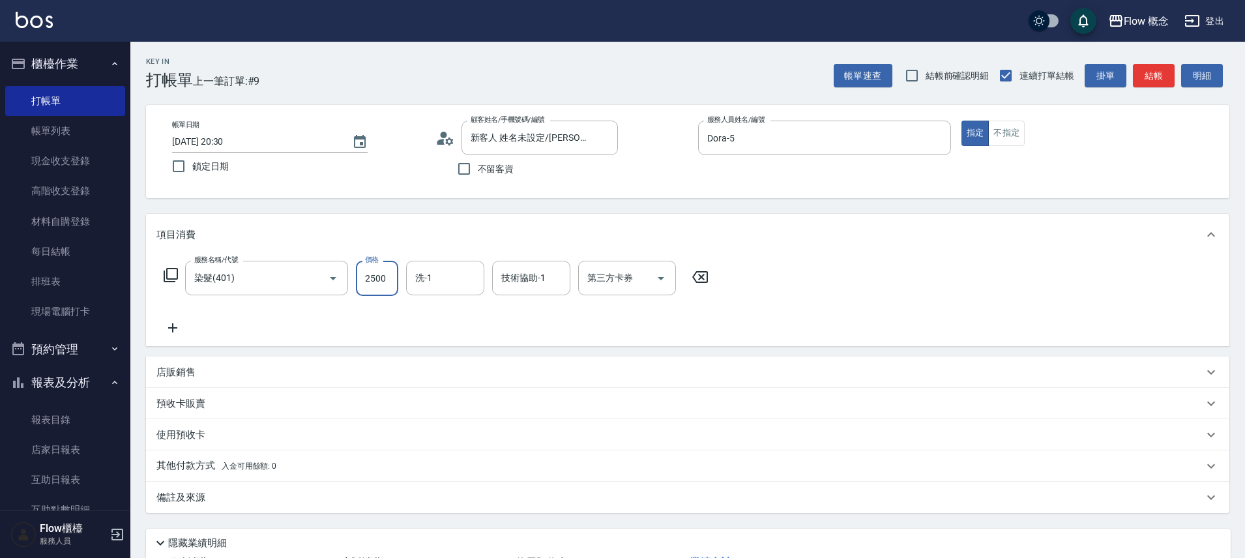
click at [374, 274] on input "2500" at bounding box center [377, 278] width 42 height 35
type input "1300"
type input "[PERSON_NAME]-10"
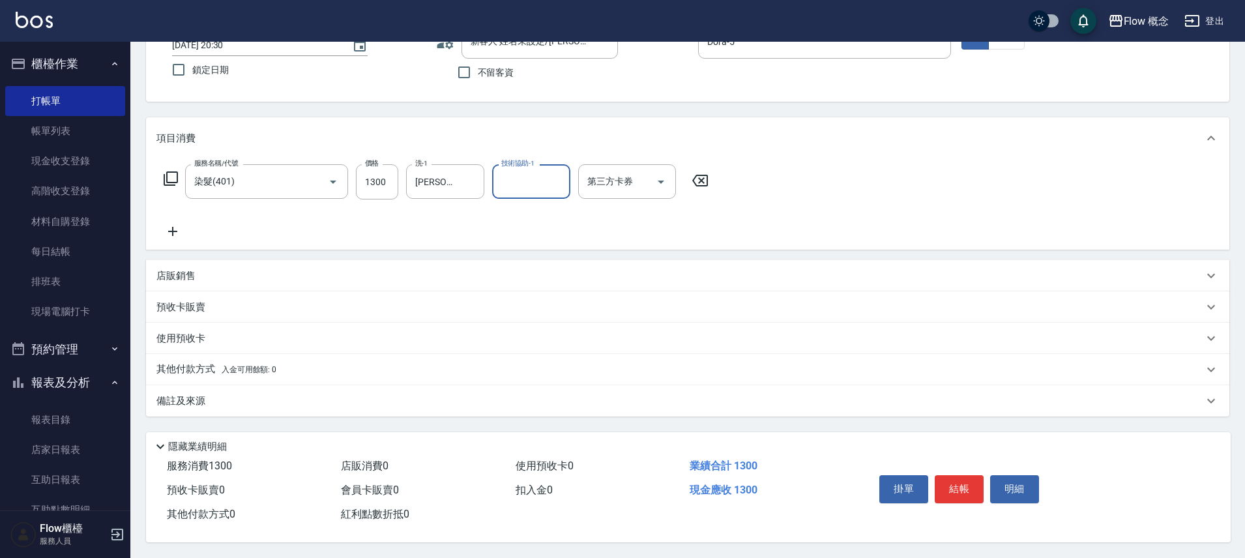
scroll to position [102, 0]
click at [282, 394] on div "備註及來源" at bounding box center [679, 401] width 1047 height 14
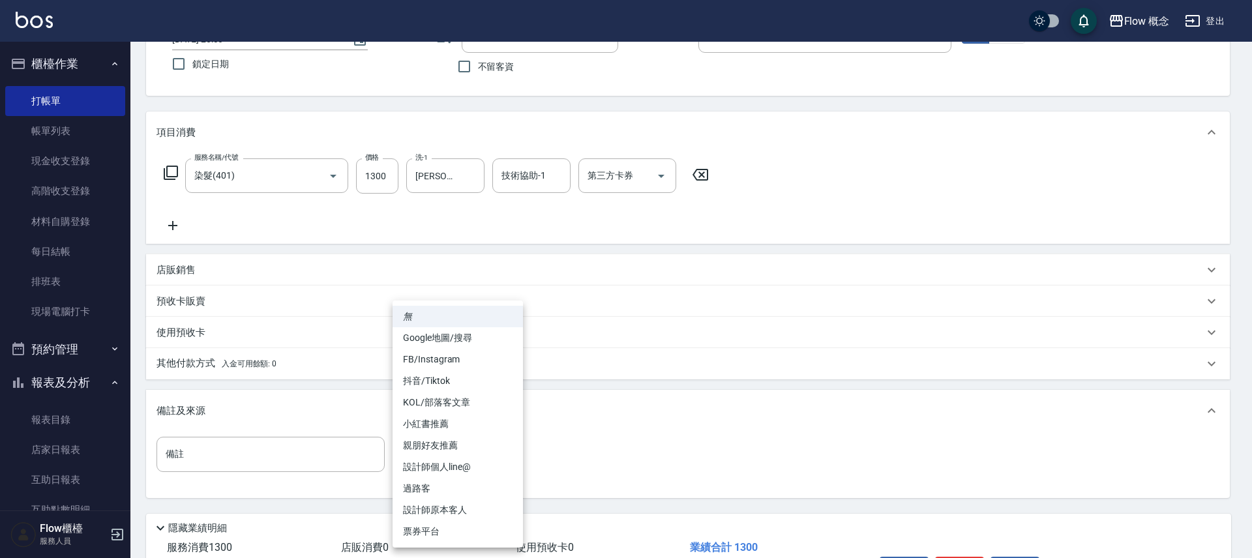
click at [460, 456] on body "Flow 概念 登出 櫃檯作業 打帳單 帳單列表 現金收支登錄 高階收支登錄 材料自購登錄 每日結帳 排班表 現場電腦打卡 預約管理 預約管理 單日預約紀錄 …" at bounding box center [626, 269] width 1252 height 742
click at [466, 511] on li "設計師原本客人" at bounding box center [458, 510] width 130 height 22
type input "設計師原本客人"
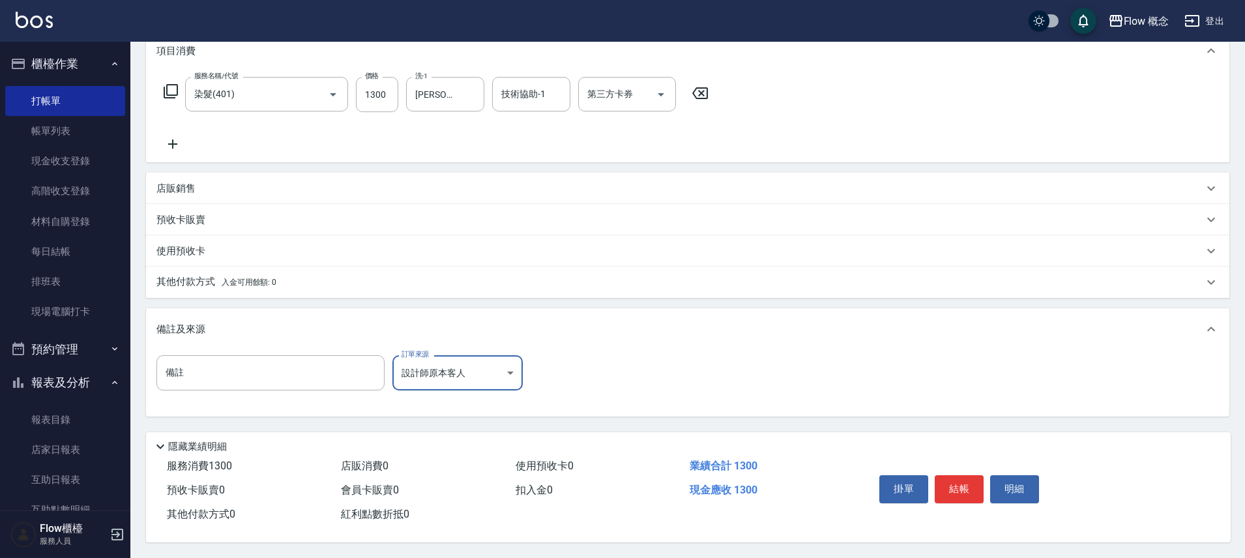
scroll to position [190, 0]
click at [974, 484] on button "結帳" at bounding box center [959, 488] width 49 height 27
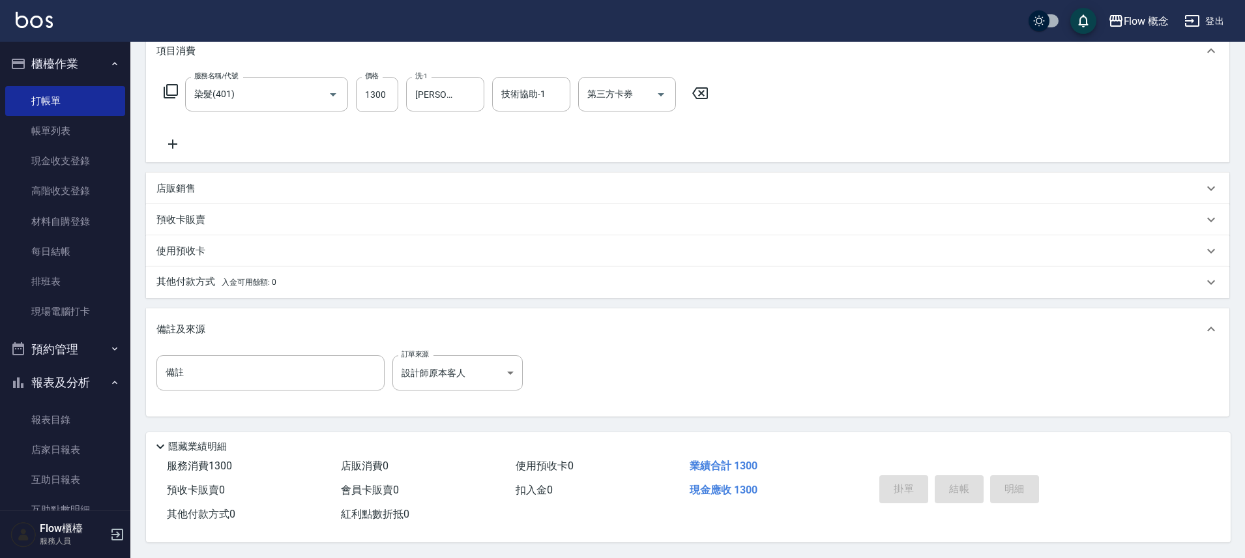
type input "[DATE] 20:31"
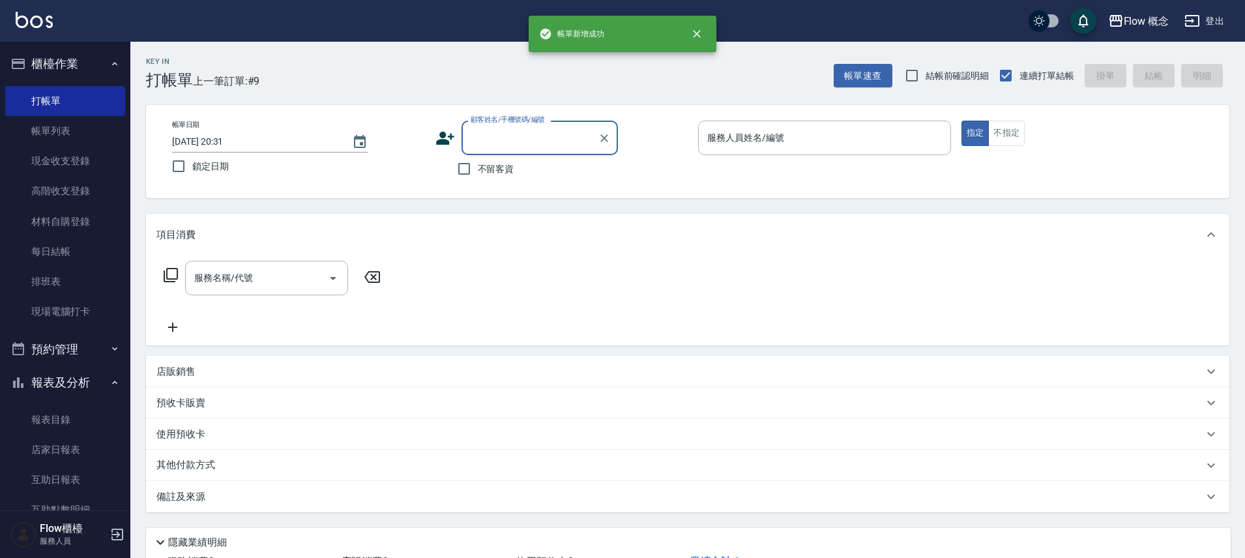
scroll to position [0, 0]
click at [101, 126] on link "帳單列表" at bounding box center [65, 131] width 120 height 30
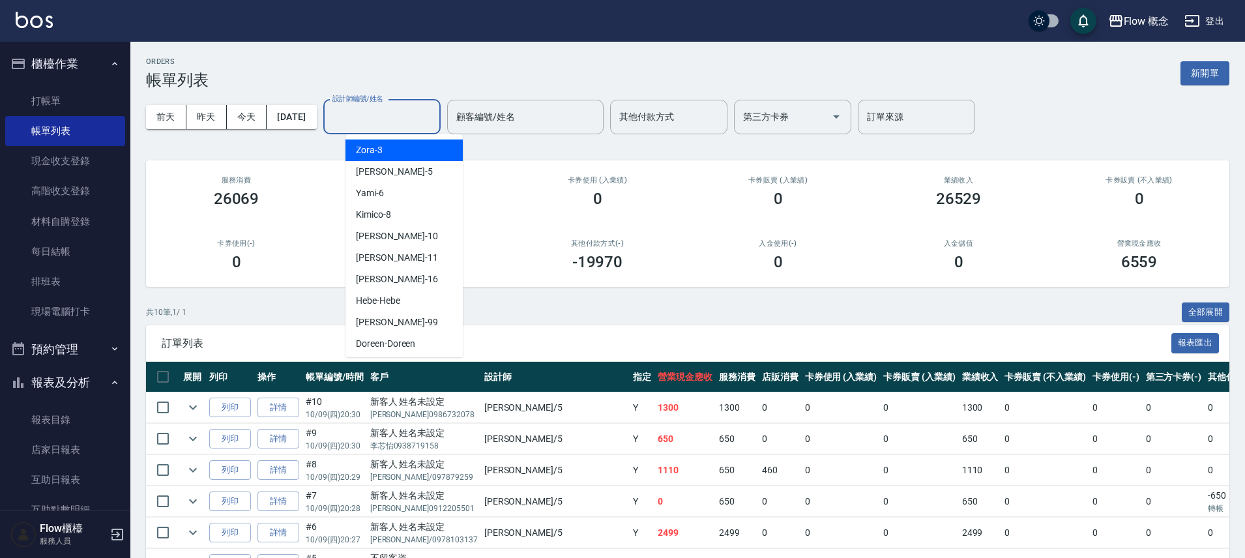
click at [387, 113] on input "設計師編號/姓名" at bounding box center [382, 117] width 106 height 23
click at [403, 168] on div "Dora -5" at bounding box center [404, 172] width 117 height 22
type input "Dora-5"
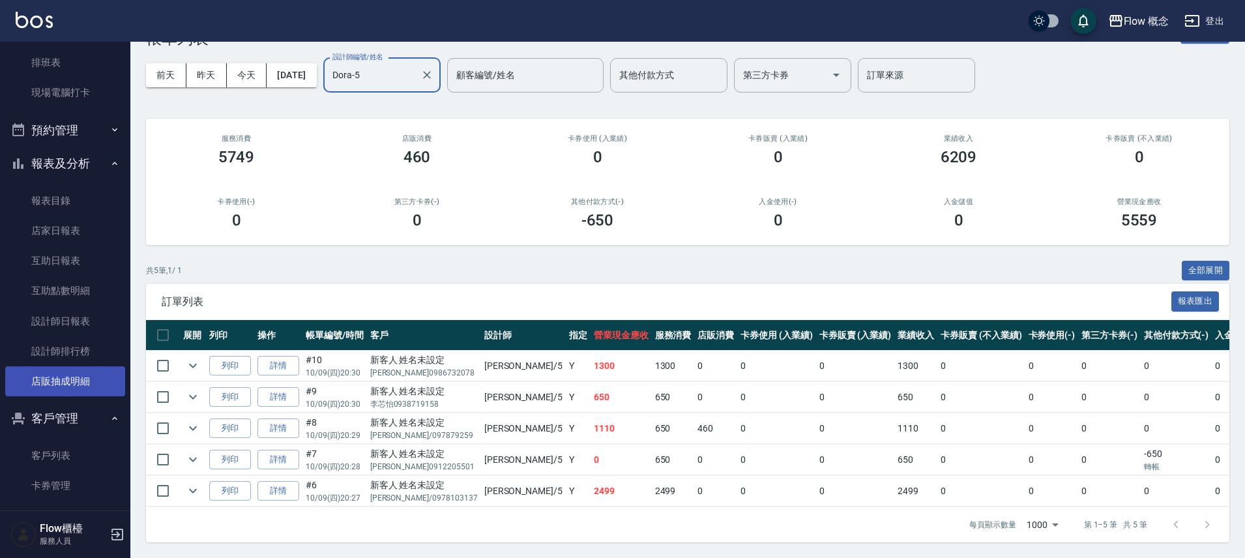
scroll to position [233, 0]
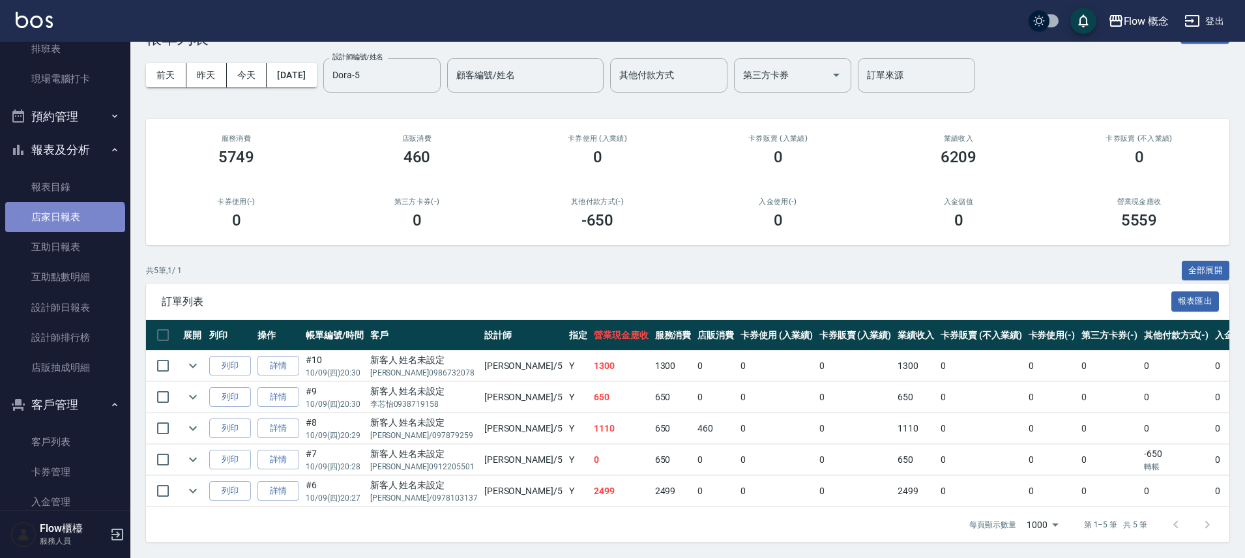
click at [64, 224] on link "店家日報表" at bounding box center [65, 217] width 120 height 30
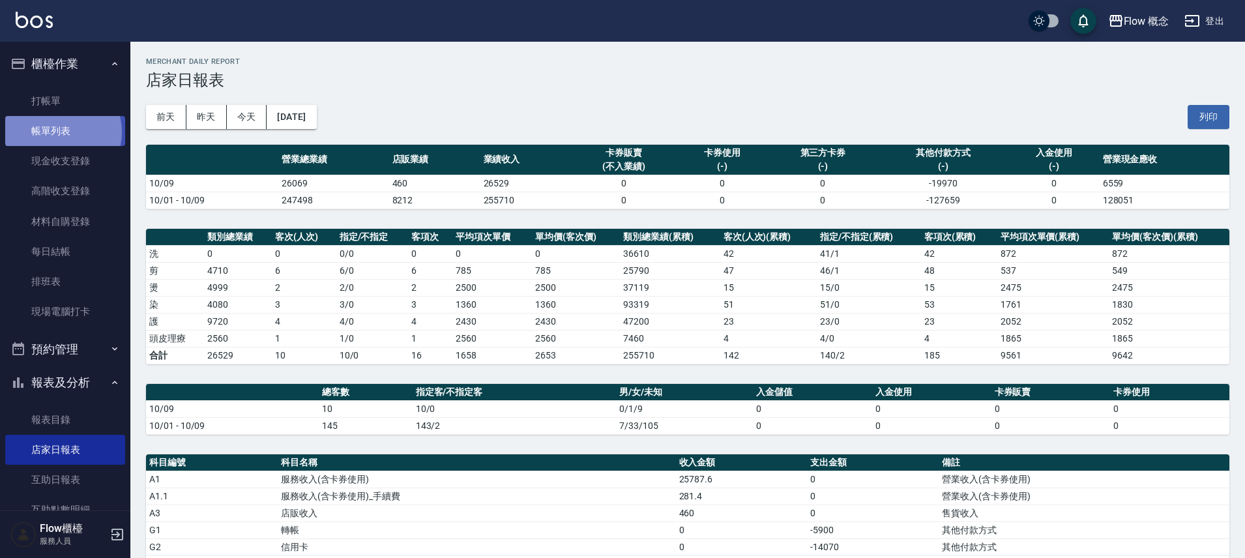
click at [58, 133] on link "帳單列表" at bounding box center [65, 131] width 120 height 30
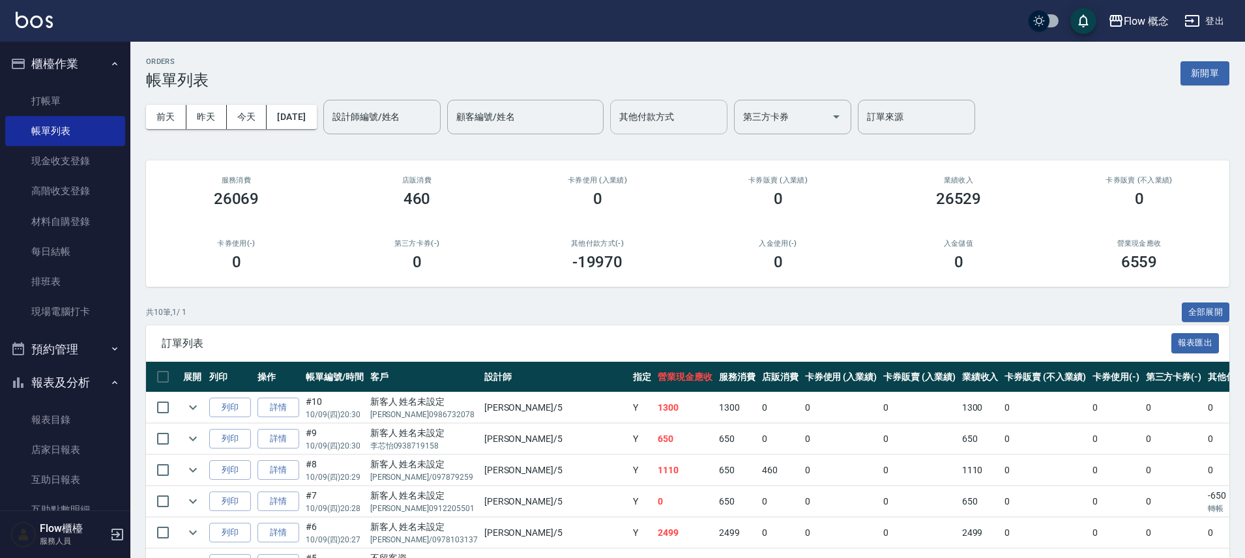
click at [672, 125] on input "其他付款方式" at bounding box center [669, 117] width 106 height 23
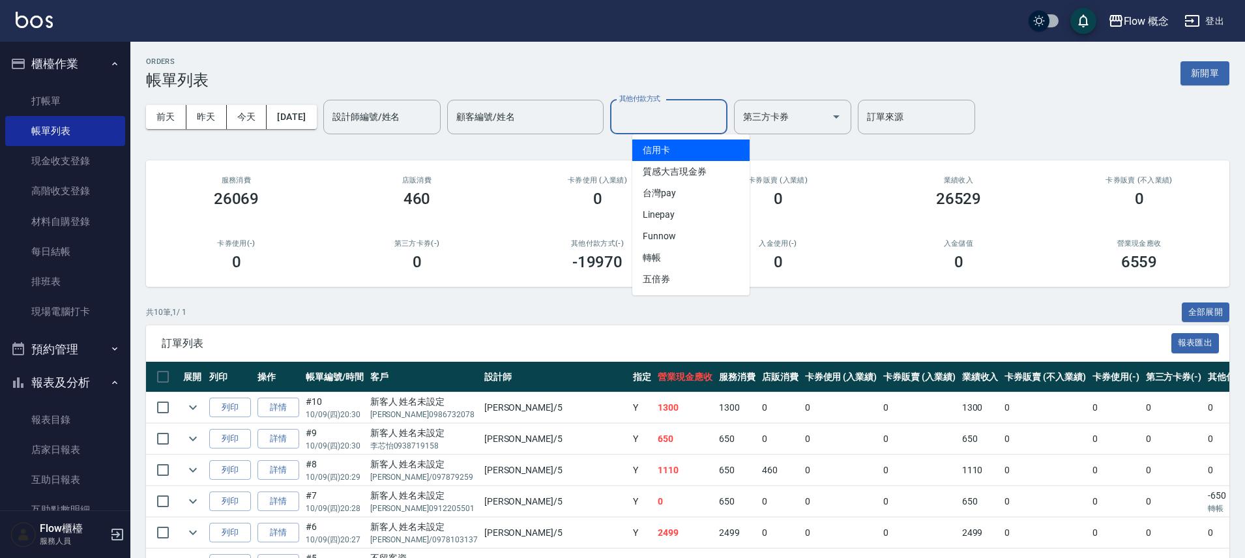
click at [735, 135] on ul "信用卡 質感大吉現金券 台灣pay Linepay Funnow 轉帳 五倍券" at bounding box center [691, 214] width 117 height 161
click at [687, 141] on span "信用卡" at bounding box center [691, 151] width 117 height 22
type input "信用卡"
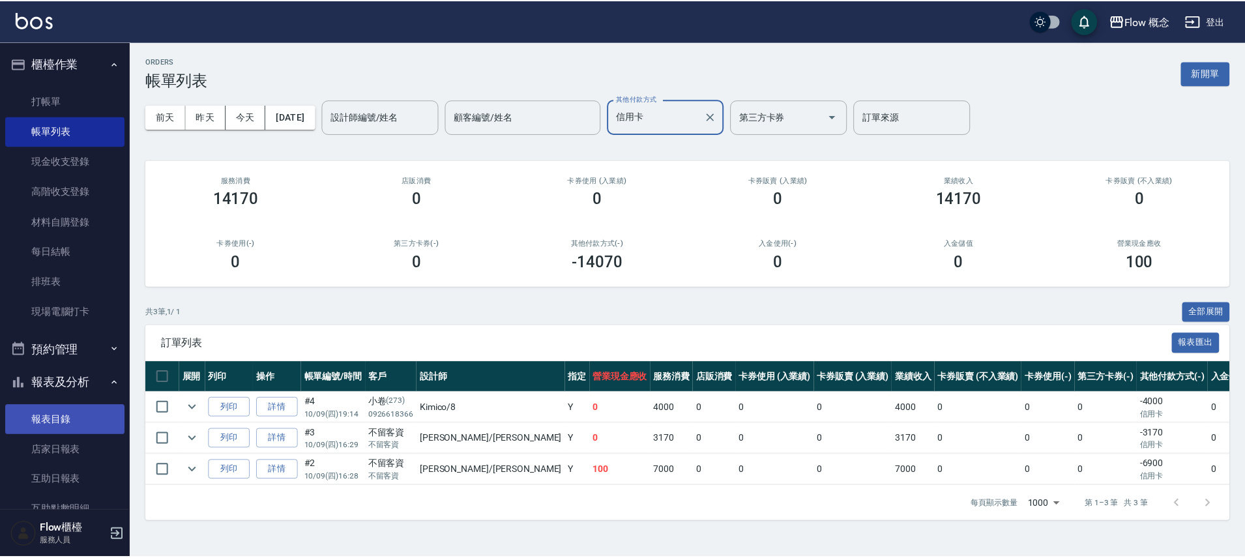
scroll to position [104, 0]
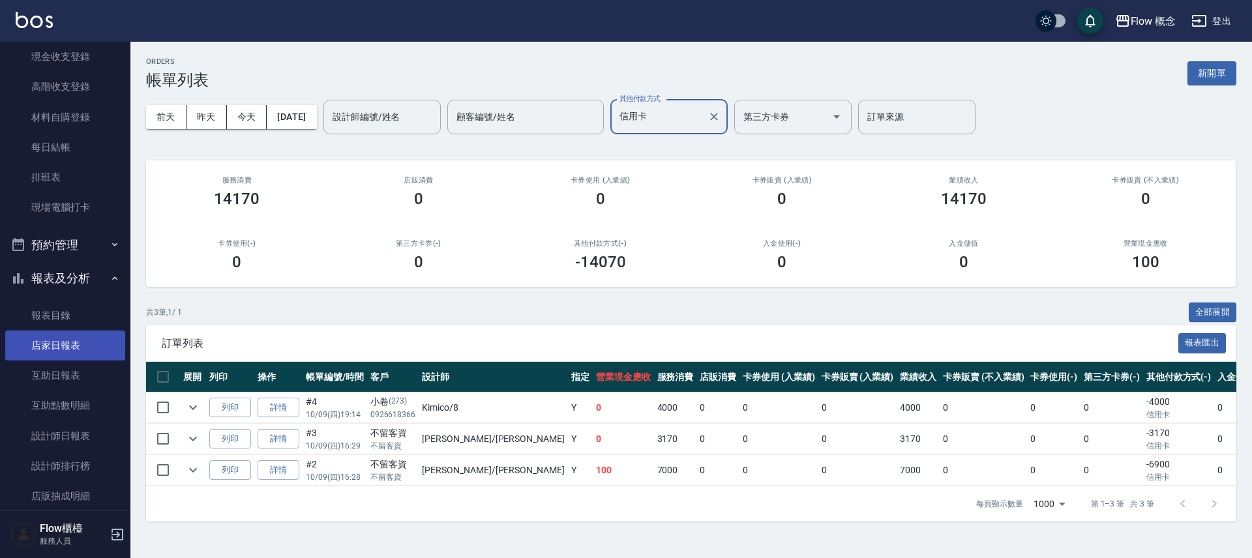
click at [55, 351] on link "店家日報表" at bounding box center [65, 346] width 120 height 30
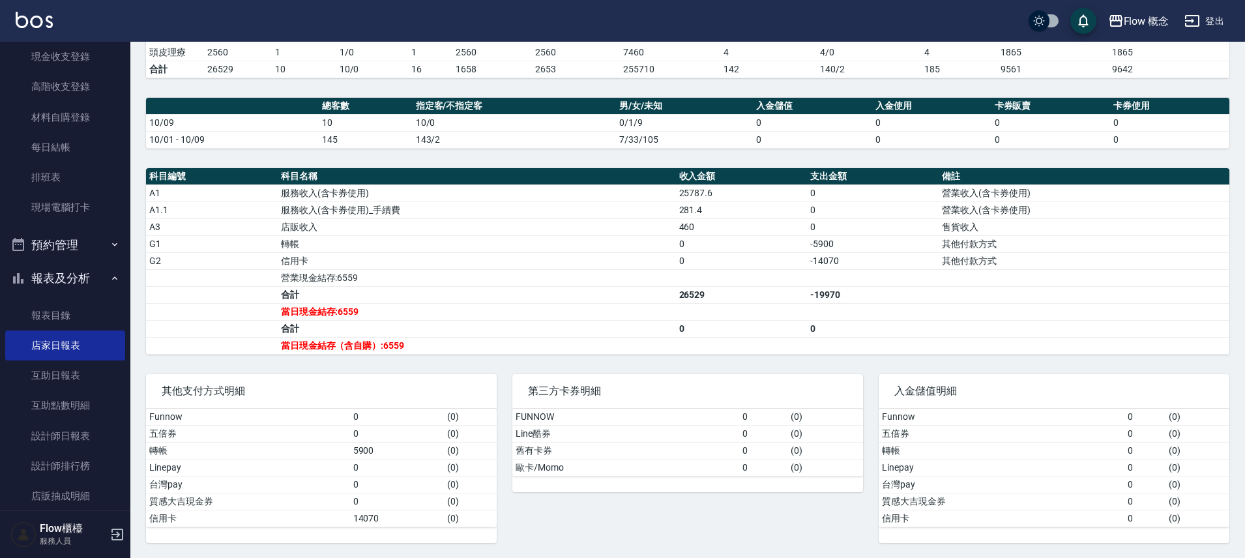
scroll to position [287, 0]
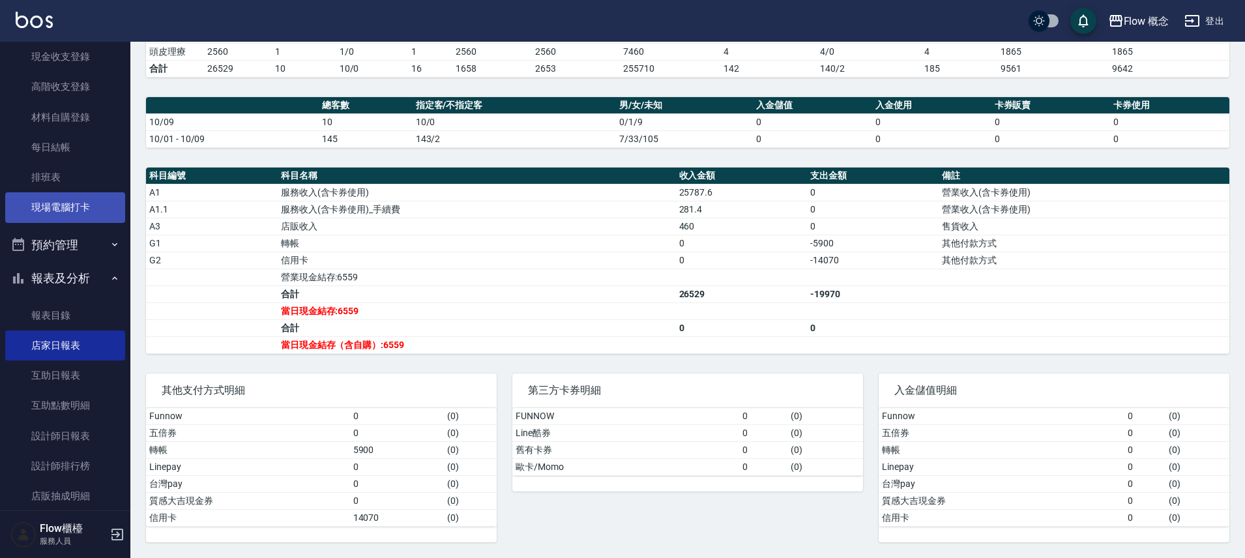
click at [83, 202] on link "現場電腦打卡" at bounding box center [65, 207] width 120 height 30
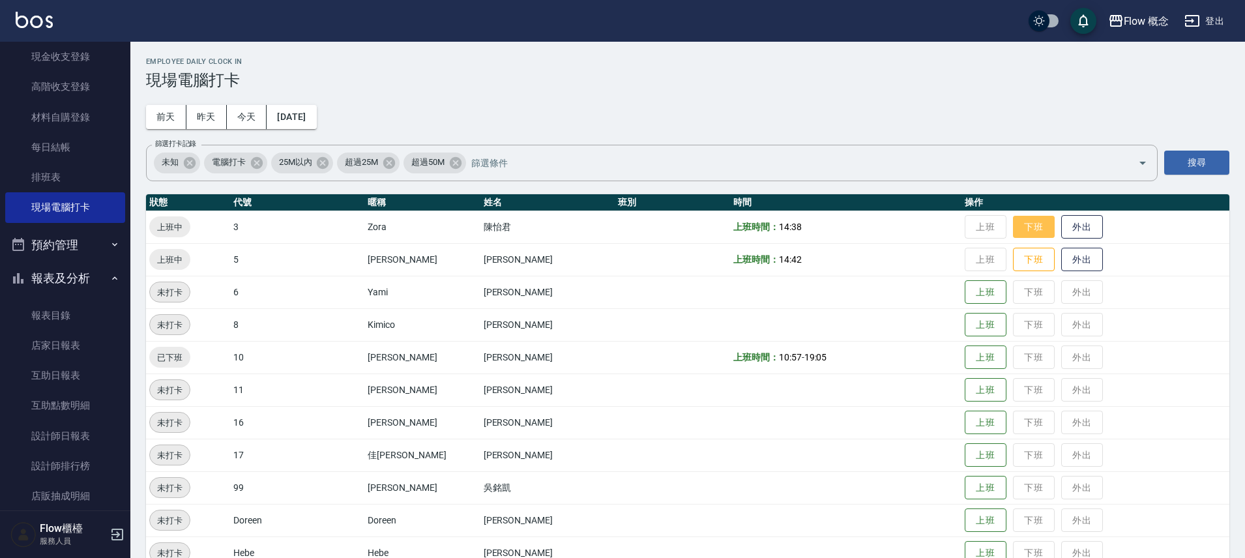
click at [1013, 227] on button "下班" at bounding box center [1034, 227] width 42 height 23
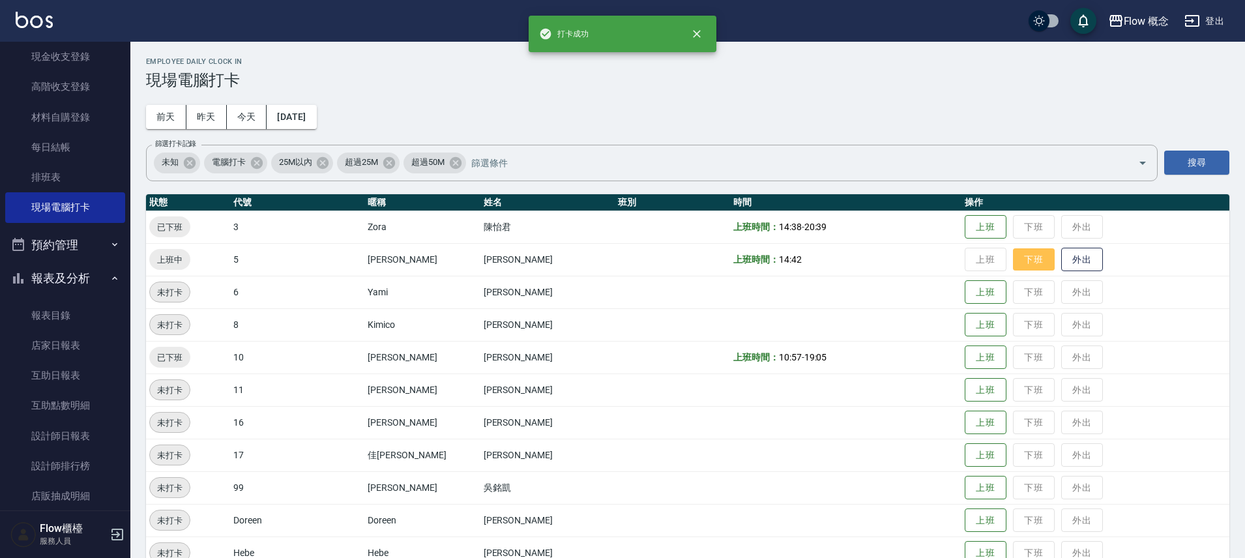
click at [1013, 253] on button "下班" at bounding box center [1034, 259] width 42 height 23
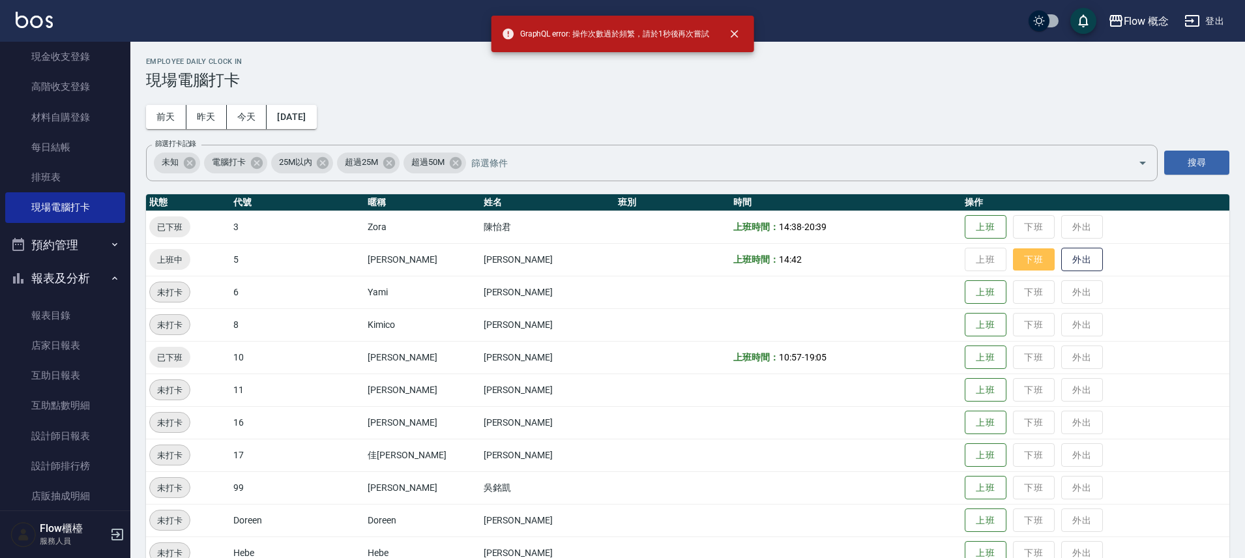
click at [1013, 258] on button "下班" at bounding box center [1034, 259] width 42 height 23
